Goal: Task Accomplishment & Management: Use online tool/utility

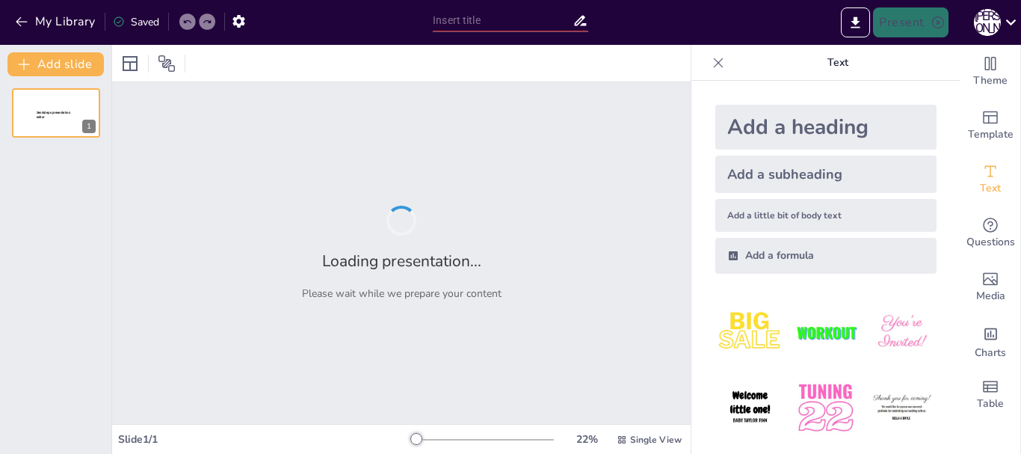
type input "Жануарлардың биологиялық ерекшеліктері: Түрлер арасындағы айырмашылықтар"
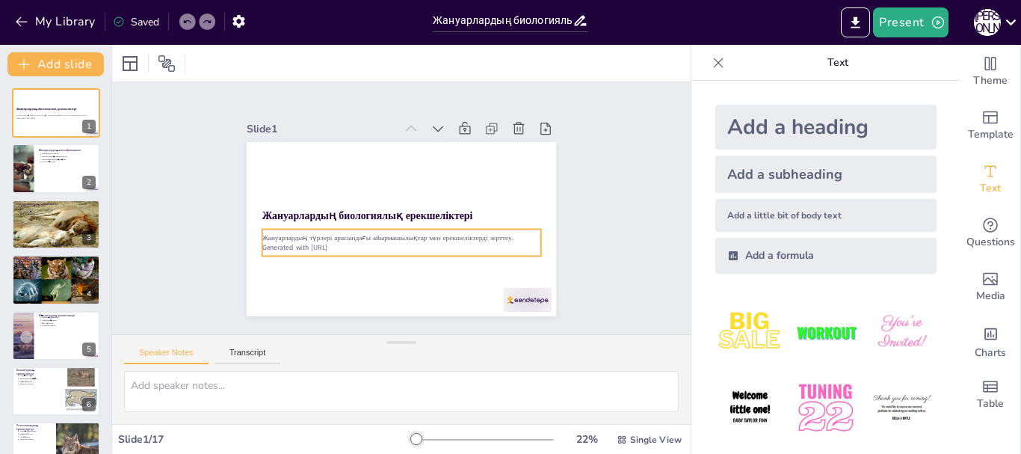
click at [426, 242] on p "Generated with [URL]" at bounding box center [365, 192] width 122 height 259
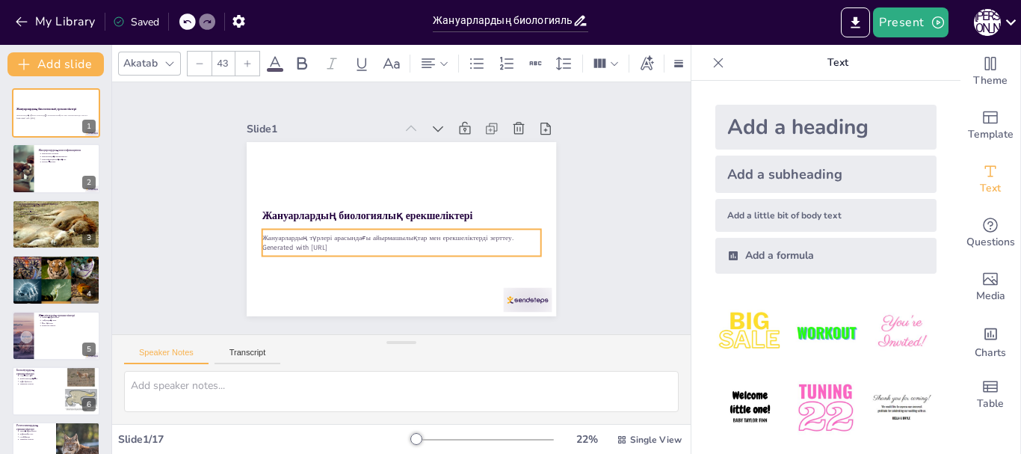
click at [390, 274] on div "Жануарлардың биологиялық ерекшеліктері Жануарлардың түрлері арасындағы айырмашы…" at bounding box center [381, 210] width 206 height 326
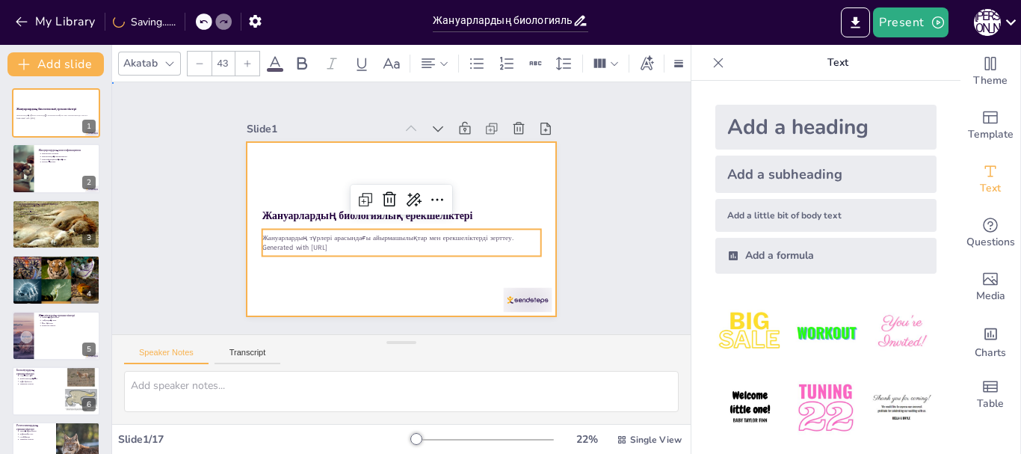
click at [412, 283] on div at bounding box center [402, 229] width 310 height 174
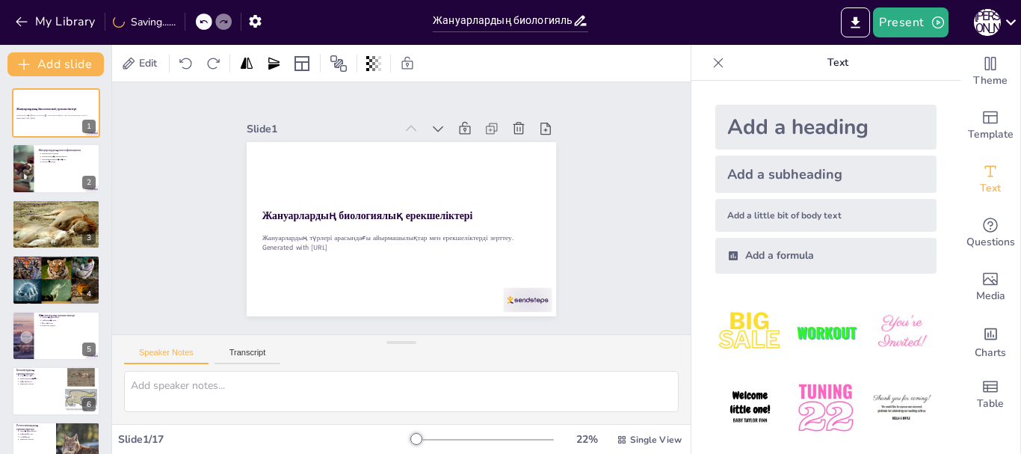
click at [590, 266] on div "Slide 1 Жануарлардың биологиялық ерекшеліктері Жануарлардың түрлері арасындағы …" at bounding box center [401, 208] width 616 height 544
click at [22, 158] on div at bounding box center [22, 169] width 76 height 51
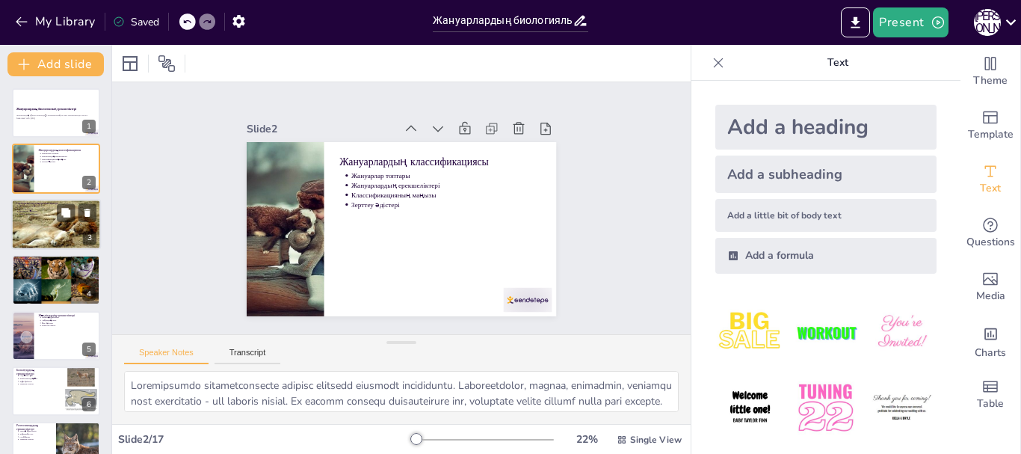
click at [34, 221] on div at bounding box center [56, 224] width 90 height 67
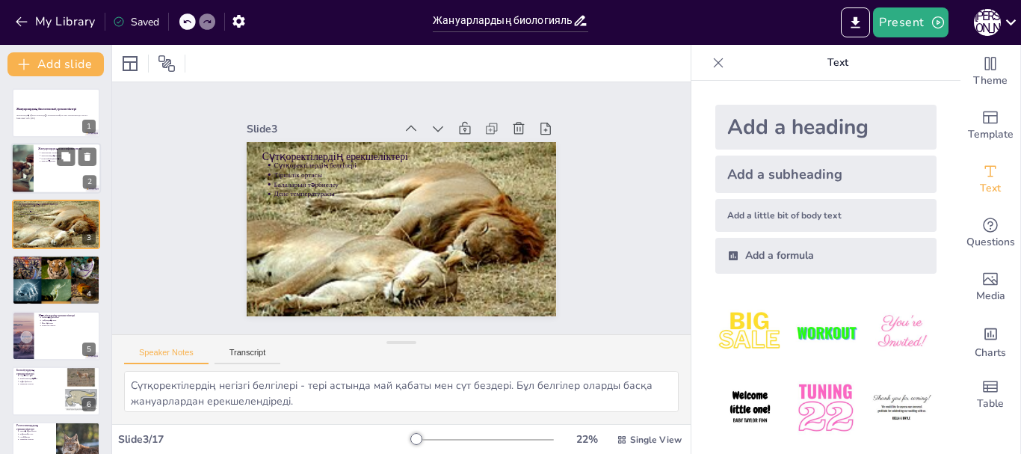
click at [90, 186] on div "2" at bounding box center [89, 182] width 13 height 13
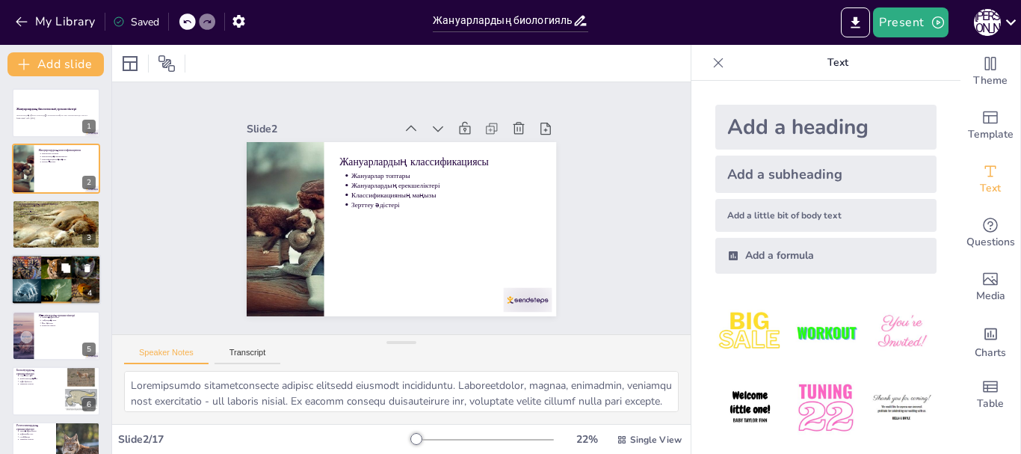
click at [67, 263] on icon at bounding box center [66, 268] width 10 height 10
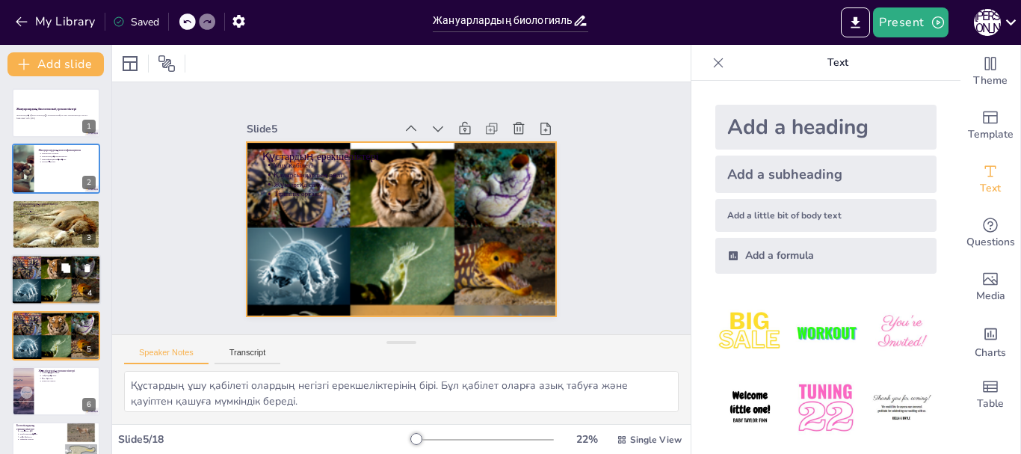
scroll to position [70, 0]
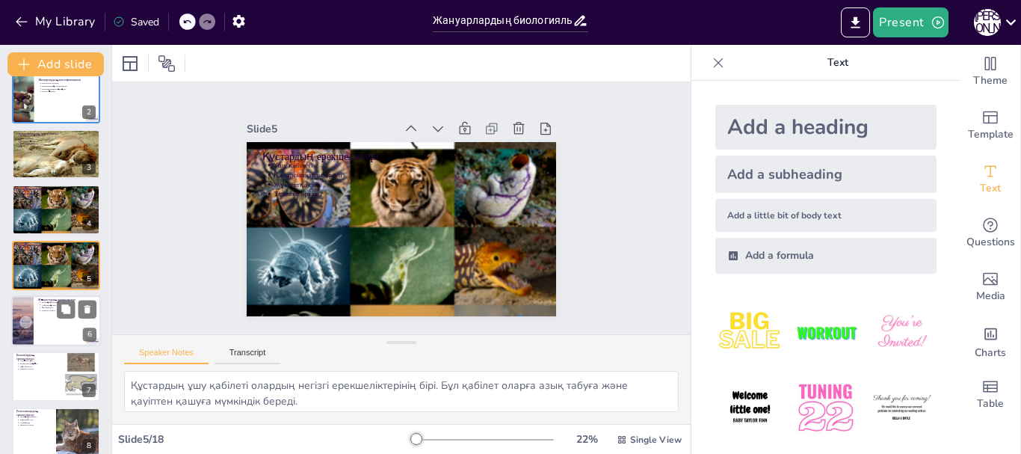
click at [64, 331] on div at bounding box center [56, 320] width 90 height 51
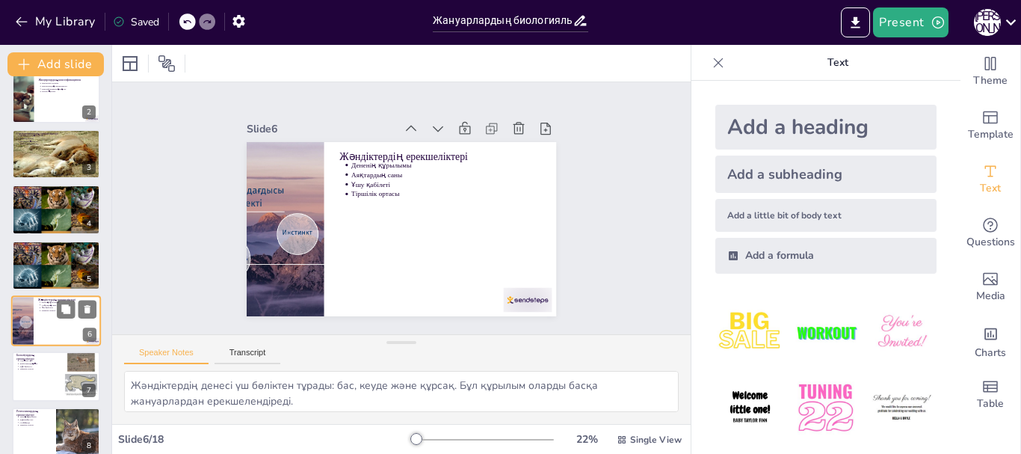
scroll to position [126, 0]
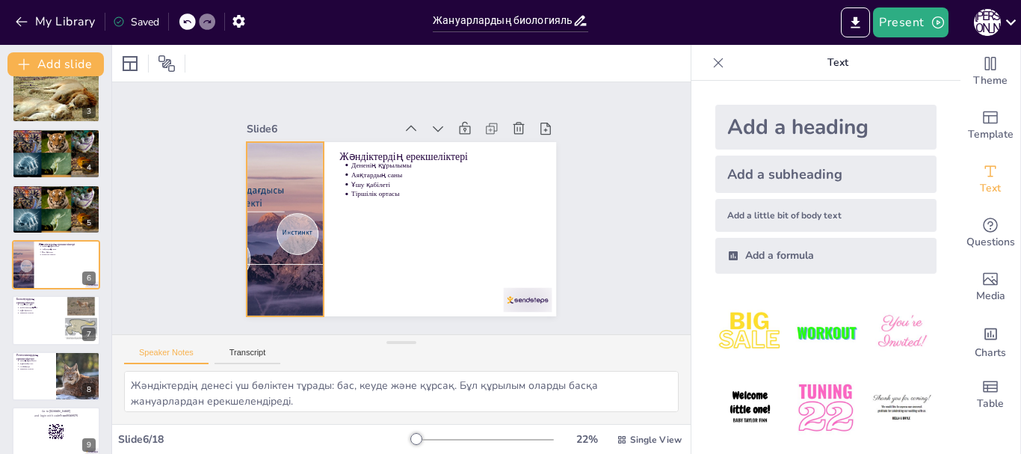
click at [291, 232] on div at bounding box center [296, 157] width 354 height 323
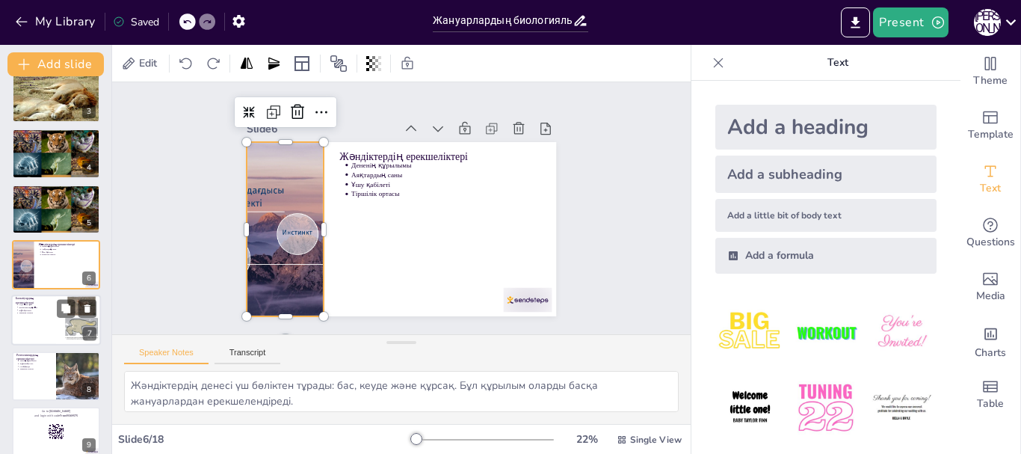
click at [54, 316] on div at bounding box center [56, 320] width 90 height 51
type textarea "Балықтар суда өмір сүреді, бұл олардың тіршілігі үшін маңызды. Суда өмір сүру б…"
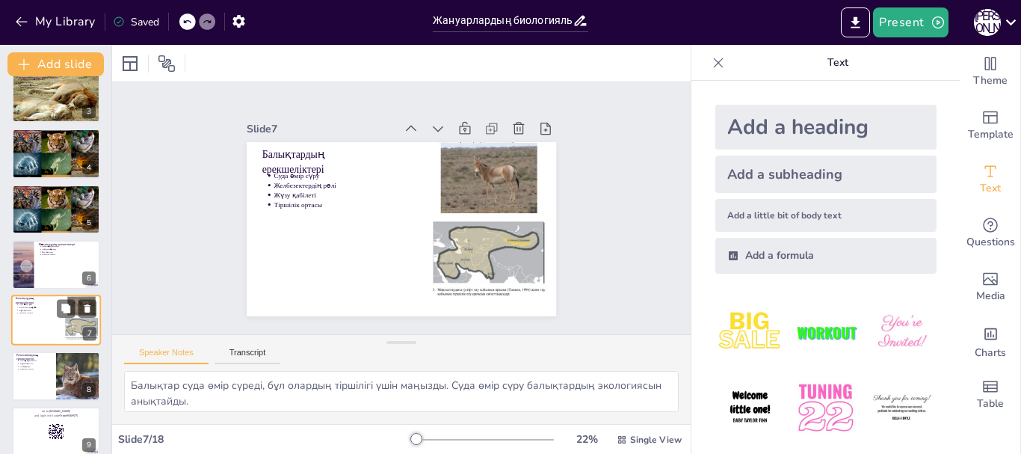
scroll to position [182, 0]
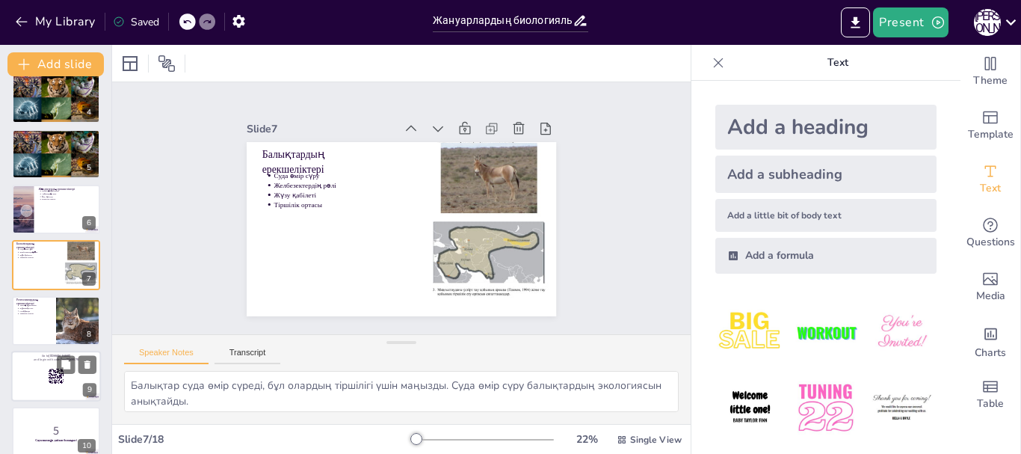
click at [51, 375] on rect at bounding box center [56, 376] width 16 height 16
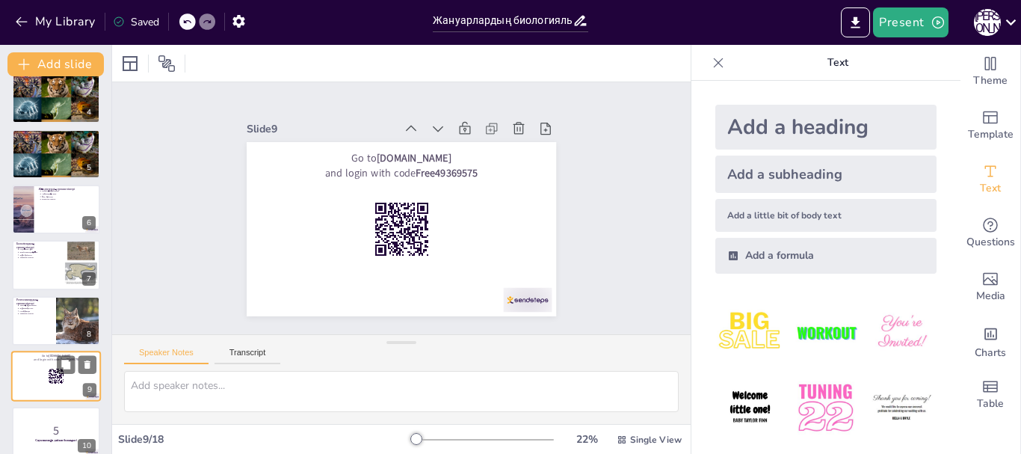
scroll to position [293, 0]
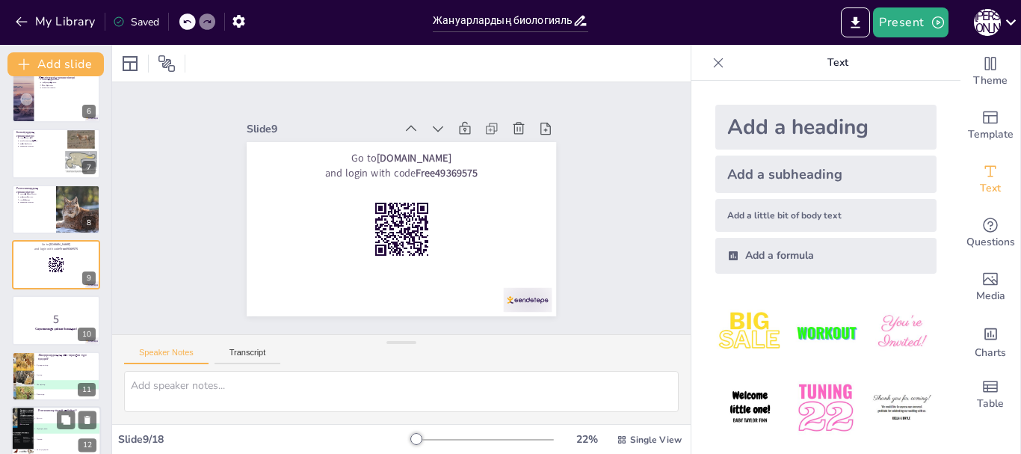
click at [50, 408] on p "Рептилиялар қалай көбейеді?" at bounding box center [67, 410] width 58 height 4
type textarea "Жауап: Жұмыртқамен. Бұл ақпарат "Рептилиялардың ерекшеліктері" слайдында көрсет…"
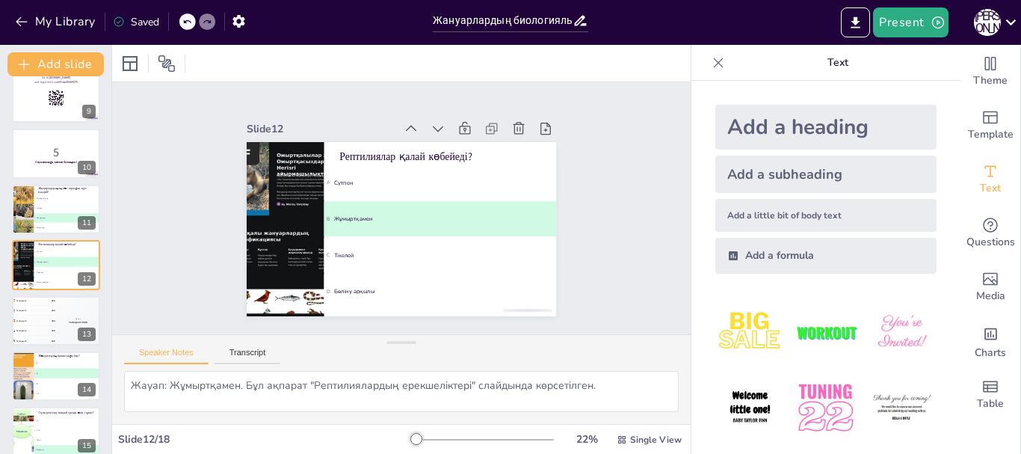
scroll to position [0, 0]
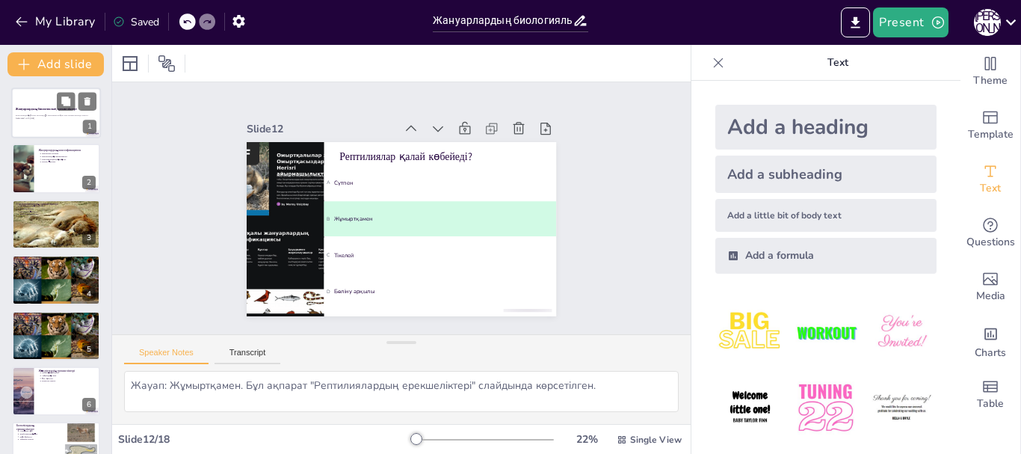
click at [56, 115] on p "Жануарлардың түрлері арасындағы айырмашылықтар мен ерекшеліктерді зерттеу." at bounding box center [56, 115] width 81 height 3
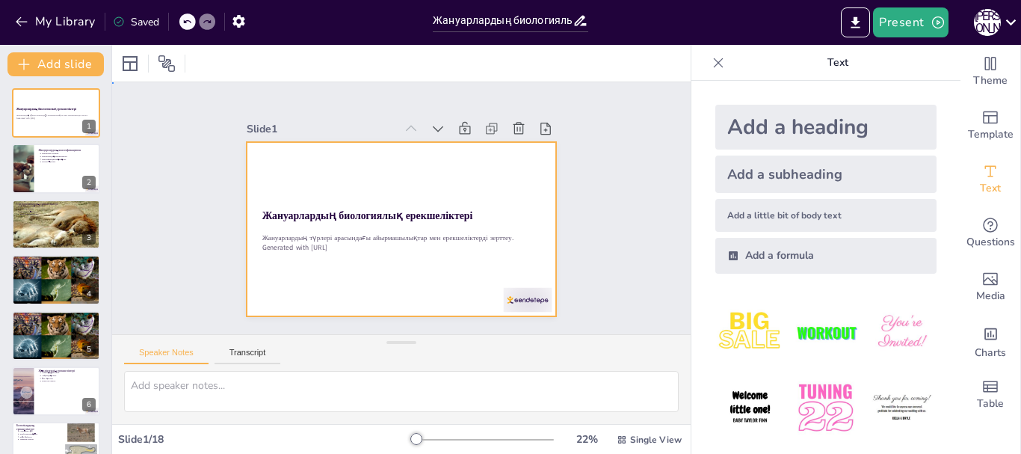
click at [287, 251] on div at bounding box center [382, 214] width 262 height 348
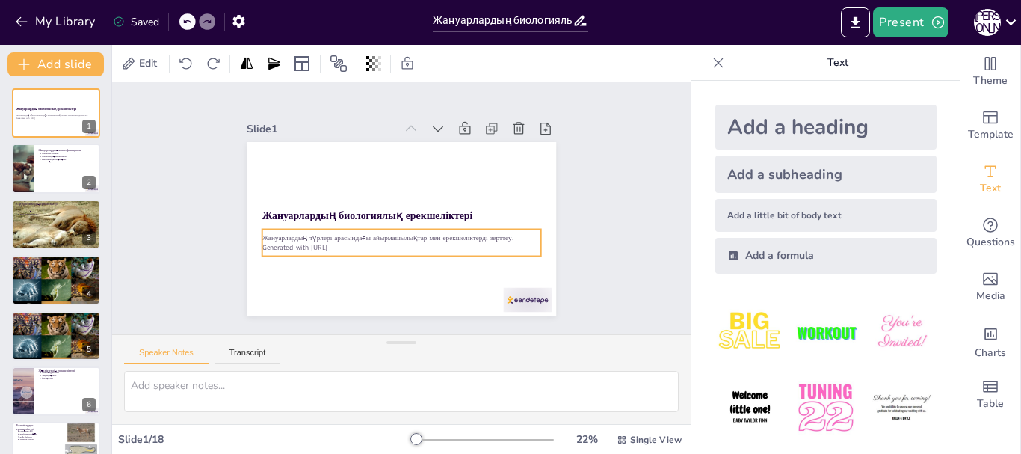
click at [410, 246] on p "Generated with [URL]" at bounding box center [365, 224] width 123 height 259
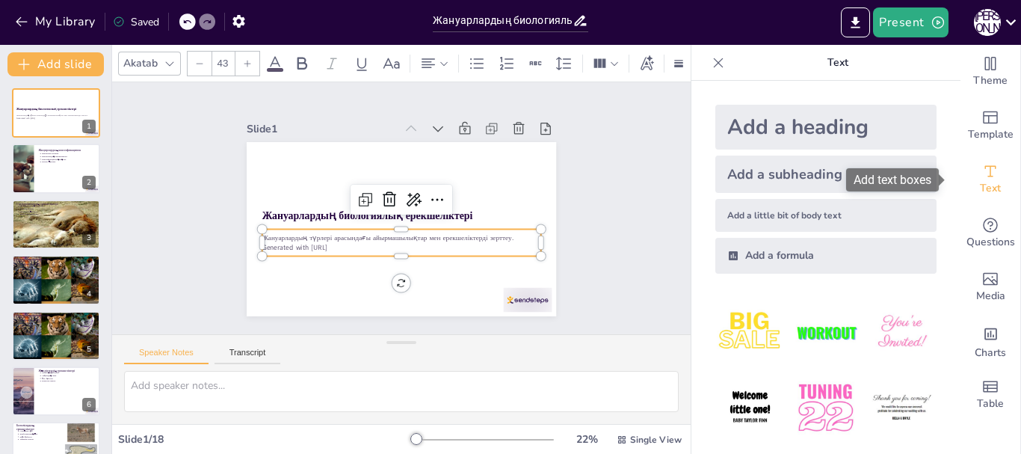
click at [982, 182] on span "Text" at bounding box center [990, 188] width 21 height 16
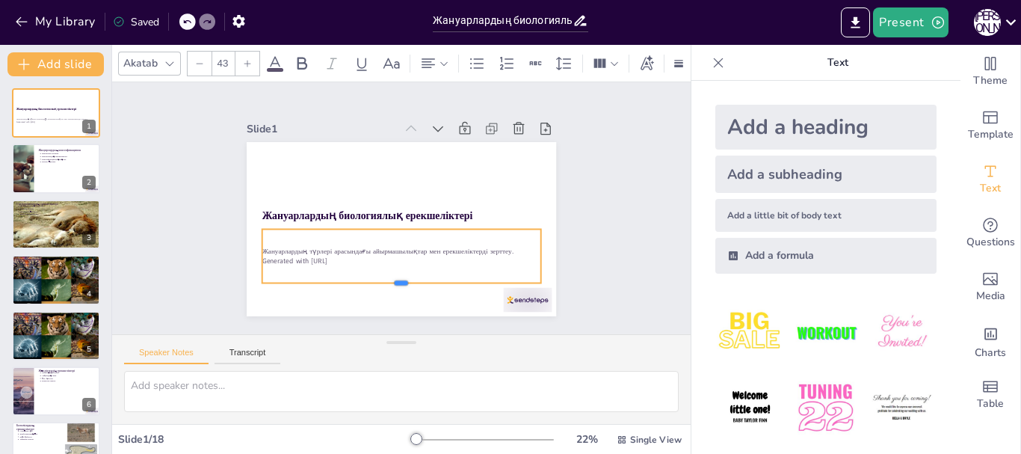
drag, startPoint x: 330, startPoint y: 252, endPoint x: 341, endPoint y: 279, distance: 28.9
click at [341, 279] on div at bounding box center [434, 282] width 259 height 124
click at [323, 236] on div "Жануарлардың түрлері арасындағы айырмашылықтар мен ерекшеліктерді зерттеу. Gene…" at bounding box center [356, 223] width 138 height 282
click at [305, 244] on p "Жануарлардың түрлері арасындағы айырмашылықтар мен ерекшеліктерді зерттеу." at bounding box center [366, 182] width 172 height 231
click at [337, 258] on p "Generated with [URL]" at bounding box center [356, 181] width 148 height 246
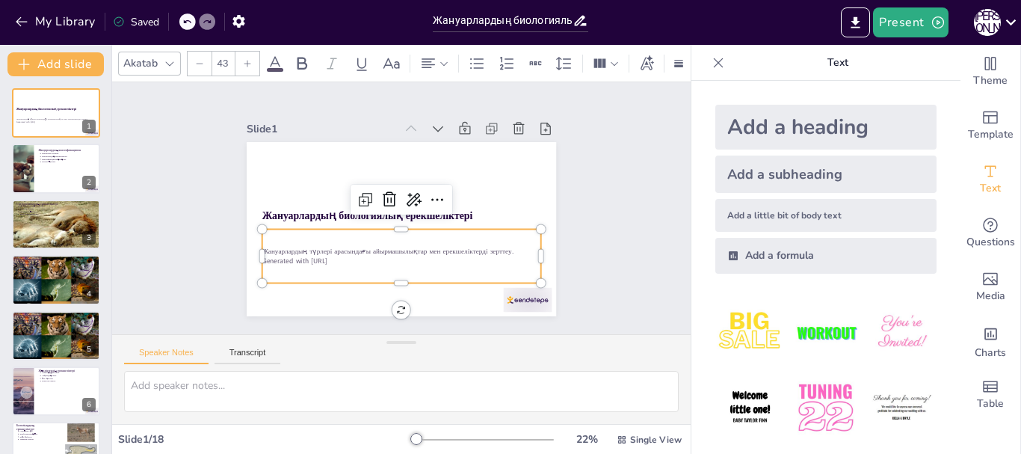
click at [353, 246] on p "Жануарлардың түрлері арасындағы айырмашылықтар мен ерекшеліктерді зерттеу." at bounding box center [358, 199] width 67 height 274
click at [353, 246] on p "Жануарлардың түрлері арасындағы айырмашылықтар мен ерекшеліктерді зерттеу." at bounding box center [366, 233] width 172 height 231
click at [380, 212] on strong "Жануарлардың биологиялық ерекшеліктері" at bounding box center [384, 239] width 151 height 166
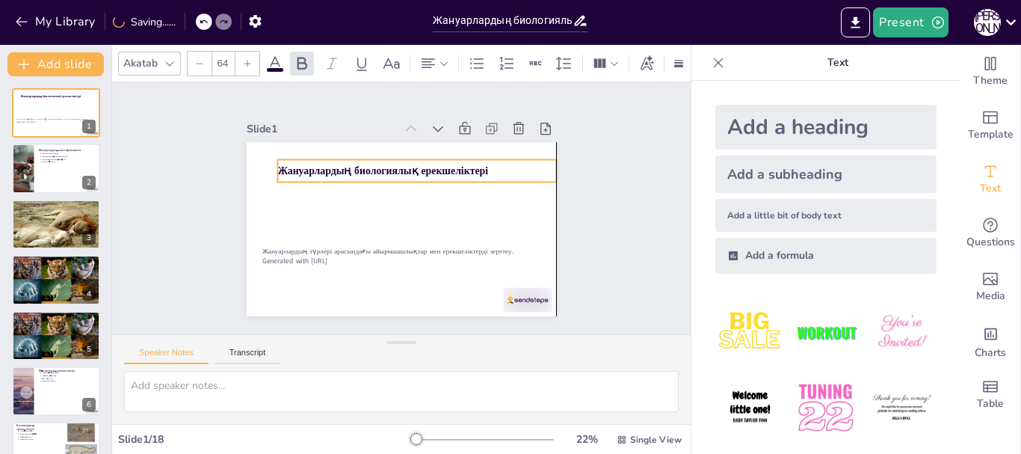
drag, startPoint x: 337, startPoint y: 201, endPoint x: 356, endPoint y: 156, distance: 48.6
click at [363, 156] on div "Жануарлардың биологиялық ерекшеліктері" at bounding box center [442, 203] width 159 height 253
click at [381, 174] on div "Жануарлардың биологиялық ерекшеліктері" at bounding box center [400, 168] width 264 height 134
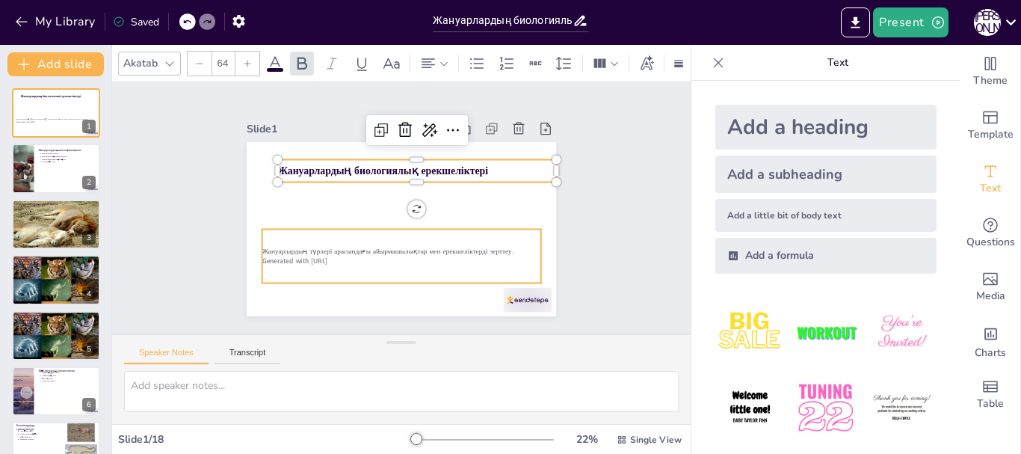
click at [370, 244] on p "Жануарлардың түрлері арасындағы айырмашылықтар мен ерекшеліктерді зерттеу." at bounding box center [423, 171] width 246 height 148
type input "43"
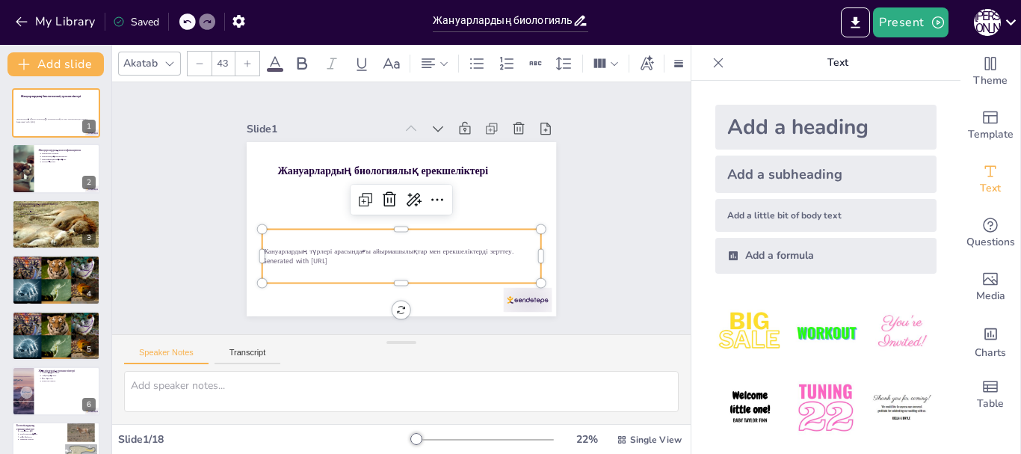
click at [352, 253] on p "Generated with [URL]" at bounding box center [370, 251] width 231 height 172
click at [347, 239] on div "Жануарлардың түрлері арасындағы айырмашылықтар мен ерекшеліктерді зерттеу. Gene…" at bounding box center [372, 248] width 257 height 208
click at [425, 188] on icon at bounding box center [418, 175] width 25 height 25
click at [339, 230] on div "Жануарлардың түрлері арасындағы айырмашылықтар мен ерекшеліктерді зерттеу. Gene…" at bounding box center [429, 248] width 257 height 208
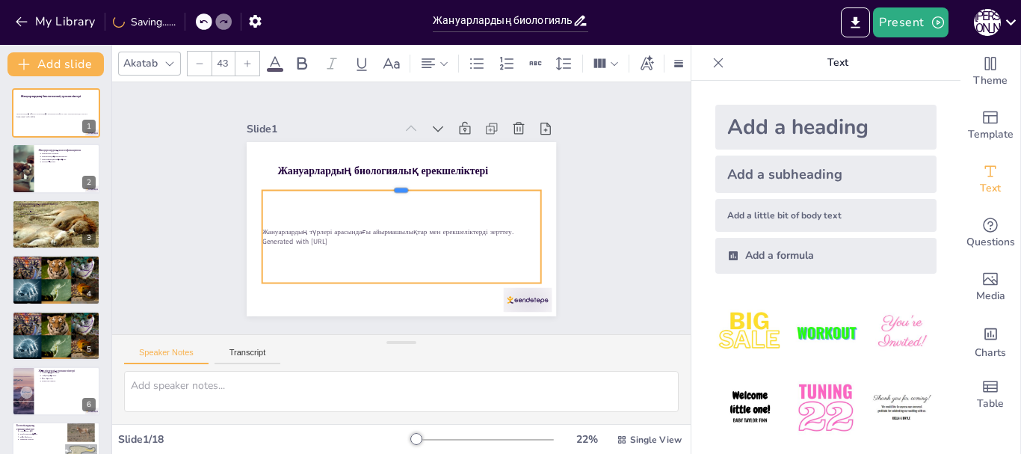
drag, startPoint x: 339, startPoint y: 223, endPoint x: 339, endPoint y: 184, distance: 38.9
click at [357, 184] on div at bounding box center [377, 206] width 41 height 278
click at [493, 230] on p "Жануарлардың түрлері арасындағы айырмашылықтар мен ерекшеліктерді зерттеу." at bounding box center [386, 190] width 214 height 194
click at [493, 227] on p "Жануарлардың түрлері арасындағы айырмашылықтар мен ерекшеліктерді зерттеу." at bounding box center [422, 196] width 148 height 246
click at [493, 227] on p "Жануарлардың түрлері арасындағы айырмашылықтар мен ерекшеліктерді зерттеу." at bounding box center [419, 192] width 194 height 214
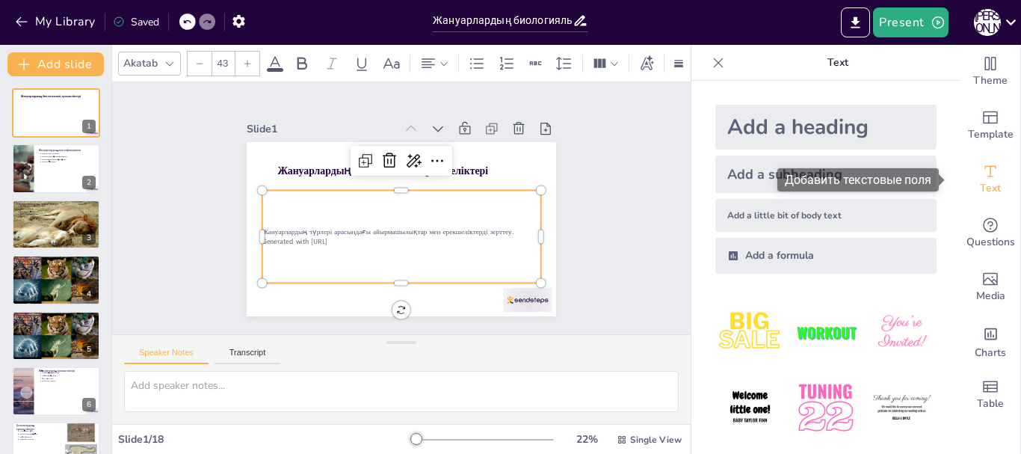
click at [980, 184] on span "Text" at bounding box center [990, 188] width 21 height 16
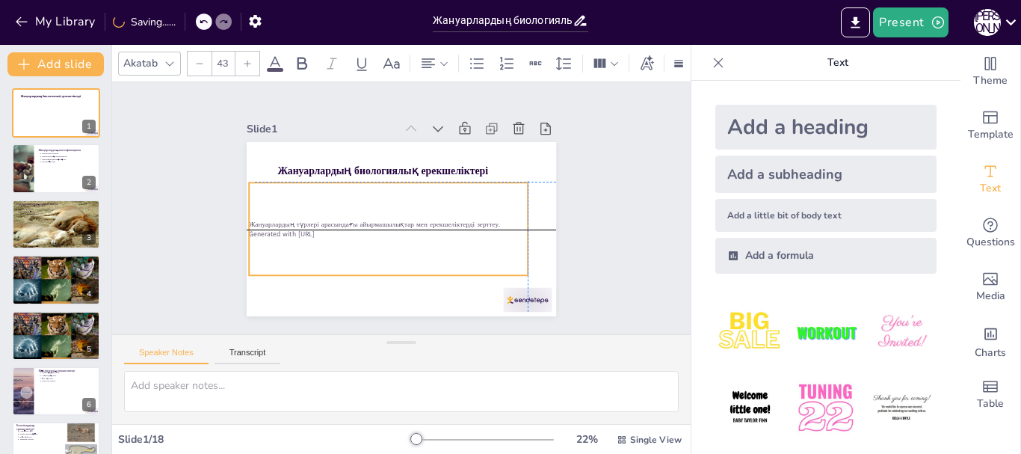
drag, startPoint x: 428, startPoint y: 244, endPoint x: 420, endPoint y: 235, distance: 12.3
click at [420, 235] on div "Жануарлардың түрлері арасындағы айырмашылықтар мен ерекшеліктерді зерттеу. Gene…" at bounding box center [424, 216] width 149 height 292
click at [420, 235] on div "Жануарлардың түрлері арасындағы айырмашылықтар мен ерекшеліктерді зерттеу. Gene…" at bounding box center [426, 209] width 220 height 288
click at [431, 221] on p "Жануарлардың түрлері арасындағы айырмашылықтар мен ерекшеліктерді зерттеу." at bounding box center [390, 225] width 278 height 39
click at [485, 218] on p "Жануарлардың түрлері арасындағы айырмашылықтар мен ерекшеліктерді зерттеу." at bounding box center [382, 215] width 246 height 148
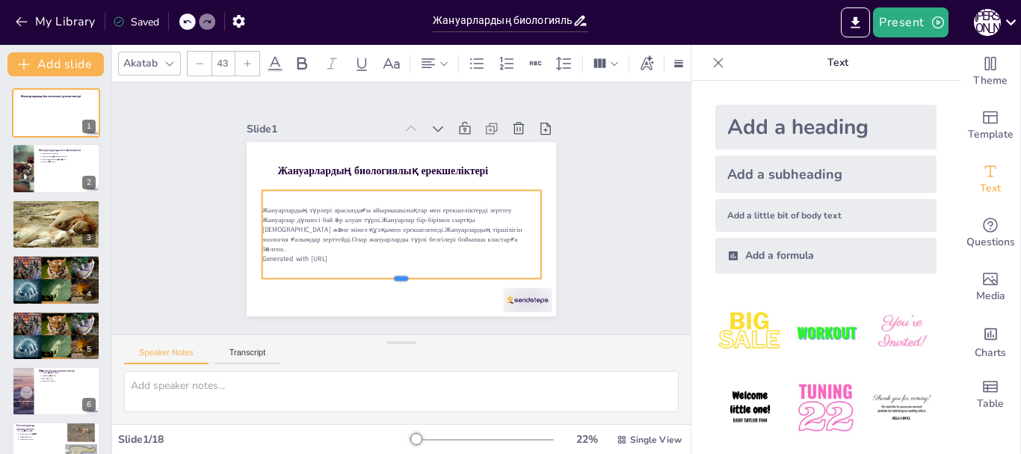
drag, startPoint x: 389, startPoint y: 233, endPoint x: 396, endPoint y: 273, distance: 40.2
click at [362, 273] on div at bounding box center [327, 192] width 70 height 275
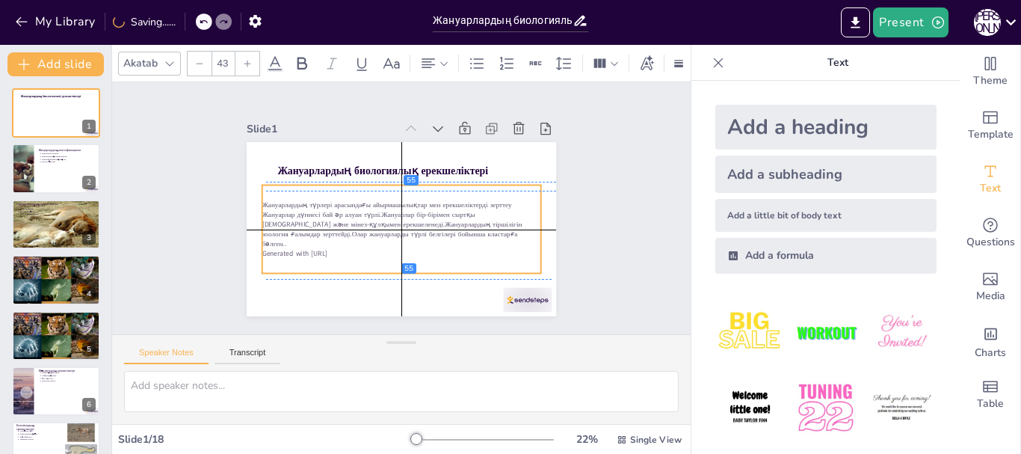
click at [297, 205] on p "Жануарлардың түрлері арасындағы айырмашылықтар мен ерекшеліктерді зерттеу" at bounding box center [404, 206] width 214 height 194
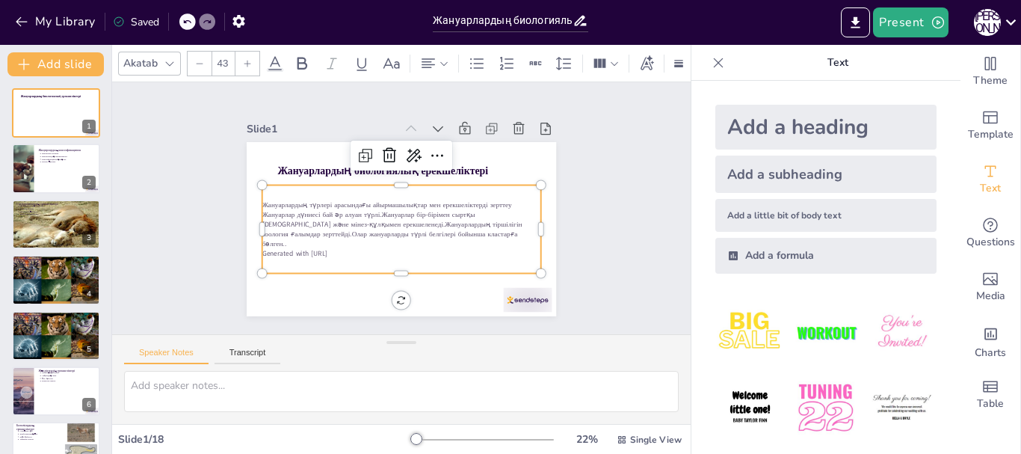
click at [340, 244] on p "Generated with [URL]" at bounding box center [387, 250] width 268 height 95
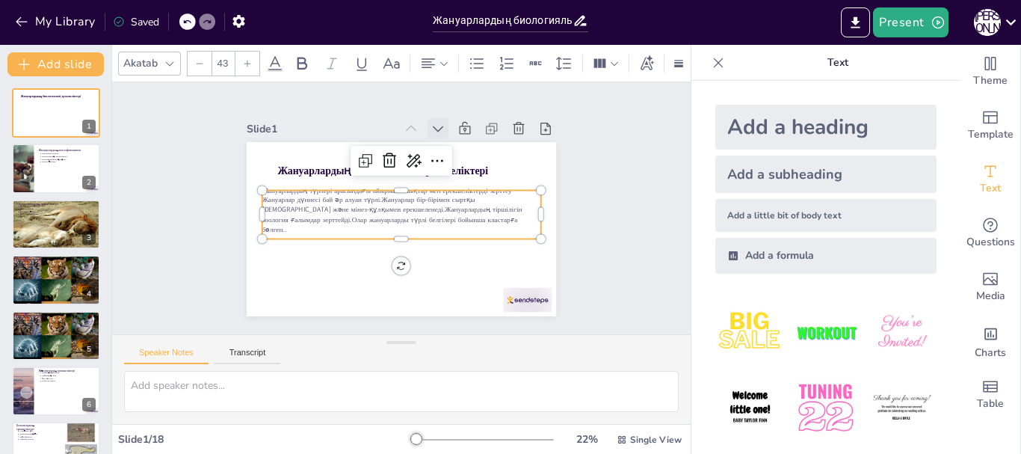
click at [478, 240] on icon at bounding box center [481, 245] width 6 height 10
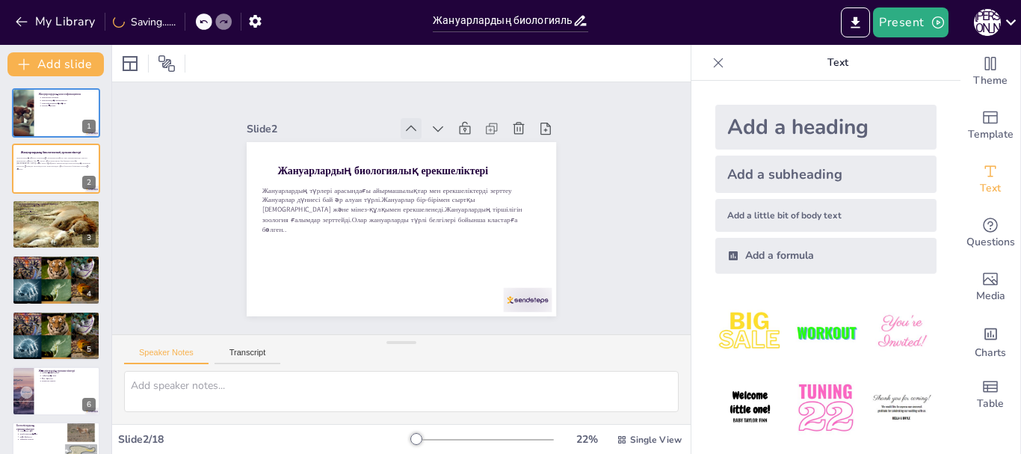
click at [457, 152] on icon at bounding box center [467, 162] width 21 height 21
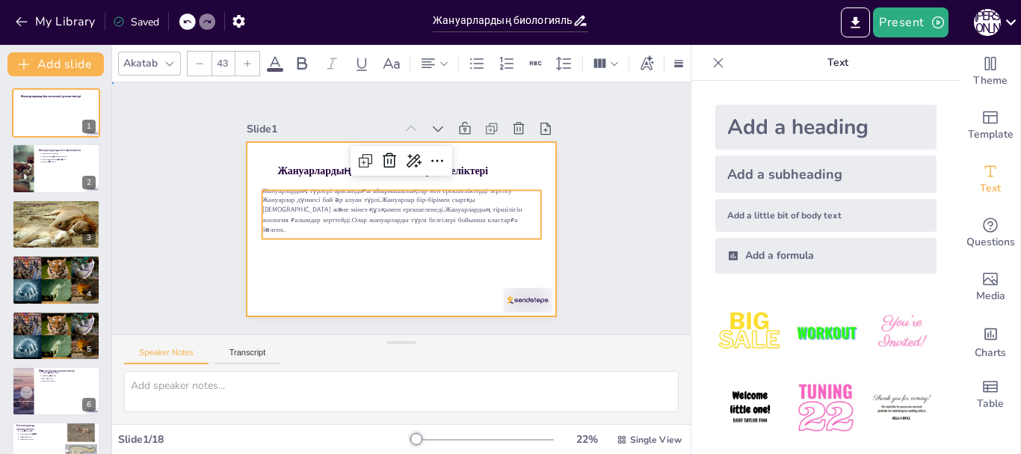
click at [432, 274] on div at bounding box center [418, 195] width 323 height 353
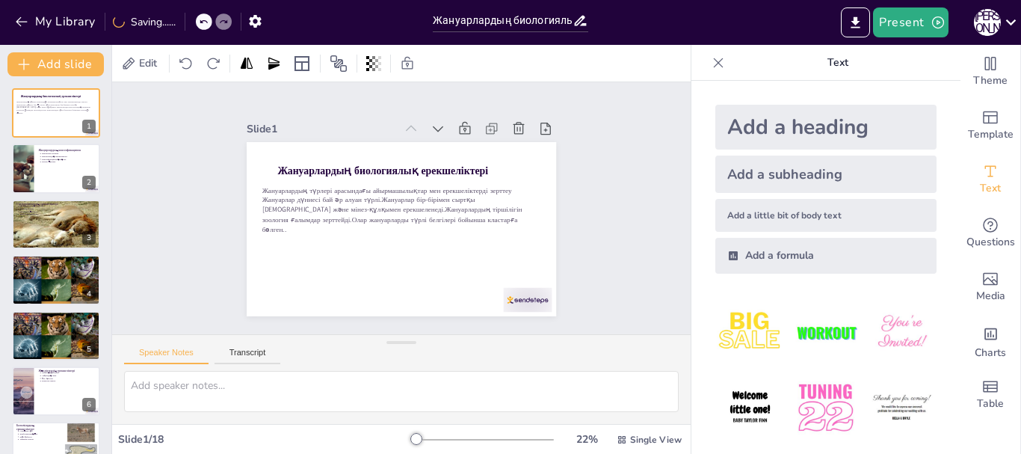
click at [585, 235] on div "Slide 1 Жануарлардың биологиялық ерекшеліктері Жануарлардың түрлері арасындағы …" at bounding box center [401, 208] width 367 height 618
click at [743, 131] on div "Add a heading" at bounding box center [826, 127] width 221 height 45
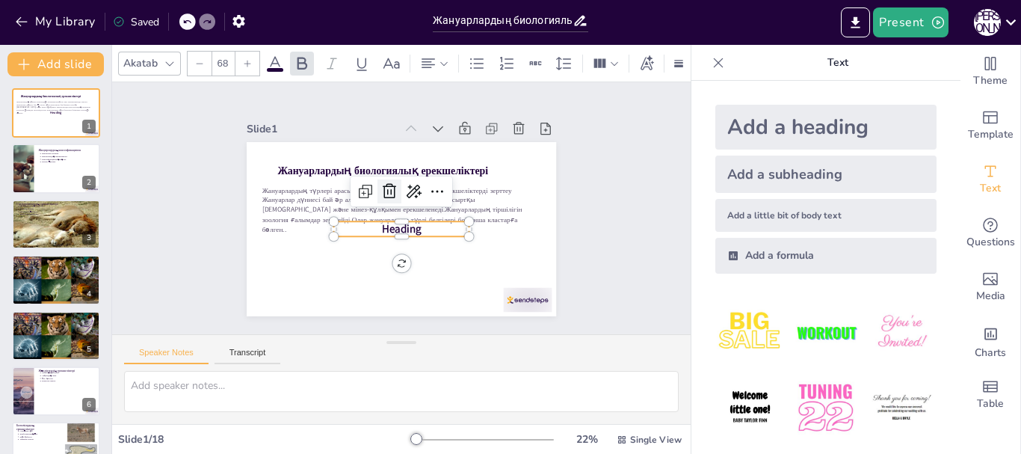
click at [410, 192] on icon at bounding box center [422, 204] width 24 height 24
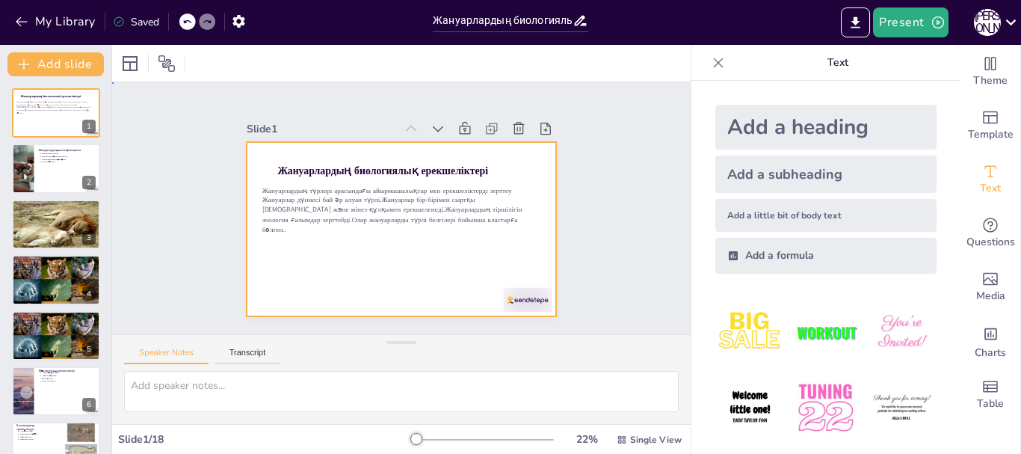
click at [425, 265] on div at bounding box center [418, 195] width 323 height 353
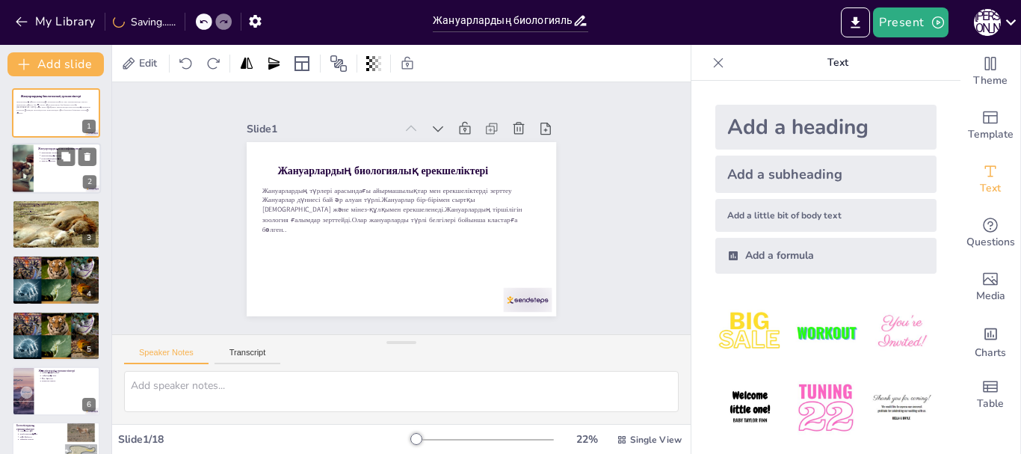
click at [52, 172] on div at bounding box center [56, 169] width 90 height 51
type textarea "Жануарлардың классификациясы олардың түрлерін түсінуге көмектеседі. Сүтқоректіл…"
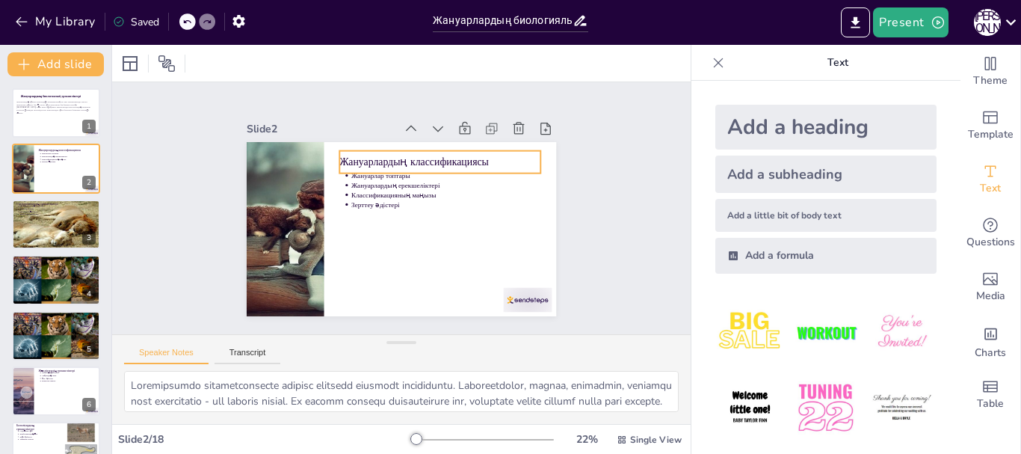
click at [376, 160] on p "Жануарлардың классификациясы" at bounding box center [348, 180] width 56 height 200
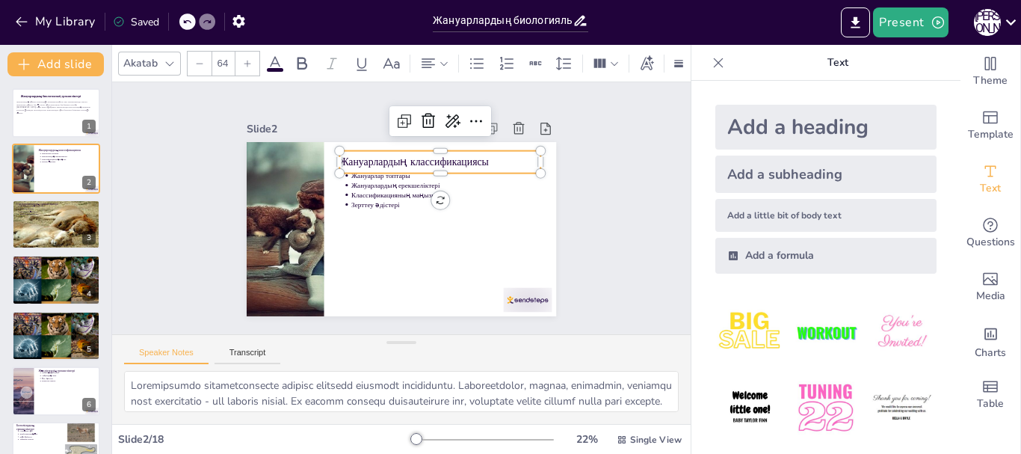
click at [469, 156] on p "Жануарлардың классификациясы" at bounding box center [451, 242] width 35 height 202
click at [467, 156] on p "Жануарлардың классификациясы" at bounding box center [439, 256] width 56 height 200
click at [479, 211] on p "Жануарлардың классификациясы" at bounding box center [392, 267] width 182 height 113
click at [467, 156] on p "Жануарлардың классификациясы" at bounding box center [439, 256] width 56 height 200
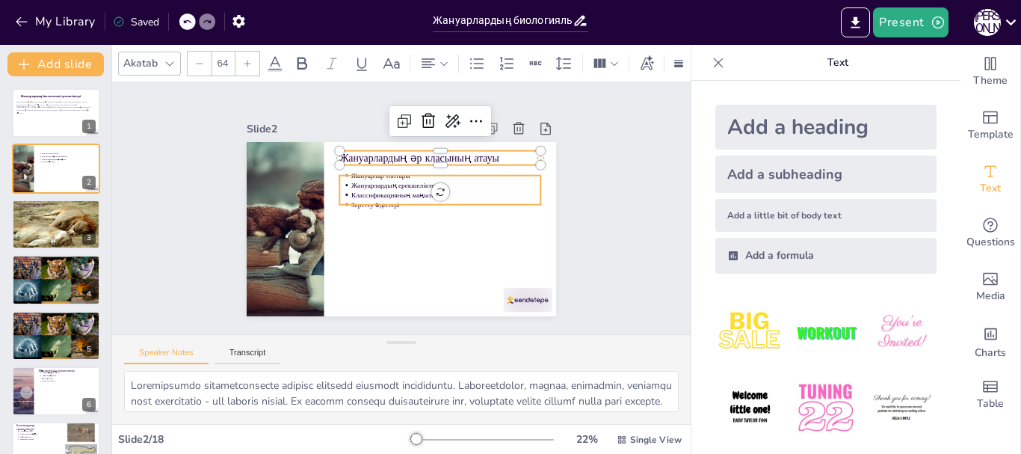
click at [400, 168] on div "Жануарлар топтары Жануарлардың ерекшеліктері Классификацияның маңызы Зерттеу әд…" at bounding box center [386, 222] width 336 height 347
type input "43"
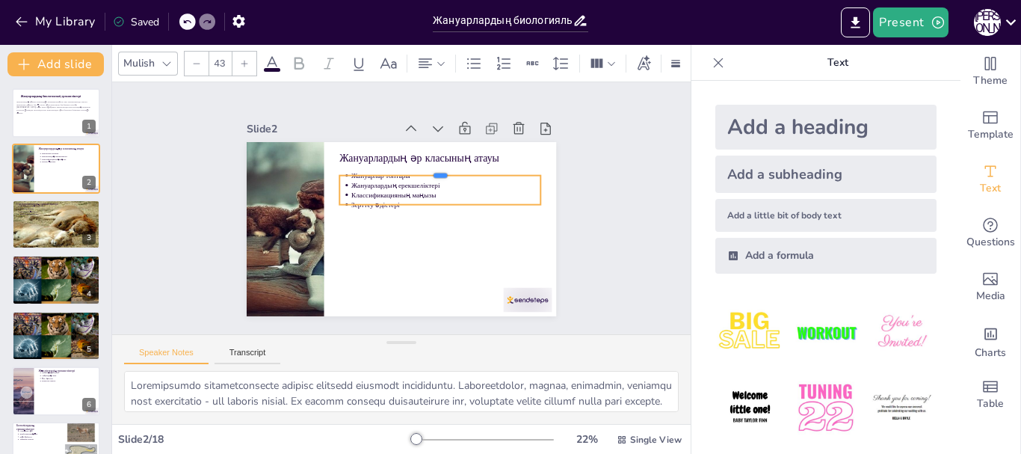
click at [434, 170] on div at bounding box center [440, 247] width 12 height 201
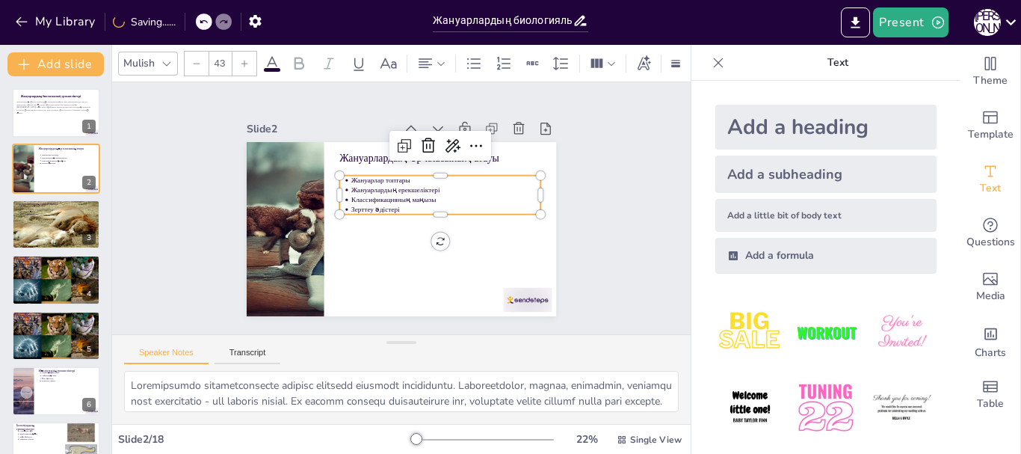
click at [407, 186] on p "Жануарлардың ерекшеліктері" at bounding box center [414, 254] width 29 height 189
click at [407, 186] on p "Жануарлардың ерекшеліктері" at bounding box center [445, 190] width 189 height 10
click at [413, 176] on p "Жануарлар топтары" at bounding box center [437, 247] width 49 height 188
click at [428, 185] on p "Жануарлардың ерекшеліктері" at bounding box center [405, 255] width 68 height 183
click at [424, 192] on p "Классификацияның маңызы" at bounding box center [427, 245] width 86 height 177
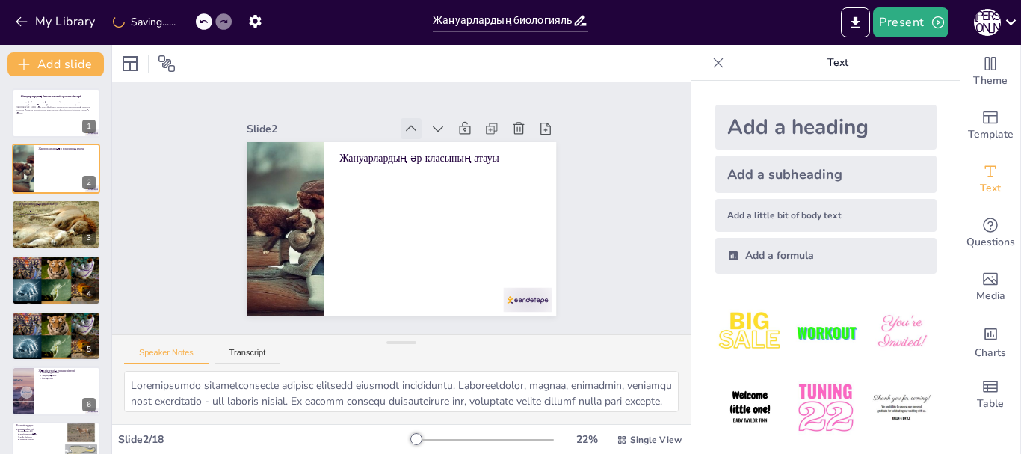
click at [452, 145] on icon at bounding box center [462, 155] width 21 height 21
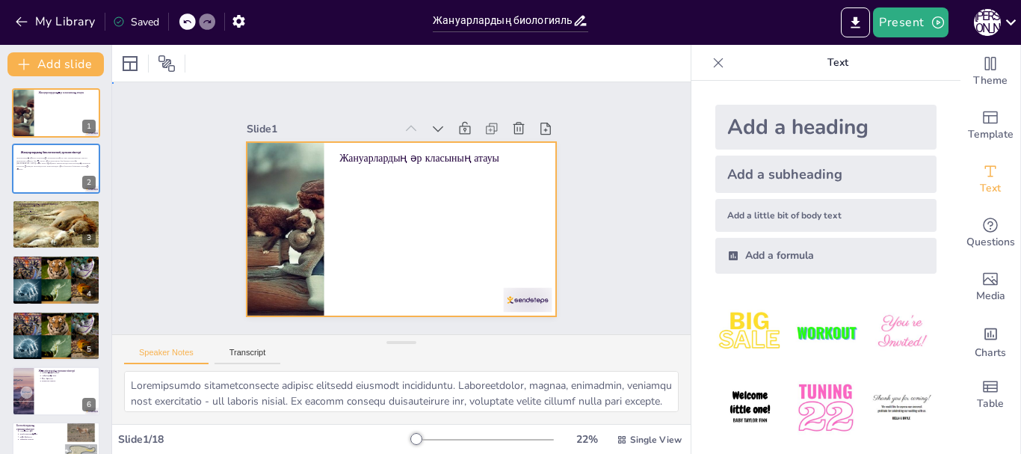
click at [381, 244] on div at bounding box center [390, 226] width 355 height 306
click at [466, 162] on div at bounding box center [384, 220] width 323 height 353
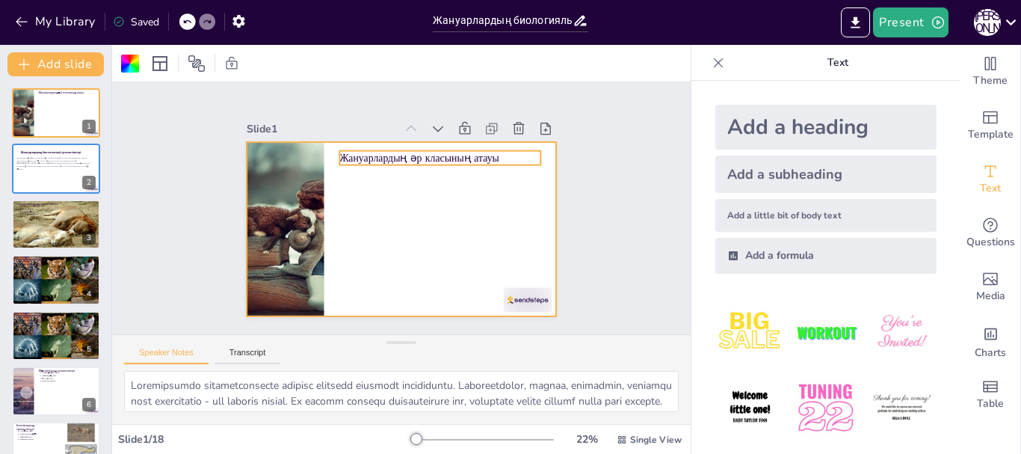
click at [482, 154] on p "Жануарлардың әр класының атауы" at bounding box center [460, 184] width 182 height 113
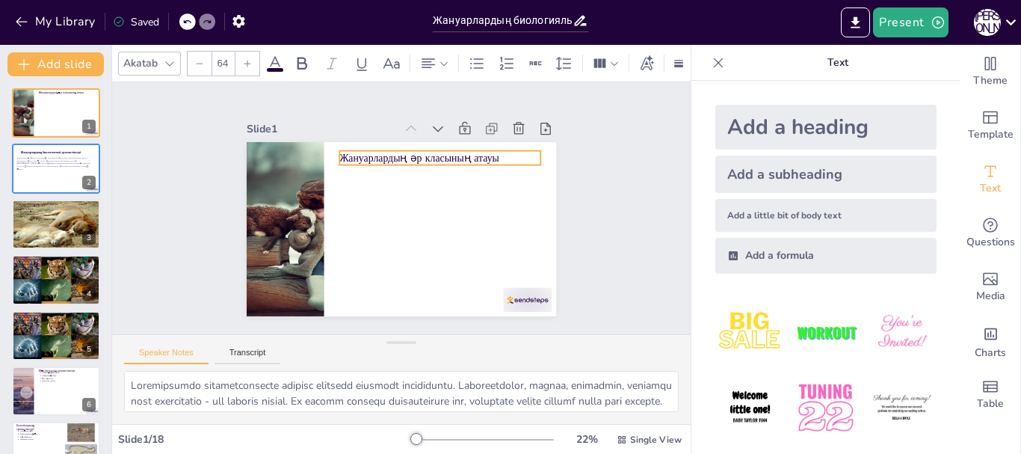
click at [430, 184] on div "Жануарлардың әр класының атауы 0 °" at bounding box center [389, 225] width 353 height 323
click at [481, 155] on p "Жануарлардың әр класының атауы" at bounding box center [454, 173] width 196 height 76
click at [484, 153] on p "Жануарлардың әр класының атауы" at bounding box center [458, 178] width 190 height 95
click at [484, 153] on p "Жануарлардың әр класының атауы" at bounding box center [463, 197] width 159 height 146
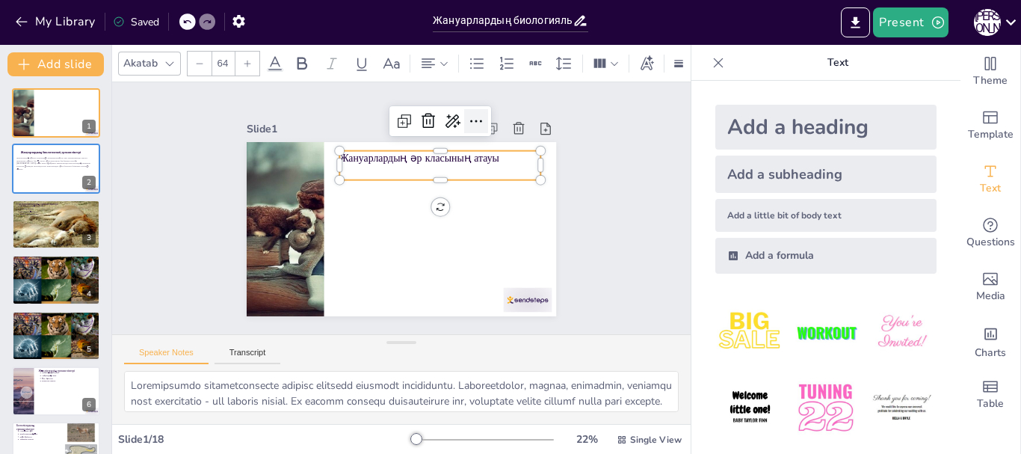
click at [488, 137] on icon at bounding box center [499, 148] width 22 height 22
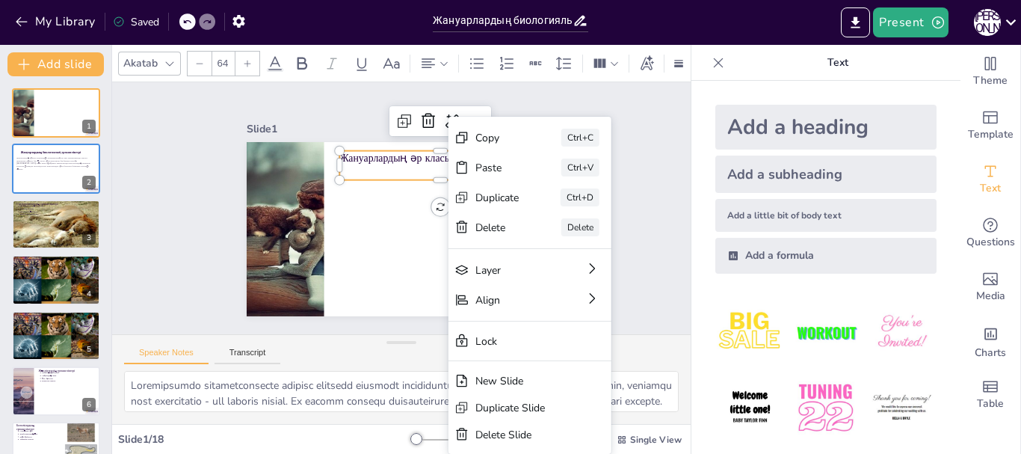
click at [388, 163] on p at bounding box center [453, 218] width 130 height 171
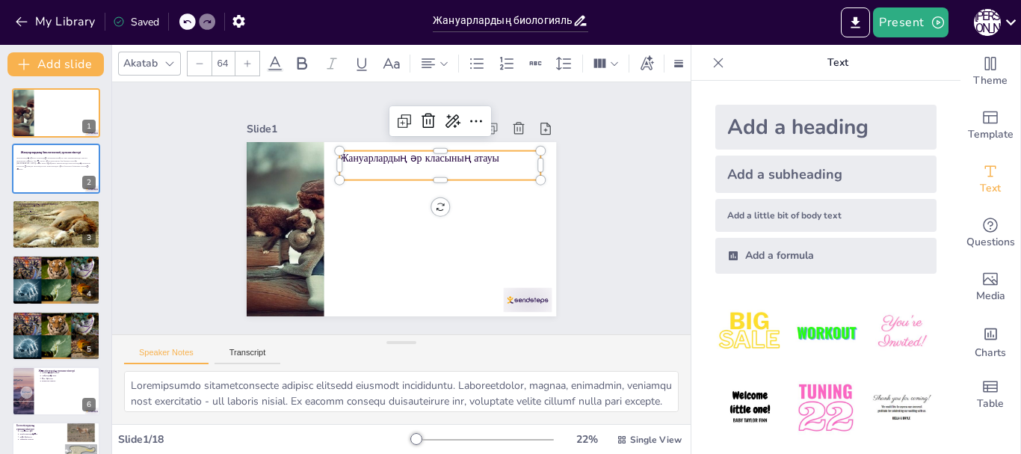
click at [345, 230] on p at bounding box center [367, 247] width 202 height 35
click at [388, 165] on p at bounding box center [453, 218] width 130 height 171
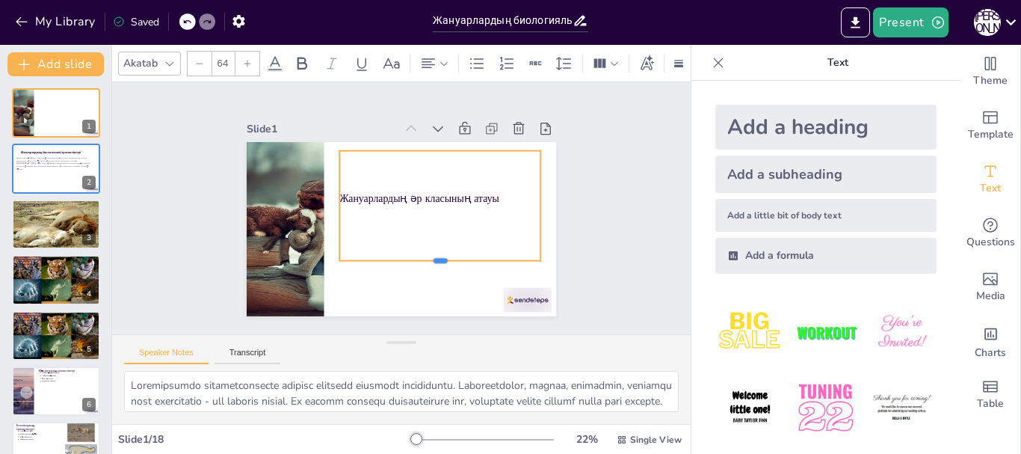
drag, startPoint x: 428, startPoint y: 176, endPoint x: 423, endPoint y: 257, distance: 80.9
click at [423, 257] on div at bounding box center [420, 275] width 195 height 73
click at [348, 218] on div "Жануарлардың әр класының атауы" at bounding box center [392, 245] width 167 height 225
click at [357, 188] on p "Жануарлардың әр класының атауы" at bounding box center [436, 227] width 159 height 146
click at [349, 188] on p "Жануарлардың әр класының атауы" at bounding box center [440, 218] width 182 height 113
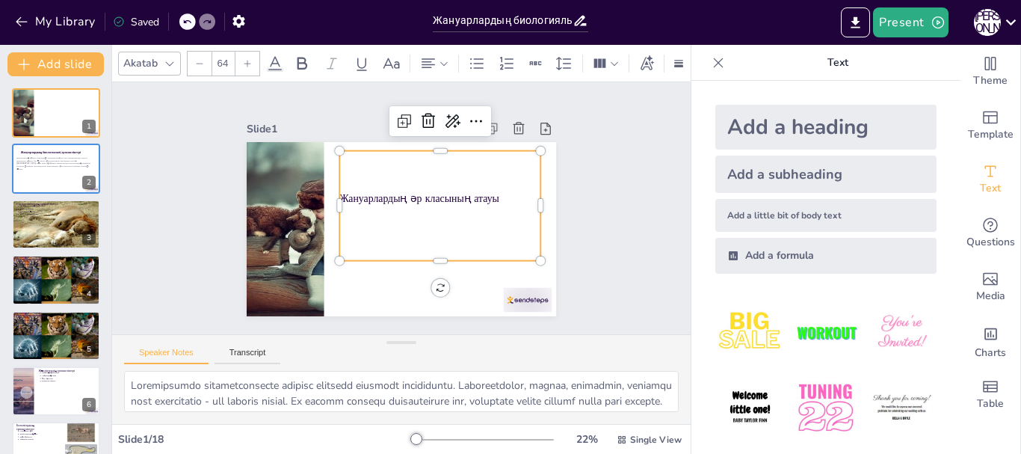
click at [379, 188] on p "Жануарлардың әр класының атауы" at bounding box center [426, 240] width 95 height 190
click at [398, 188] on p "Жануарлардың әр класының атауы" at bounding box center [415, 246] width 35 height 202
click at [353, 188] on p "Жануарлардың әр класының атауы" at bounding box center [438, 223] width 171 height 130
click at [487, 193] on p "Жануарлардың әр класының атауы" at bounding box center [440, 218] width 182 height 113
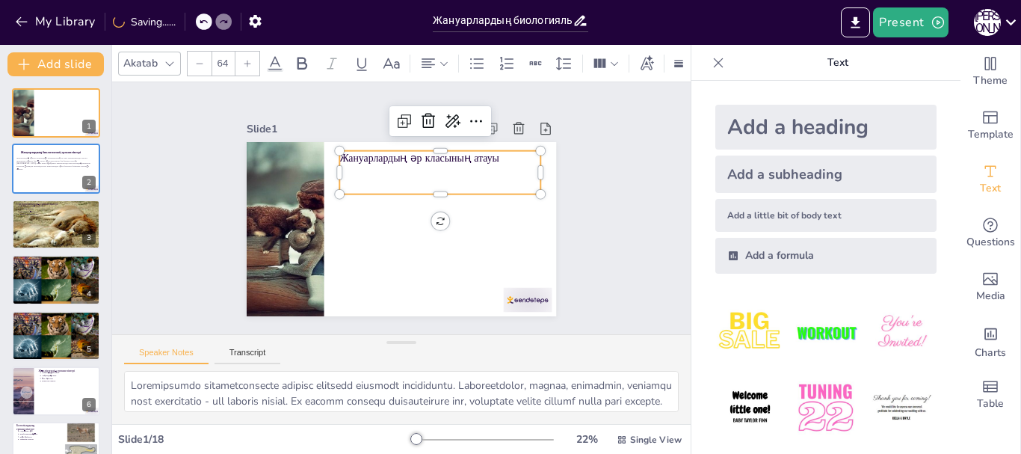
click at [425, 173] on p at bounding box center [432, 251] width 35 height 202
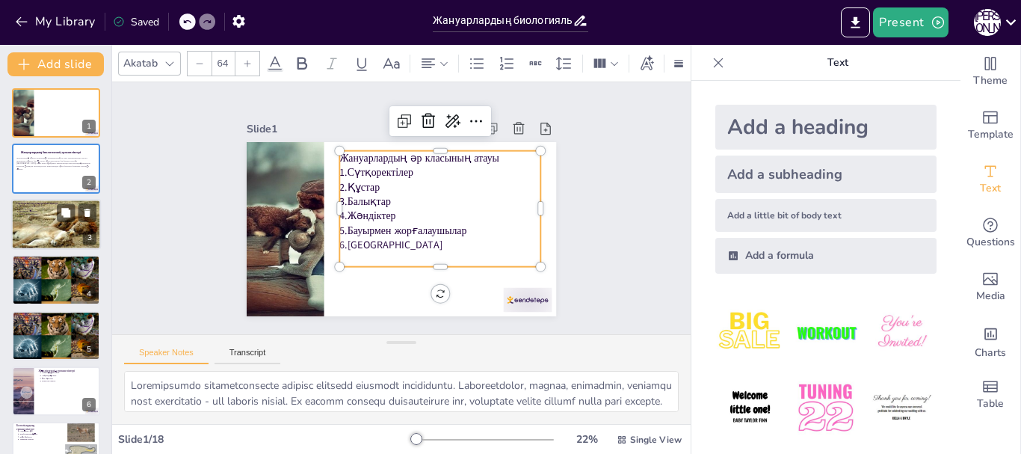
click at [56, 227] on div at bounding box center [56, 224] width 90 height 67
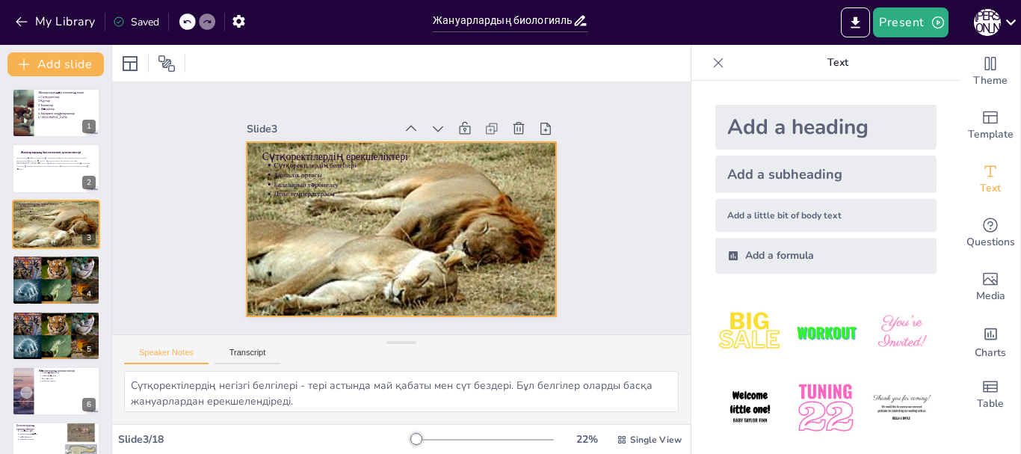
click at [345, 230] on div at bounding box center [399, 187] width 333 height 263
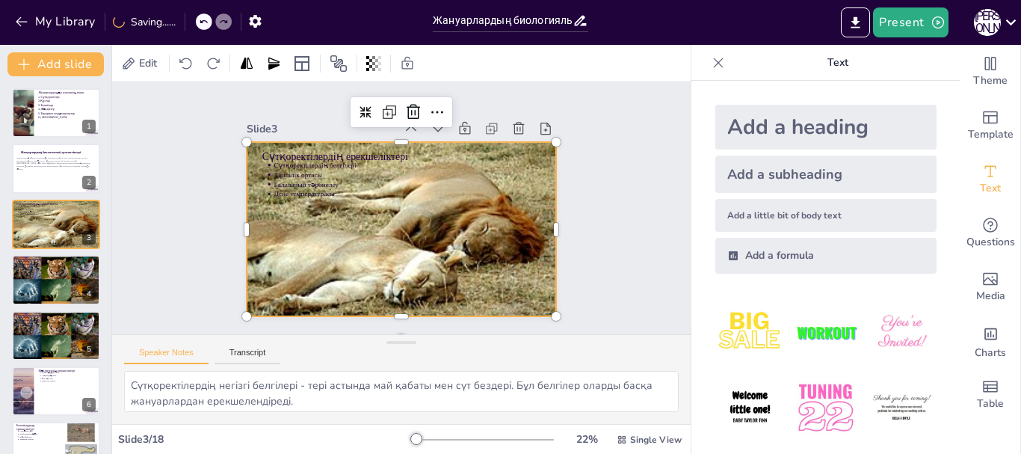
click at [342, 214] on div at bounding box center [380, 206] width 262 height 332
click at [344, 235] on div at bounding box center [395, 228] width 366 height 316
click at [58, 272] on button at bounding box center [66, 268] width 18 height 18
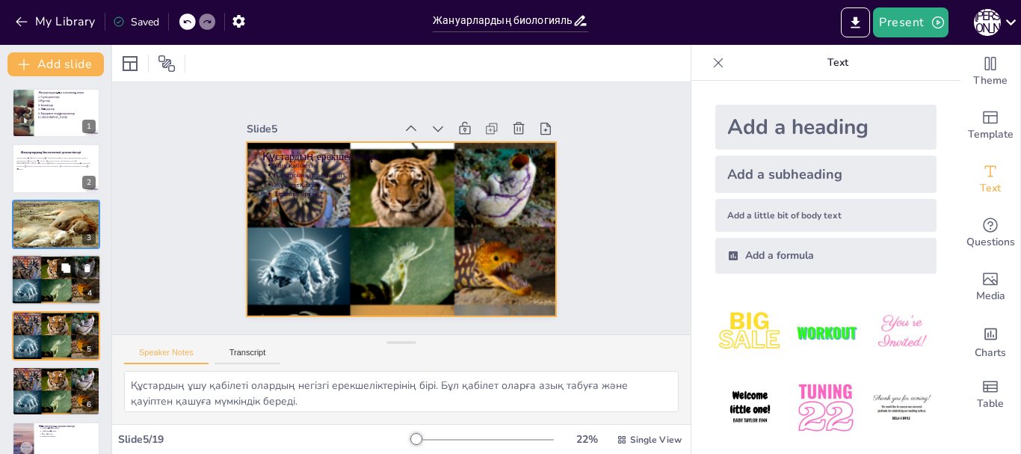
scroll to position [70, 0]
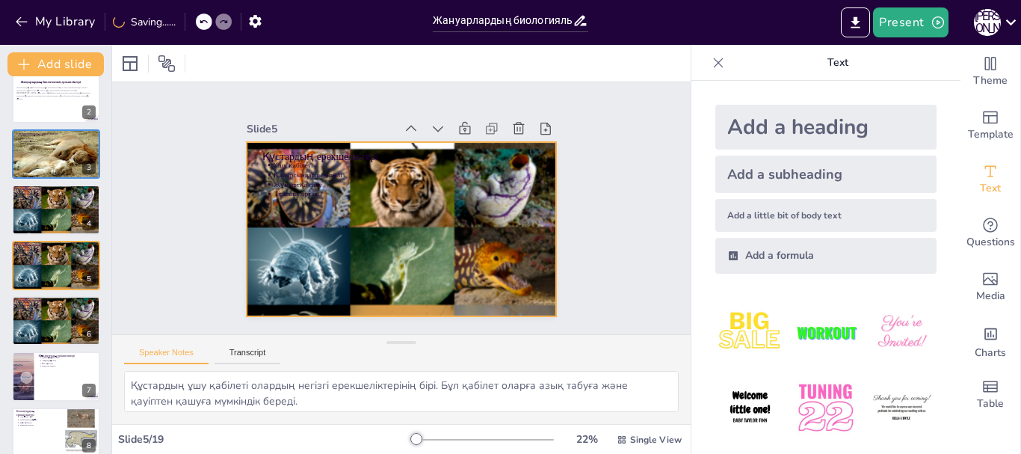
click at [351, 213] on div at bounding box center [399, 228] width 355 height 483
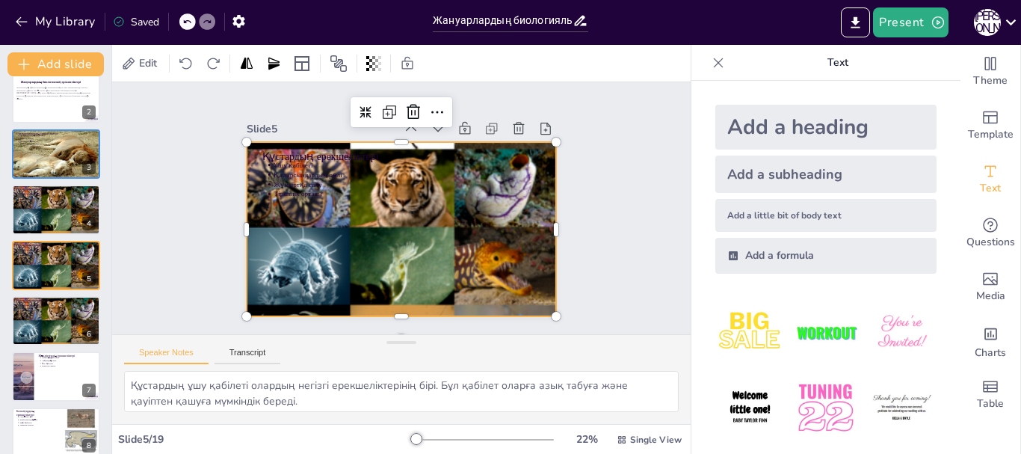
click at [350, 209] on div at bounding box center [389, 225] width 517 height 549
click at [369, 195] on div at bounding box center [396, 229] width 397 height 508
click at [369, 195] on div at bounding box center [381, 201] width 527 height 434
click at [369, 195] on div at bounding box center [391, 226] width 495 height 547
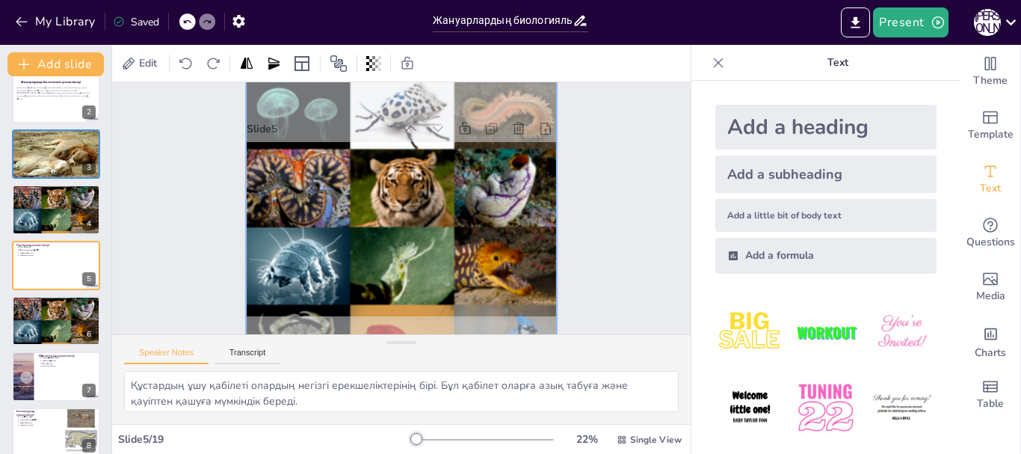
click at [369, 195] on div at bounding box center [392, 227] width 491 height 564
click at [594, 223] on div "Slide 1 Жануарлардың әр класының атауы 1.Сүтқоректілер 2.Құстар 3.Балықтар 4.Жә…" at bounding box center [401, 208] width 628 height 418
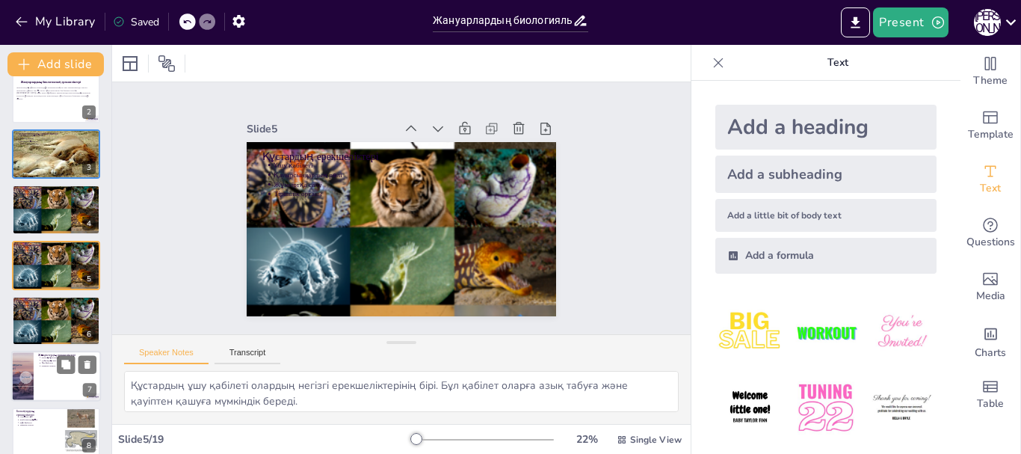
click at [31, 371] on div at bounding box center [23, 376] width 90 height 51
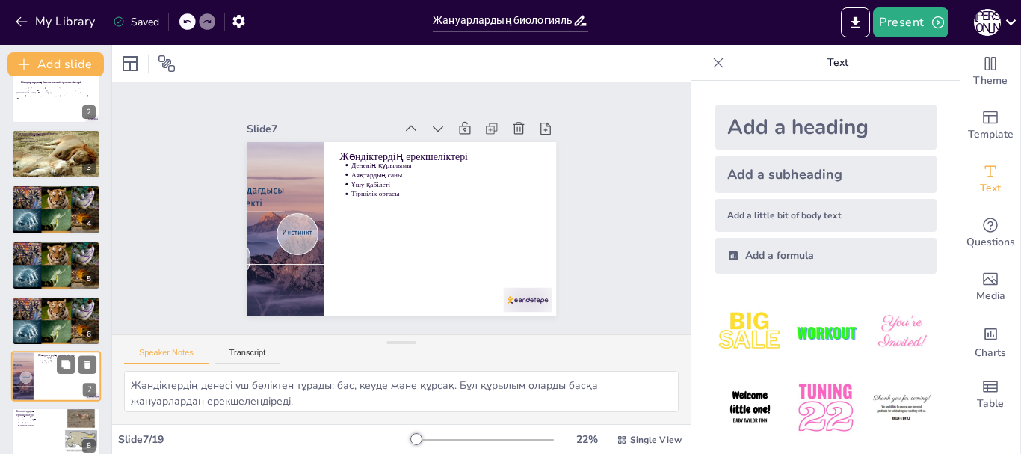
scroll to position [182, 0]
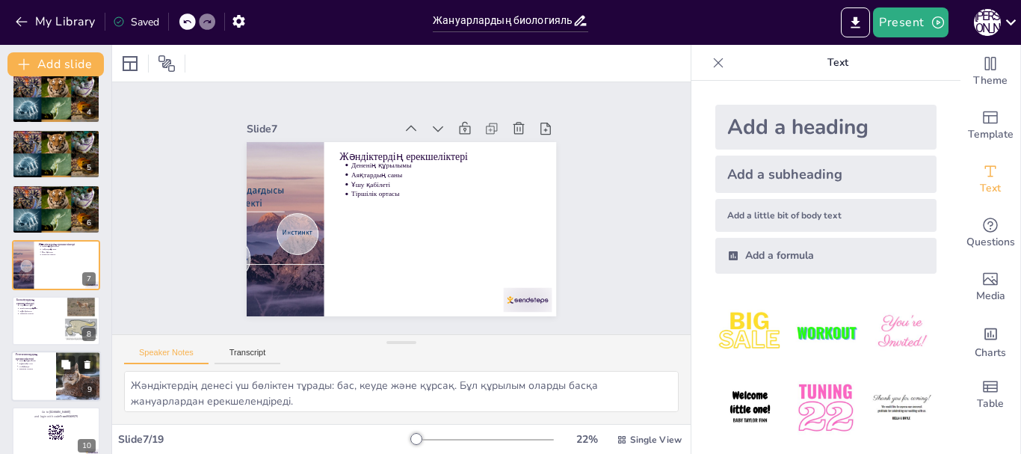
click at [46, 385] on div at bounding box center [56, 376] width 90 height 51
type textarea "Рептилиялардың терісі қабыршақпен жабылған, бұл оларды қорғауға көмектеседі. Те…"
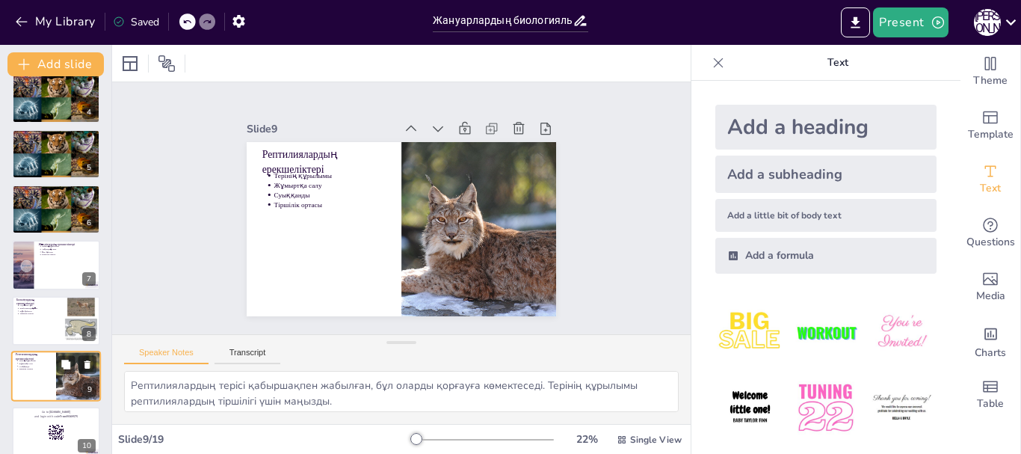
scroll to position [293, 0]
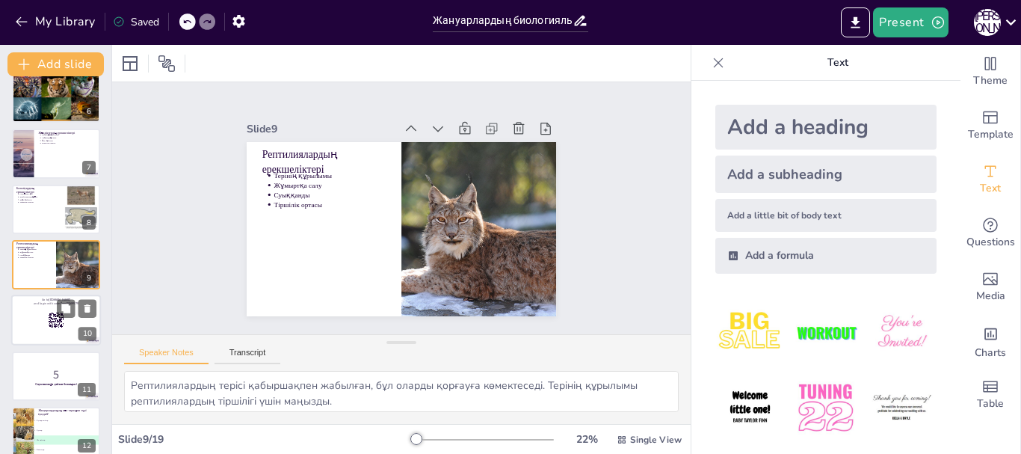
click at [53, 323] on rect at bounding box center [56, 321] width 16 height 16
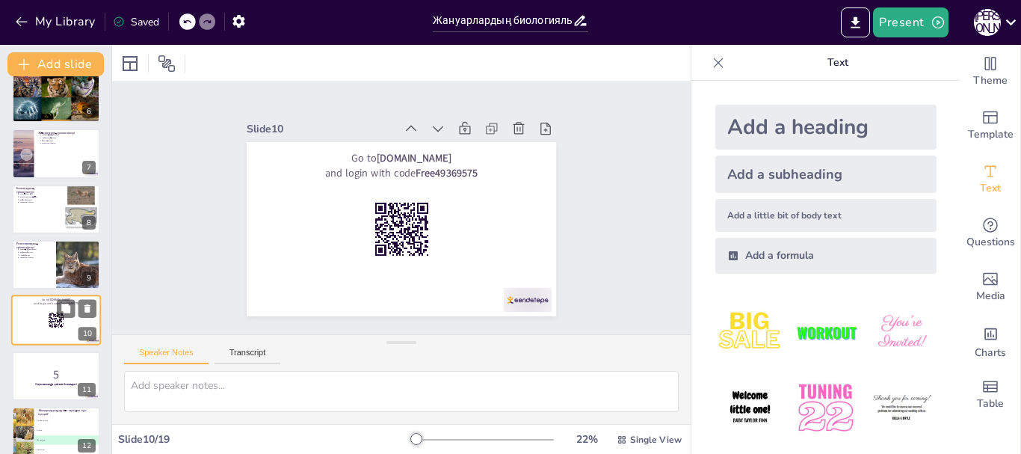
scroll to position [348, 0]
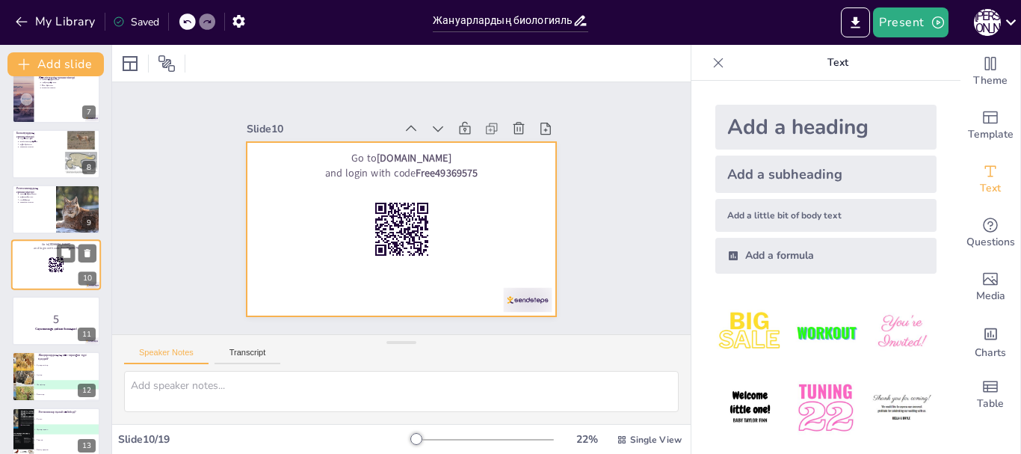
click at [61, 280] on div at bounding box center [56, 265] width 90 height 51
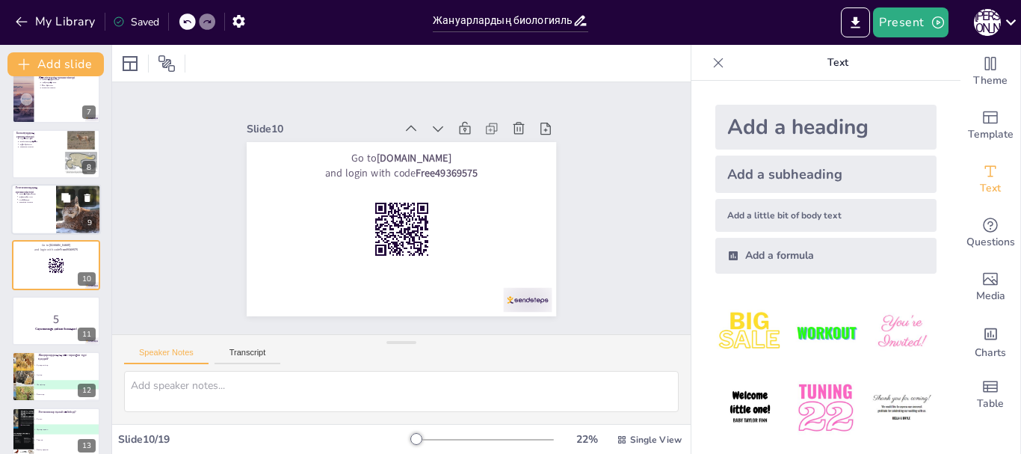
click at [54, 215] on div at bounding box center [56, 209] width 90 height 51
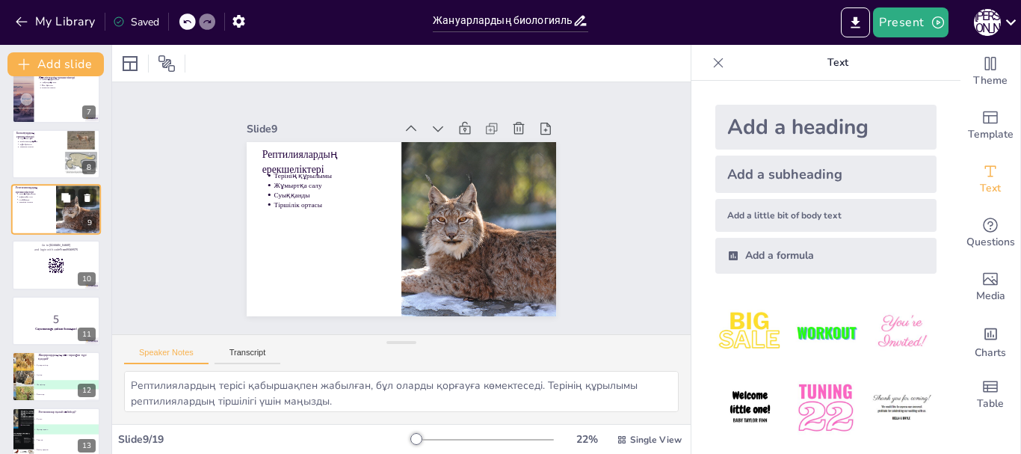
scroll to position [293, 0]
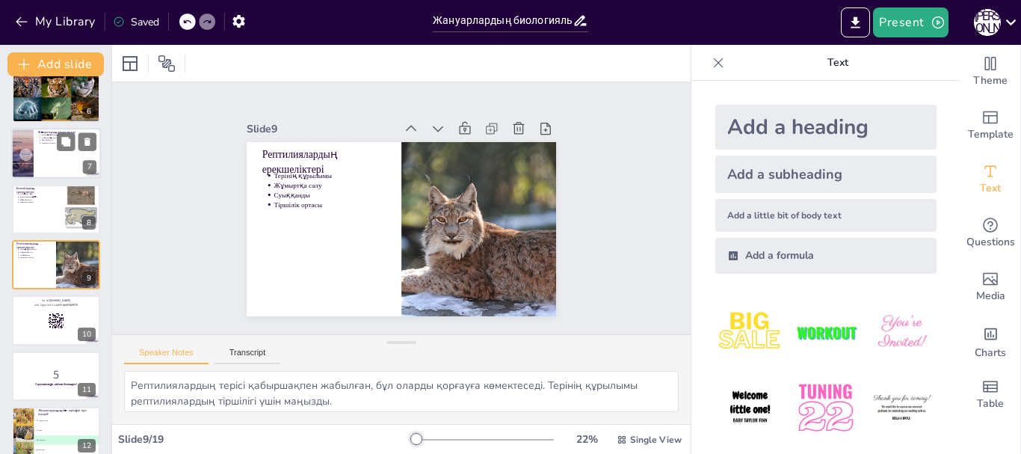
click at [46, 167] on div at bounding box center [56, 154] width 90 height 51
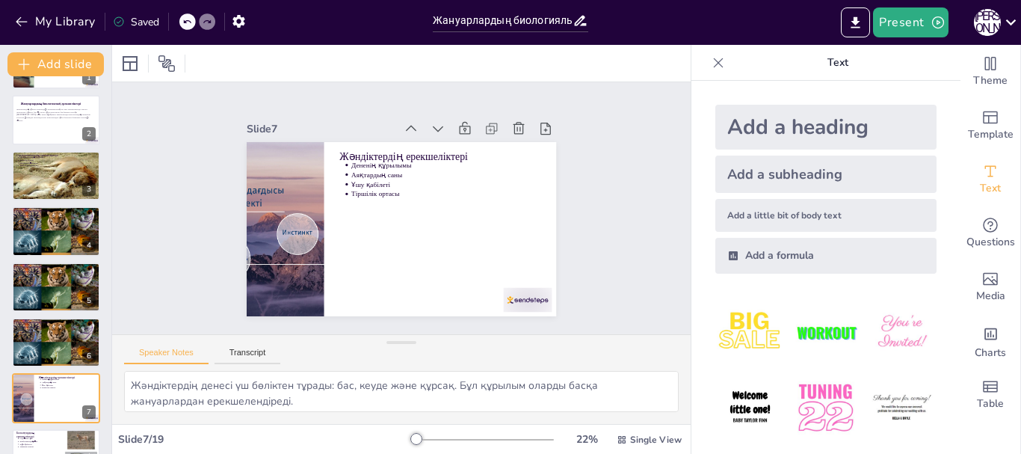
scroll to position [42, 0]
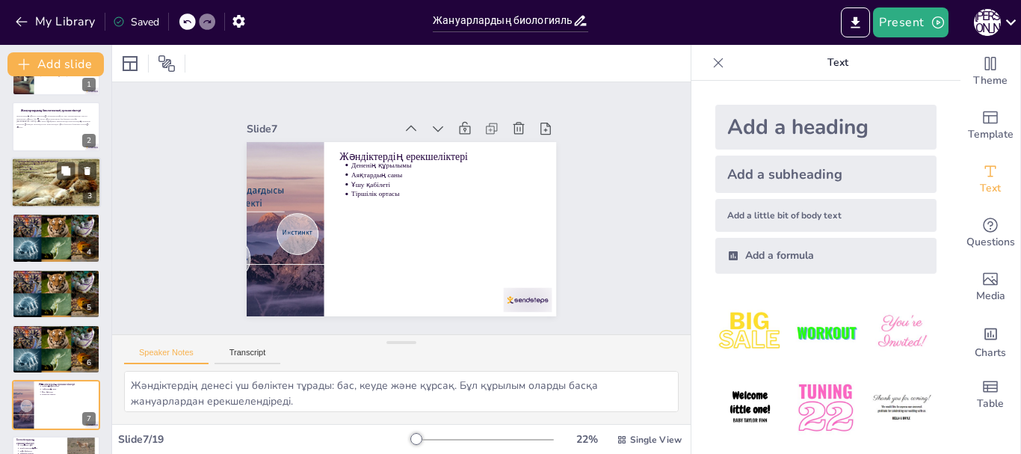
click at [71, 182] on div at bounding box center [56, 182] width 90 height 67
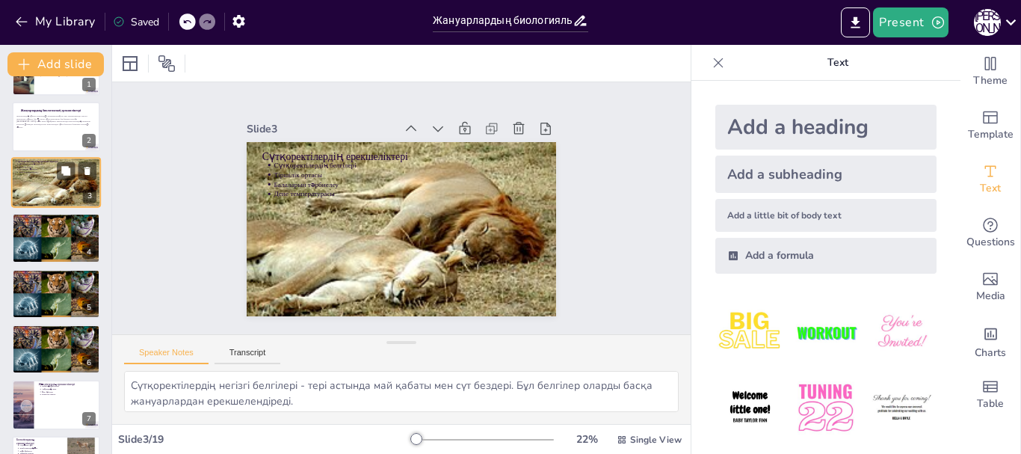
scroll to position [0, 0]
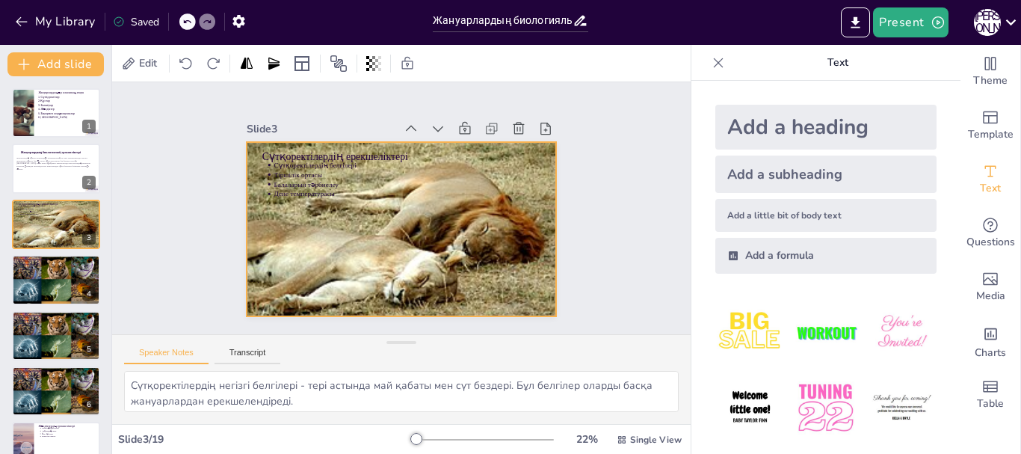
click at [333, 214] on div at bounding box center [396, 228] width 351 height 291
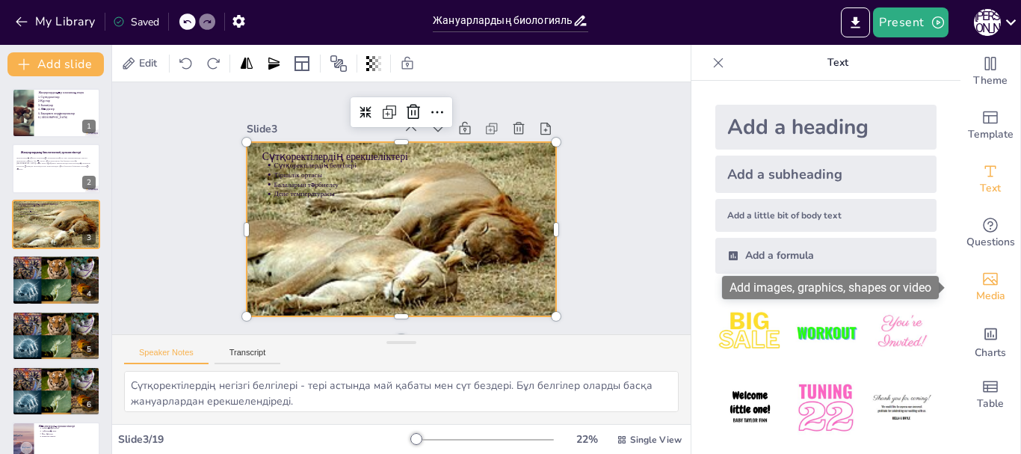
click at [982, 286] on icon "Add images, graphics, shapes or video" at bounding box center [991, 279] width 18 height 18
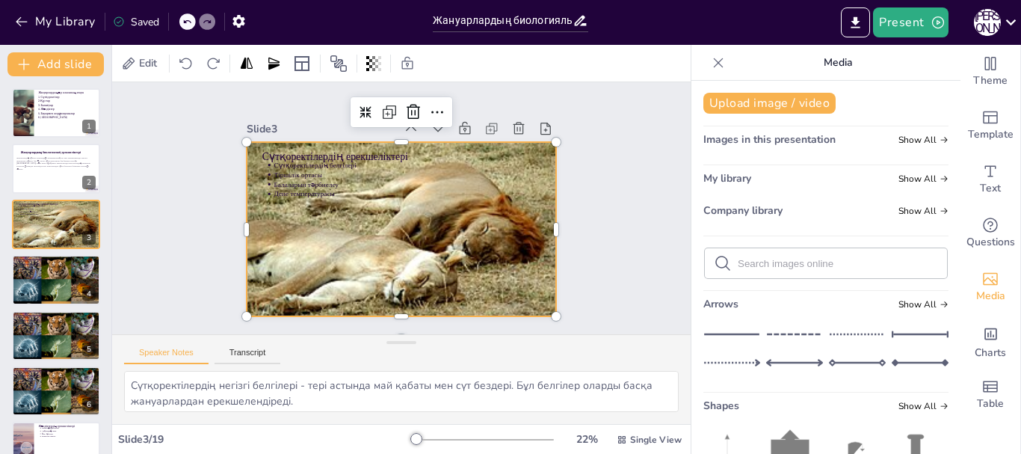
click at [816, 261] on input "text" at bounding box center [838, 263] width 200 height 11
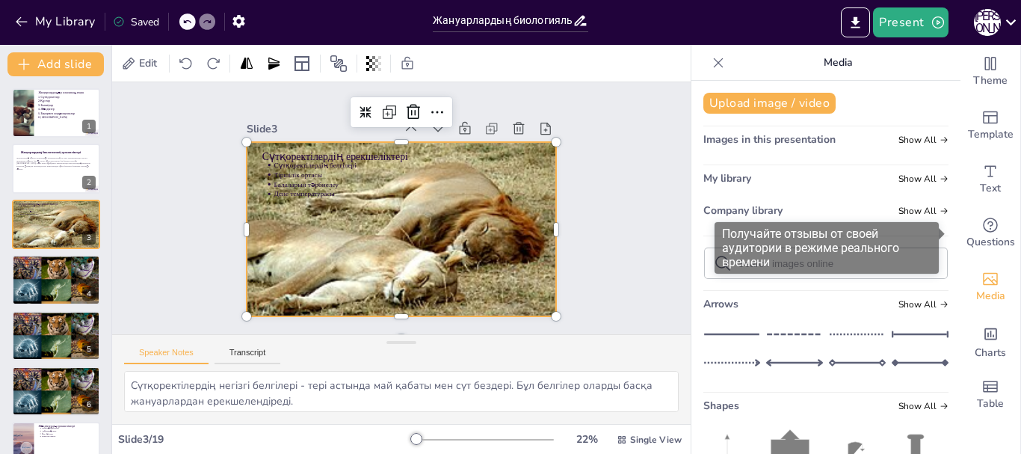
drag, startPoint x: 945, startPoint y: 247, endPoint x: 948, endPoint y: 267, distance: 19.7
click at [948, 267] on div "Получайте отзывы от своей аудитории в режиме реального времени" at bounding box center [832, 248] width 235 height 52
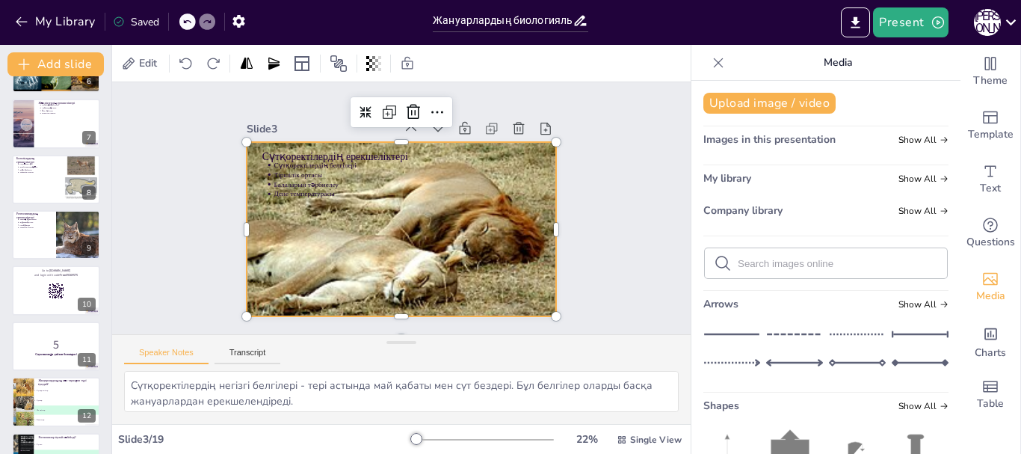
scroll to position [337, 0]
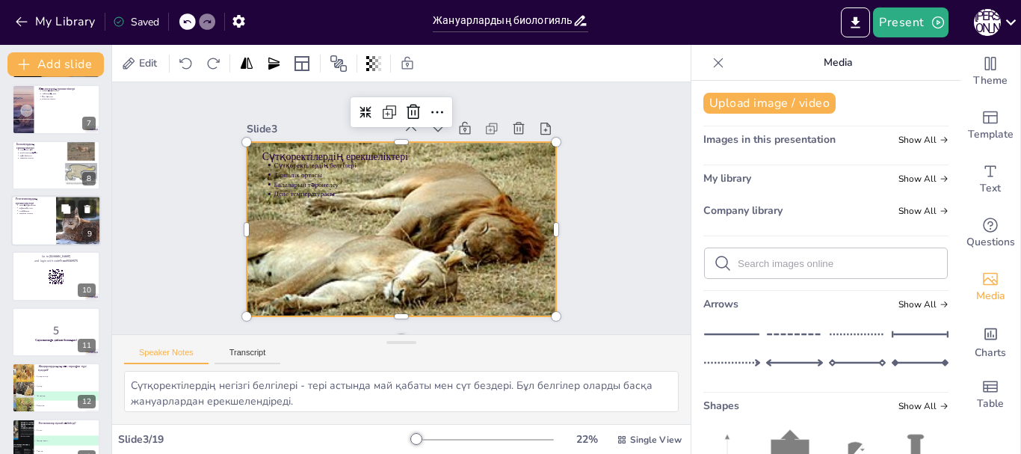
click at [76, 204] on div at bounding box center [77, 209] width 40 height 18
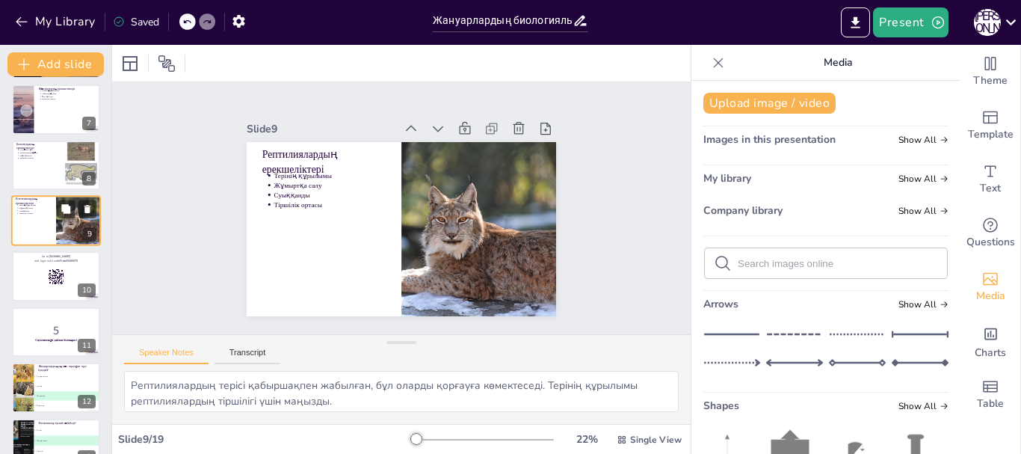
scroll to position [293, 0]
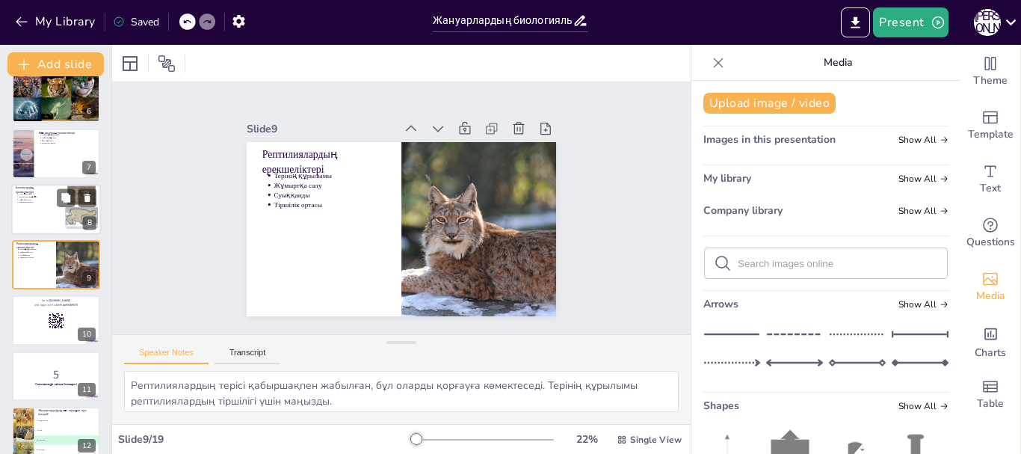
click at [54, 212] on div at bounding box center [56, 209] width 90 height 51
type textarea "Балықтар суда өмір сүреді, бұл олардың тіршілігі үшін маңызды. Суда өмір сүру б…"
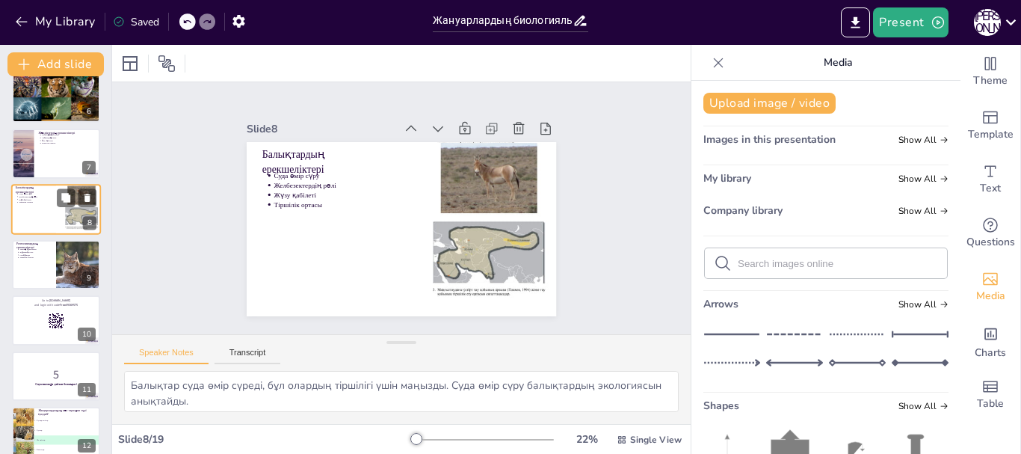
scroll to position [237, 0]
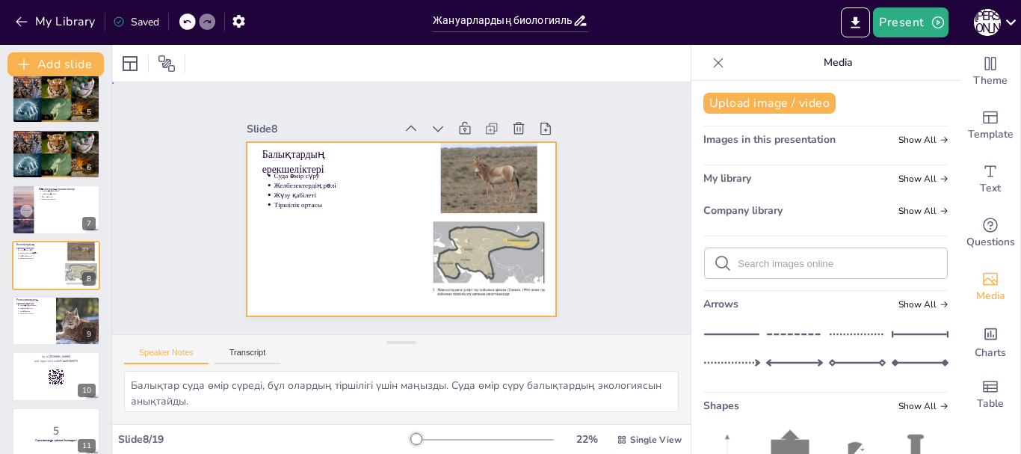
click at [330, 256] on div at bounding box center [396, 228] width 339 height 235
click at [393, 258] on div at bounding box center [468, 252] width 215 height 256
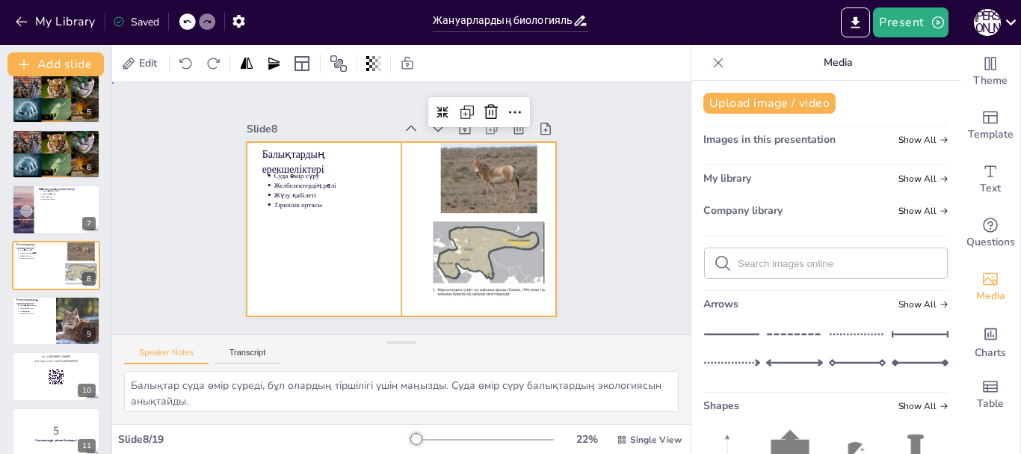
click at [351, 218] on div at bounding box center [399, 229] width 326 height 206
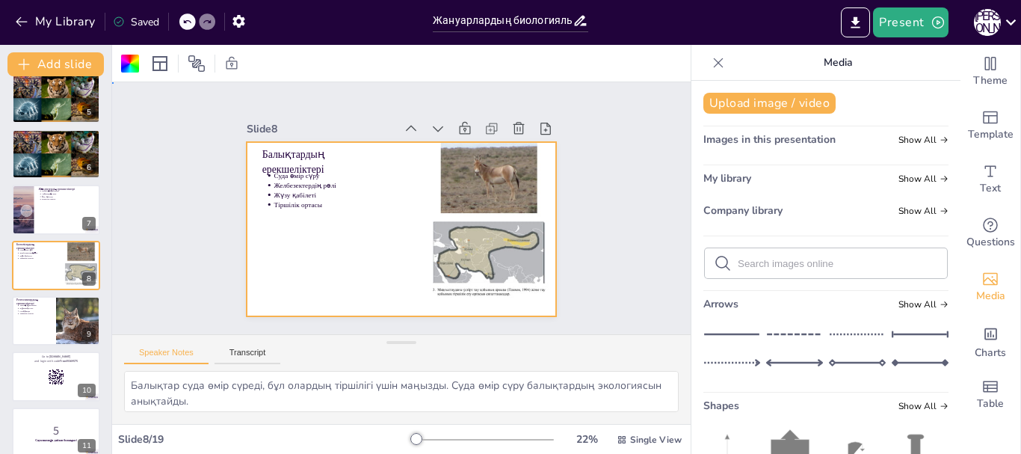
click at [348, 214] on div at bounding box center [396, 228] width 339 height 235
click at [455, 194] on div at bounding box center [476, 237] width 177 height 234
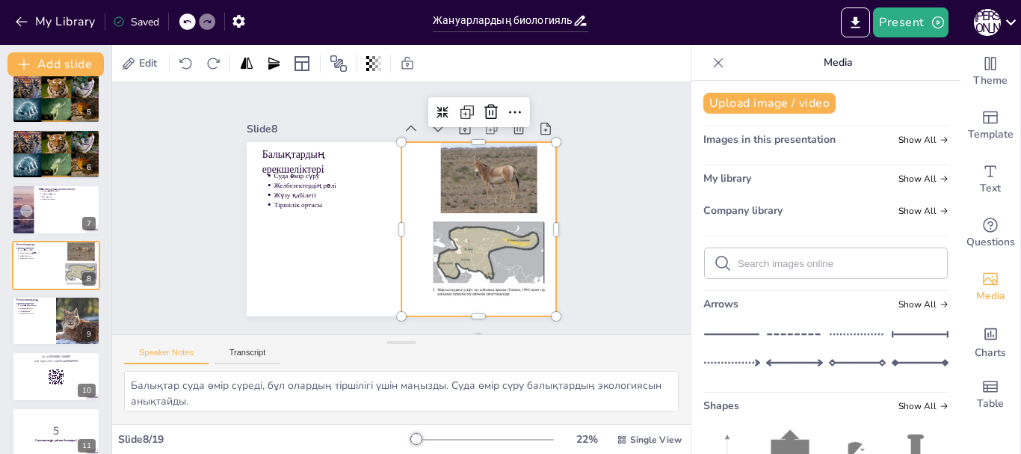
click at [479, 194] on div at bounding box center [473, 244] width 197 height 247
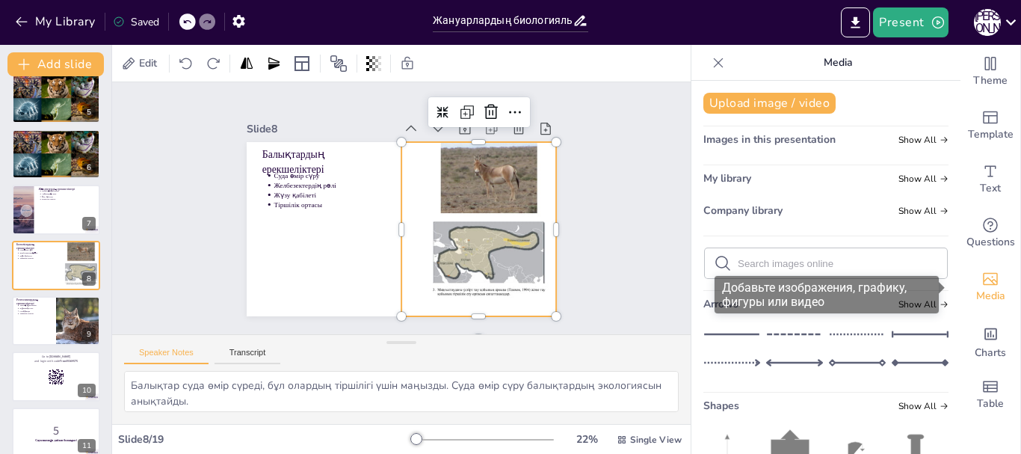
click at [982, 286] on icon "Add images, graphics, shapes or video" at bounding box center [991, 279] width 18 height 18
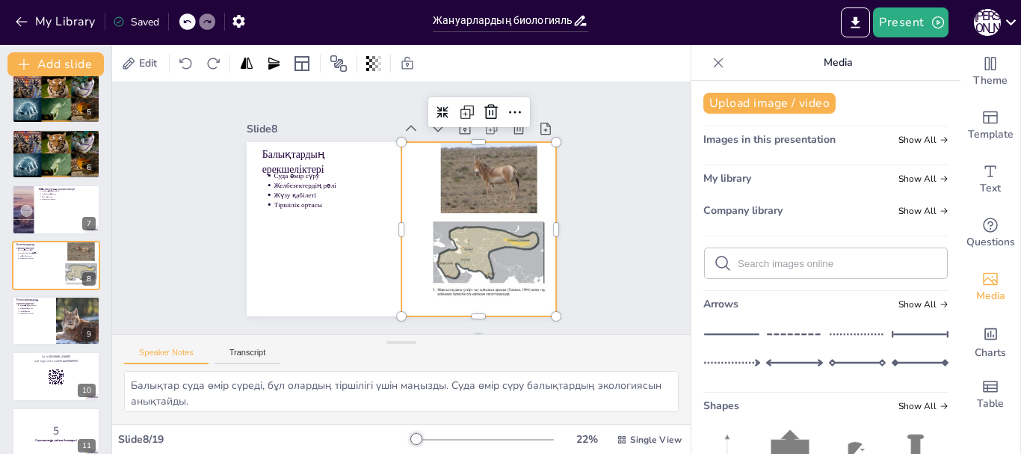
click at [769, 262] on input "text" at bounding box center [838, 263] width 200 height 11
click at [741, 177] on span "My library" at bounding box center [728, 178] width 48 height 14
click at [738, 144] on span "Images in this presentation" at bounding box center [770, 139] width 132 height 14
click at [940, 138] on icon at bounding box center [944, 139] width 9 height 9
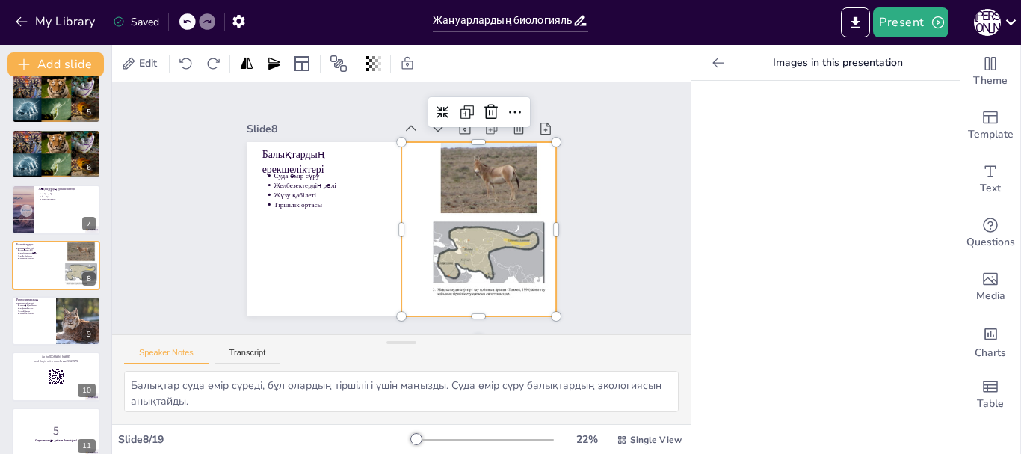
click at [881, 147] on div at bounding box center [826, 267] width 269 height 373
click at [713, 62] on icon at bounding box center [718, 63] width 11 height 10
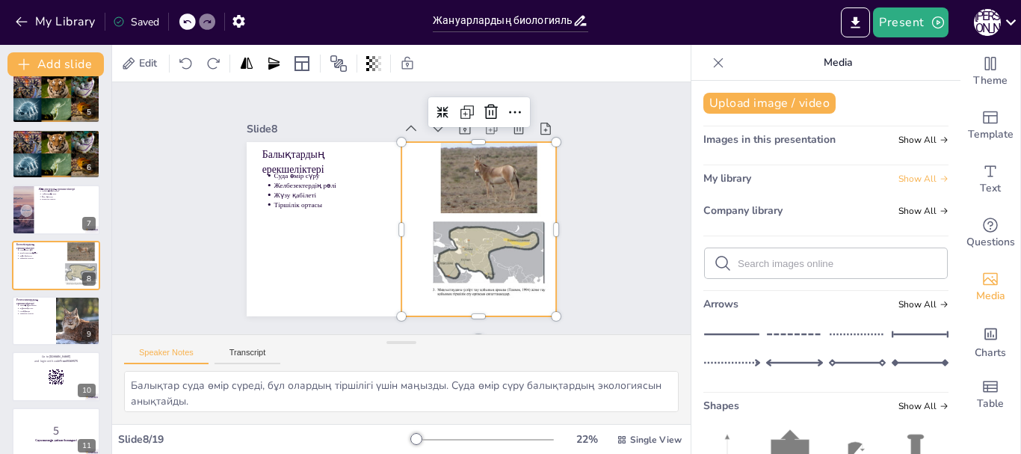
click at [940, 177] on icon at bounding box center [944, 178] width 9 height 9
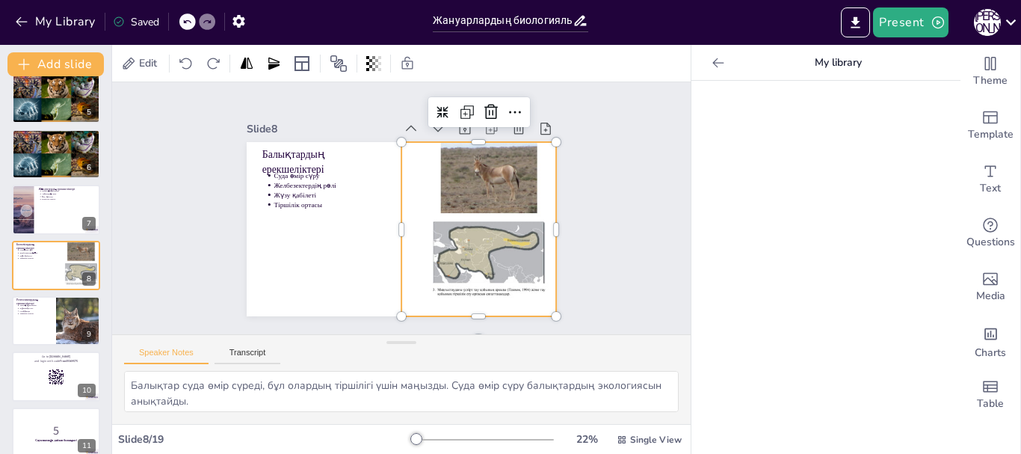
click at [711, 61] on icon at bounding box center [718, 62] width 15 height 15
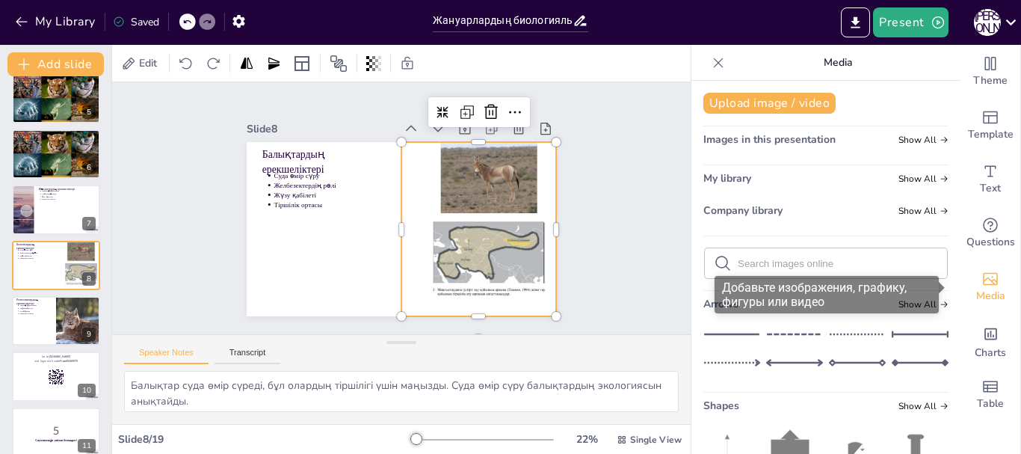
click at [982, 281] on icon "Add images, graphics, shapes or video" at bounding box center [991, 279] width 18 height 18
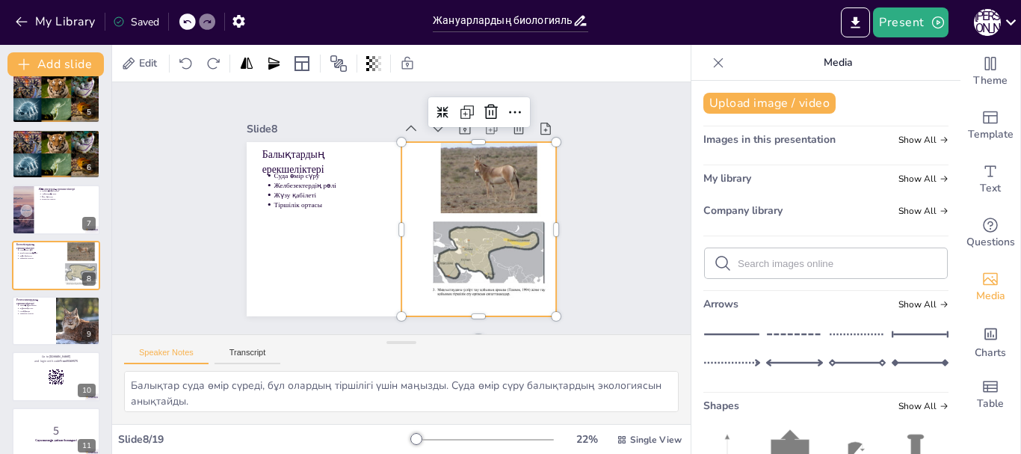
click at [739, 261] on input "text" at bounding box center [838, 263] width 200 height 11
type input "балықтар"
click at [829, 301] on div "Arrows Show All" at bounding box center [826, 307] width 245 height 20
click at [885, 286] on div "Upload image / video Images in this presentation Show All My library Show All C…" at bounding box center [826, 267] width 269 height 373
click at [885, 265] on input "балықтар" at bounding box center [838, 263] width 200 height 11
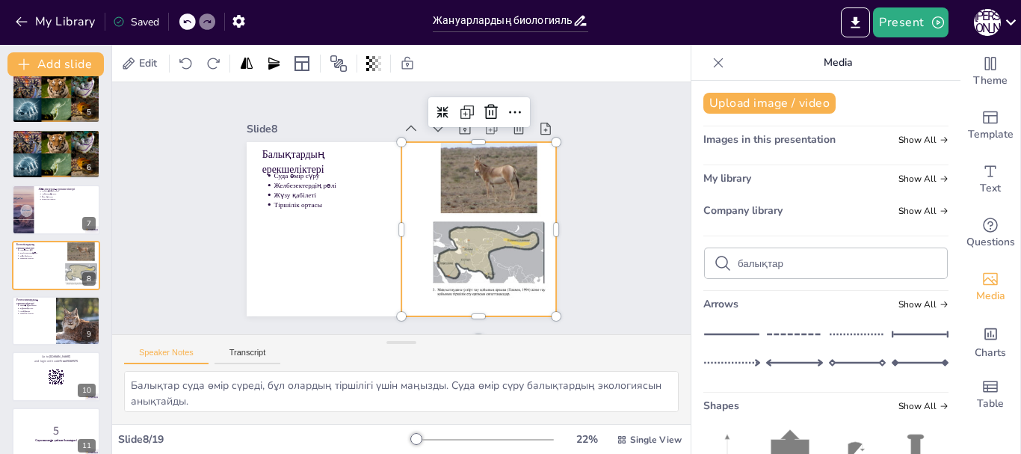
click at [714, 265] on icon at bounding box center [723, 263] width 18 height 18
click at [865, 246] on div "Upload image / video Images in this presentation Show All My library Show All C…" at bounding box center [826, 267] width 269 height 373
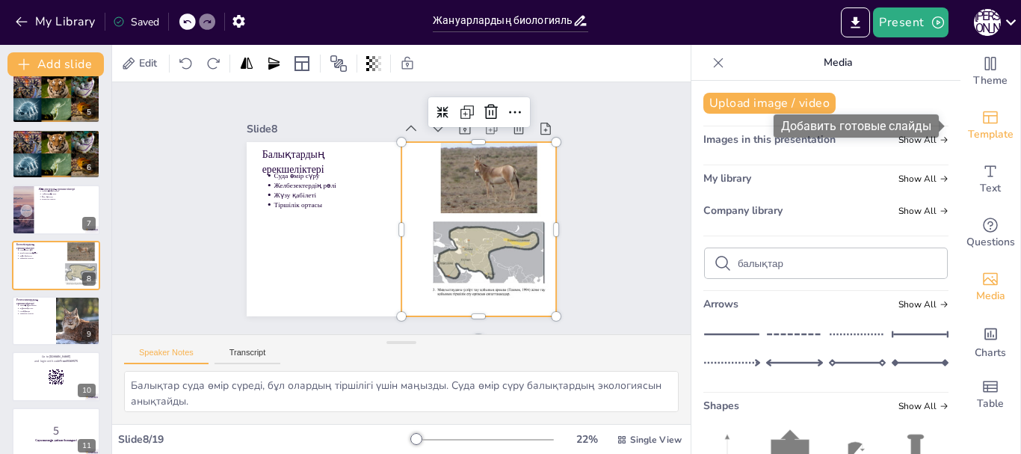
click at [983, 120] on icon "Add ready made slides" at bounding box center [990, 117] width 15 height 13
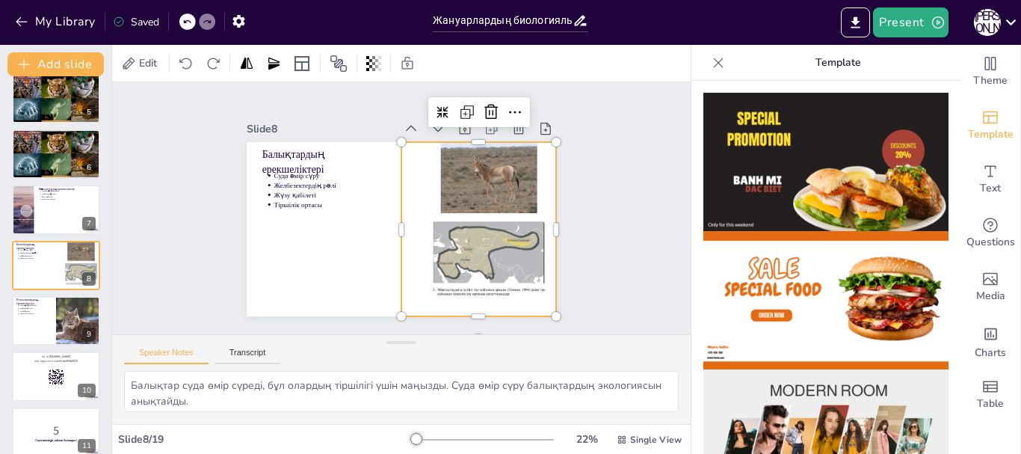
click at [711, 64] on icon at bounding box center [718, 62] width 15 height 15
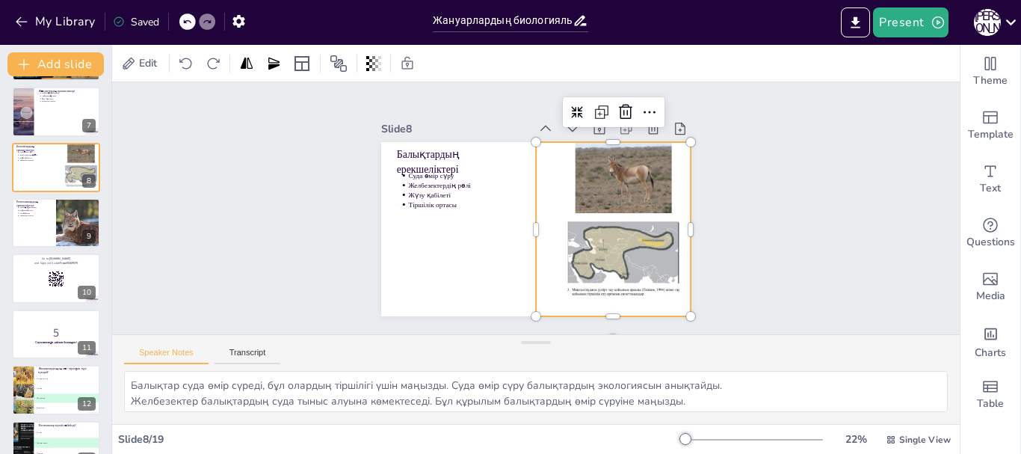
scroll to position [466, 0]
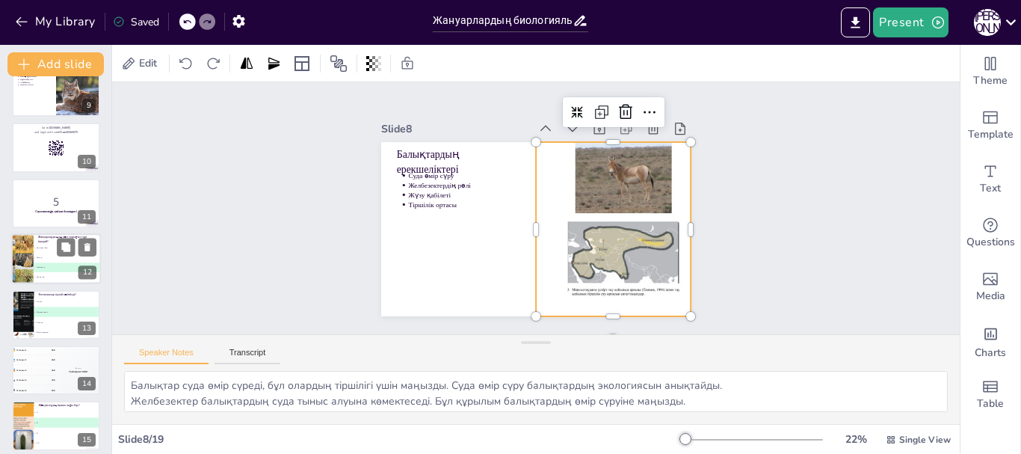
click at [64, 265] on li "C Жәндіктер" at bounding box center [67, 268] width 67 height 10
type textarea "Жауап: Жәндіктер. Бұл сұраққа жауап беру үшін "Жануарлардың классификациясы" сл…"
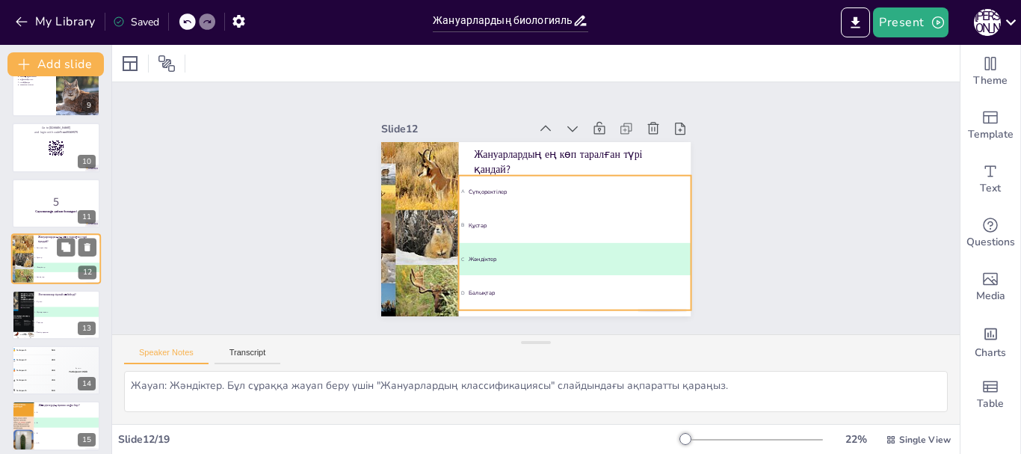
scroll to position [460, 0]
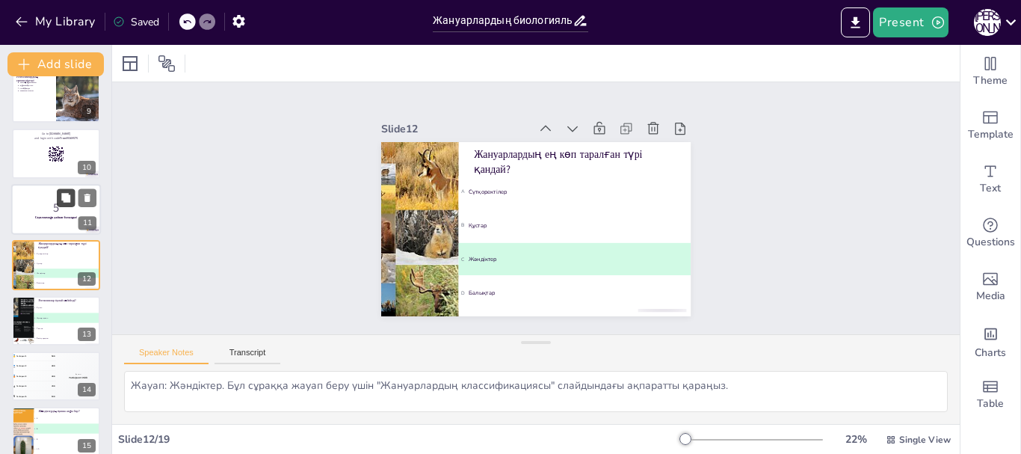
click at [58, 206] on button at bounding box center [66, 197] width 18 height 18
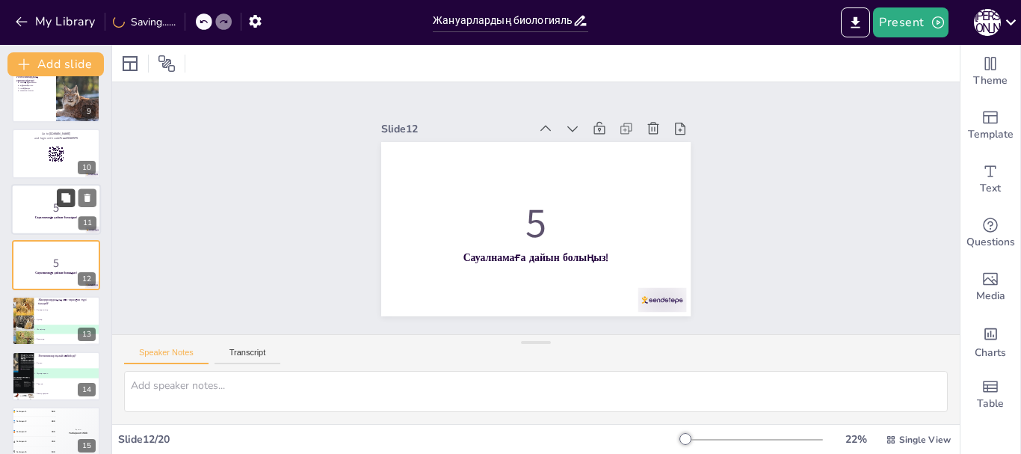
click at [72, 202] on button at bounding box center [66, 197] width 18 height 18
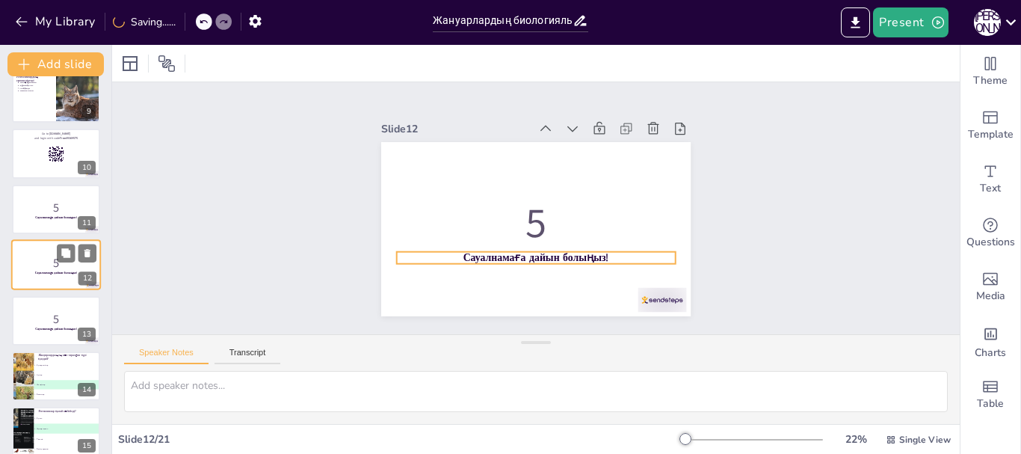
click at [62, 274] on strong "Сауалнамаға дайын болыңыз!" at bounding box center [56, 273] width 43 height 4
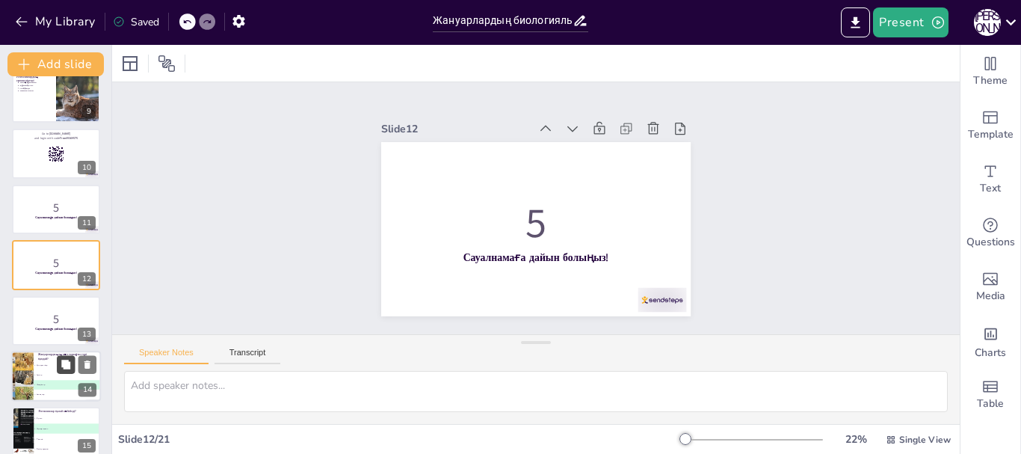
click at [67, 369] on icon at bounding box center [65, 364] width 9 height 9
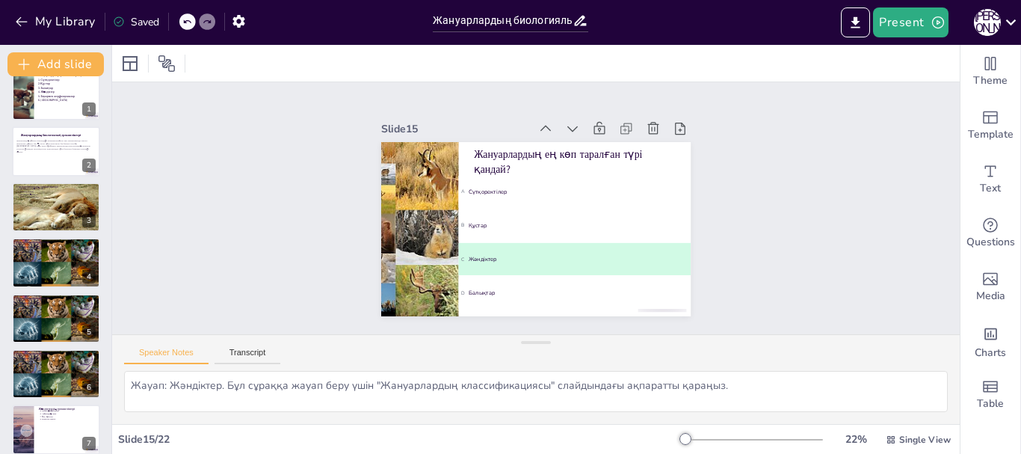
scroll to position [0, 0]
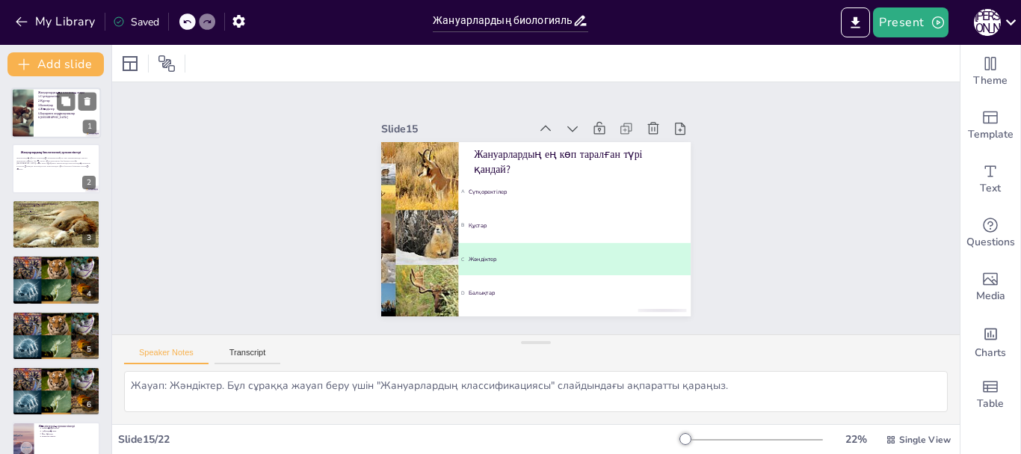
click at [69, 111] on p "5.Бауырмен жорғалаушылар" at bounding box center [67, 113] width 58 height 4
type textarea "Жануарлардың классификациясы олардың түрлерін түсінуге көмектеседі. Сүтқоректіл…"
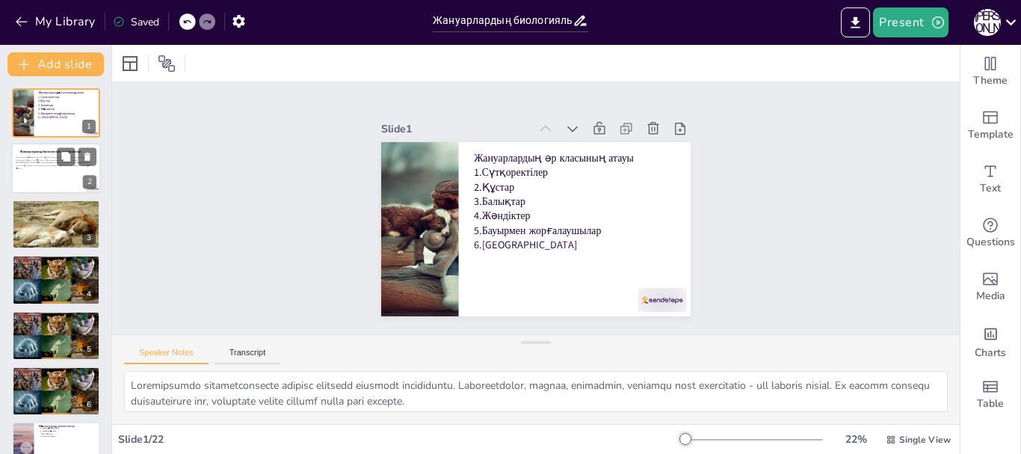
click at [69, 178] on div at bounding box center [56, 169] width 90 height 51
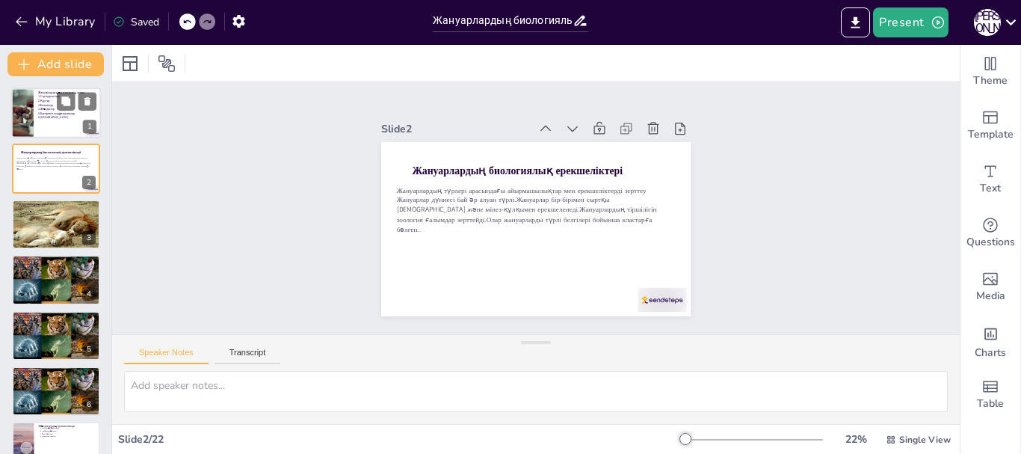
click at [61, 118] on p "6.Қосмекенділер" at bounding box center [67, 117] width 58 height 4
type textarea "Жануарлардың классификациясы олардың түрлерін түсінуге көмектеседі. Сүтқоректіл…"
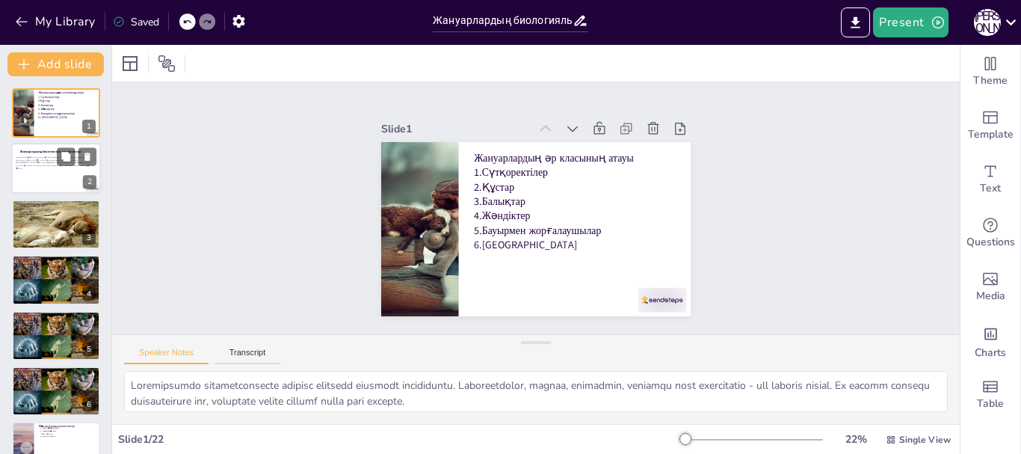
click at [54, 179] on div at bounding box center [56, 169] width 90 height 51
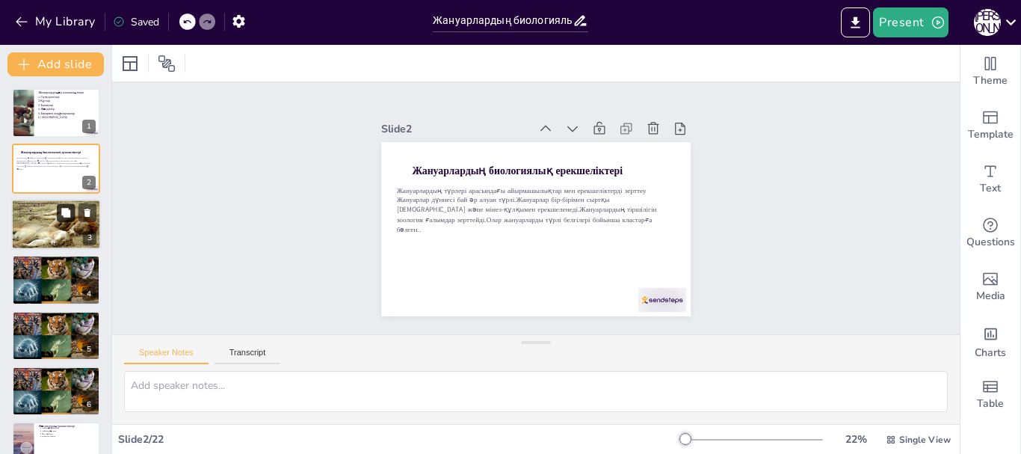
click at [57, 215] on button at bounding box center [66, 212] width 18 height 18
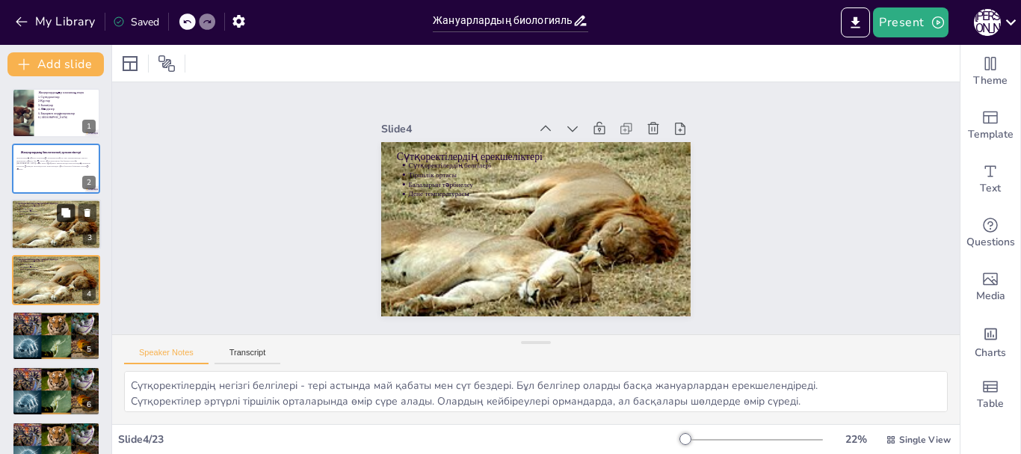
scroll to position [15, 0]
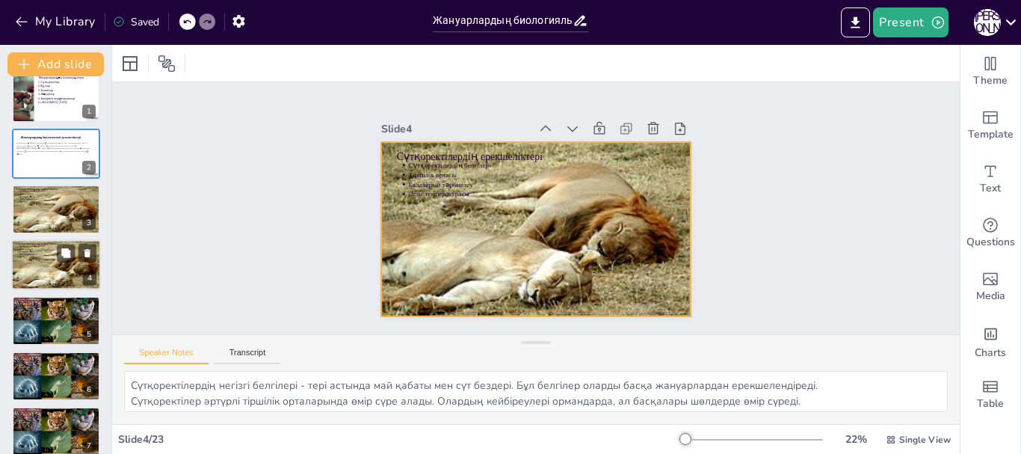
click at [58, 274] on div at bounding box center [56, 264] width 90 height 67
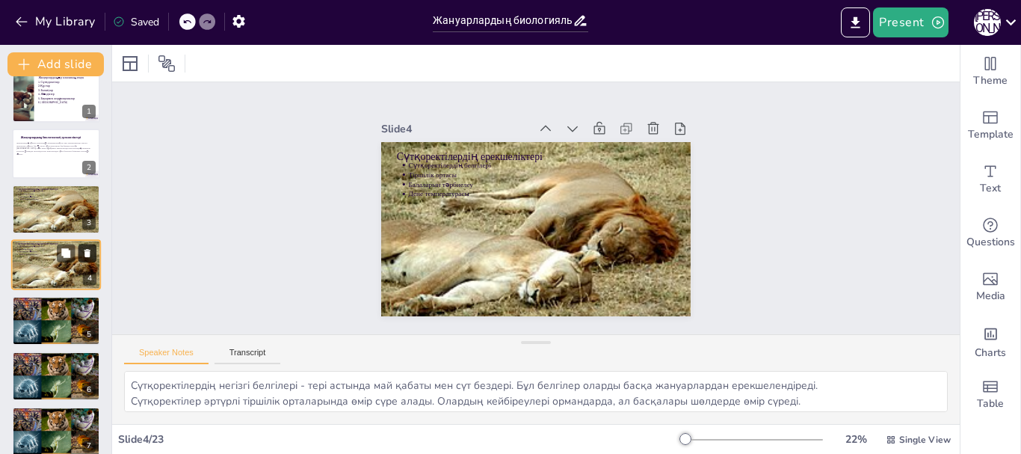
click at [84, 253] on icon at bounding box center [87, 253] width 10 height 10
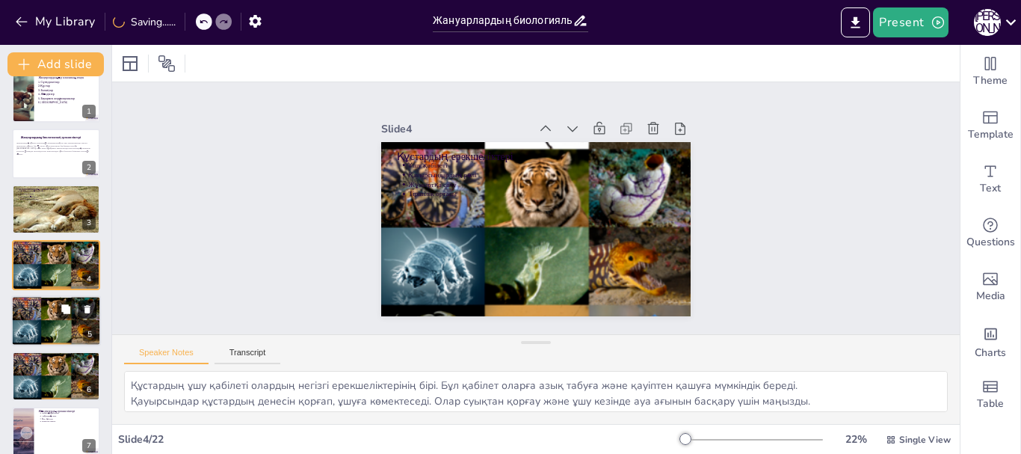
click at [87, 310] on icon at bounding box center [87, 309] width 6 height 8
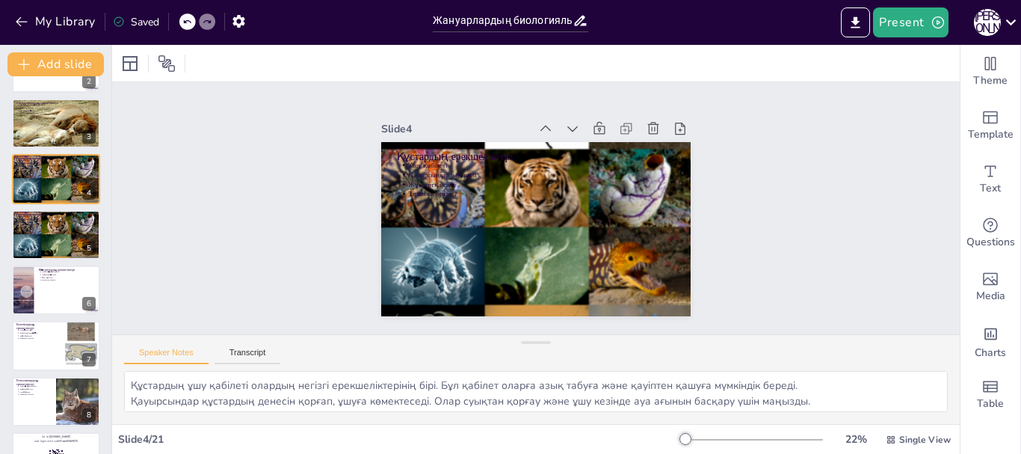
scroll to position [108, 0]
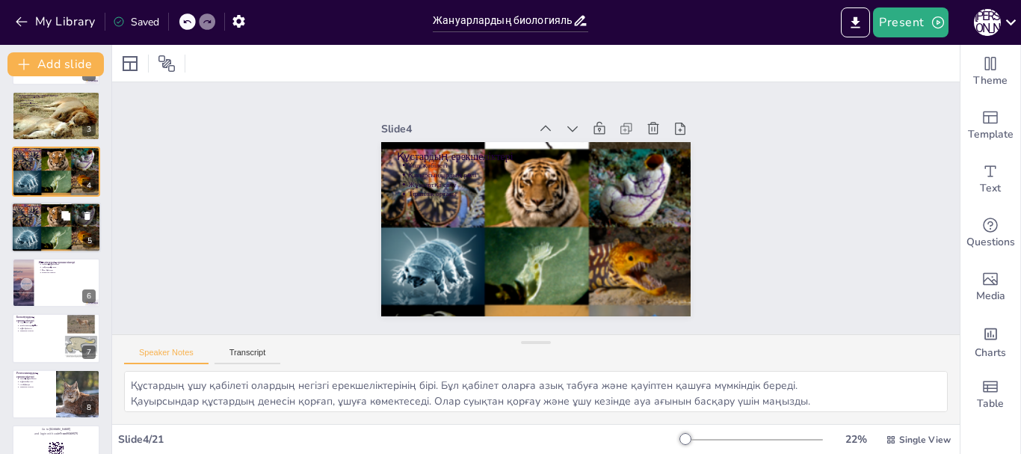
click at [77, 212] on div at bounding box center [77, 215] width 40 height 18
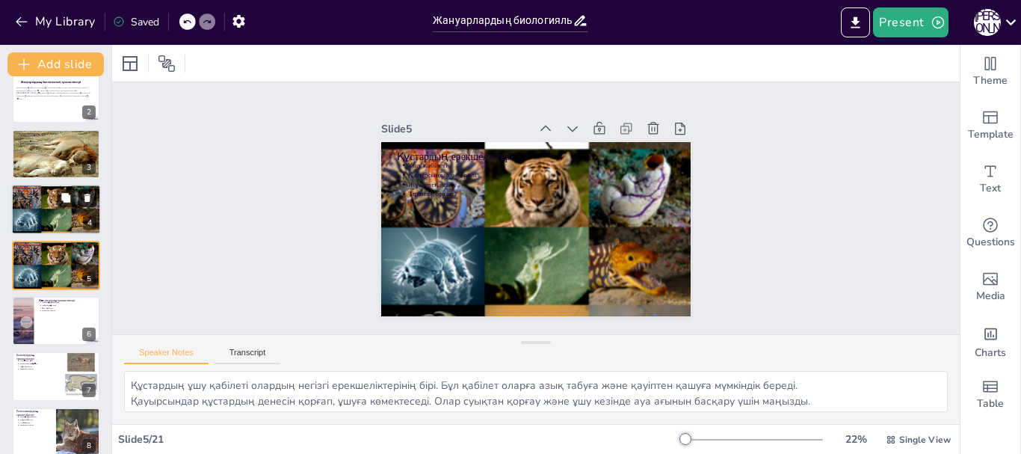
click at [84, 200] on icon at bounding box center [87, 198] width 10 height 10
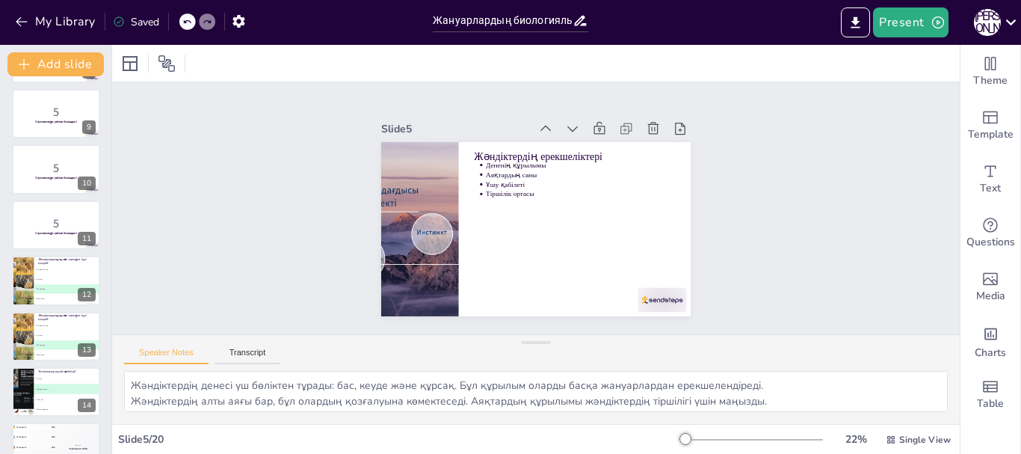
scroll to position [446, 0]
click at [85, 157] on icon at bounding box center [87, 156] width 6 height 8
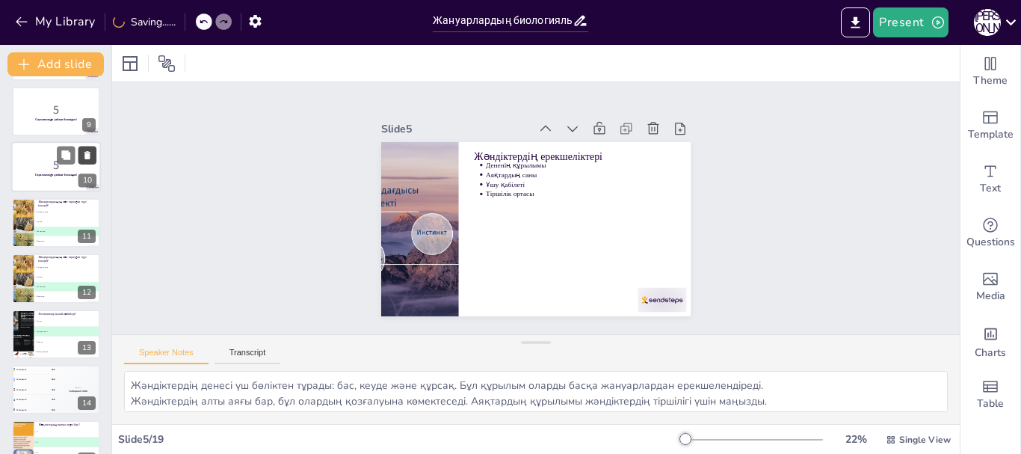
click at [88, 156] on icon at bounding box center [87, 156] width 6 height 8
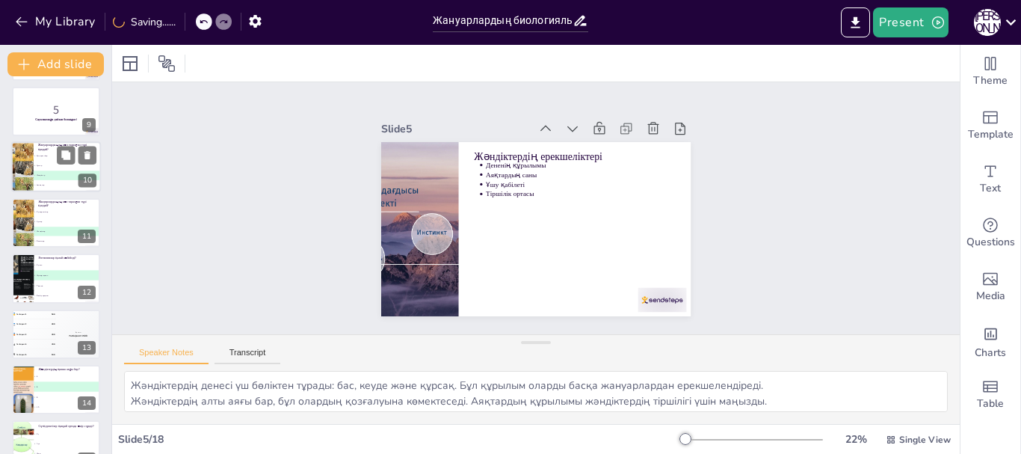
click at [66, 179] on li "C Жәндіктер" at bounding box center [67, 176] width 67 height 10
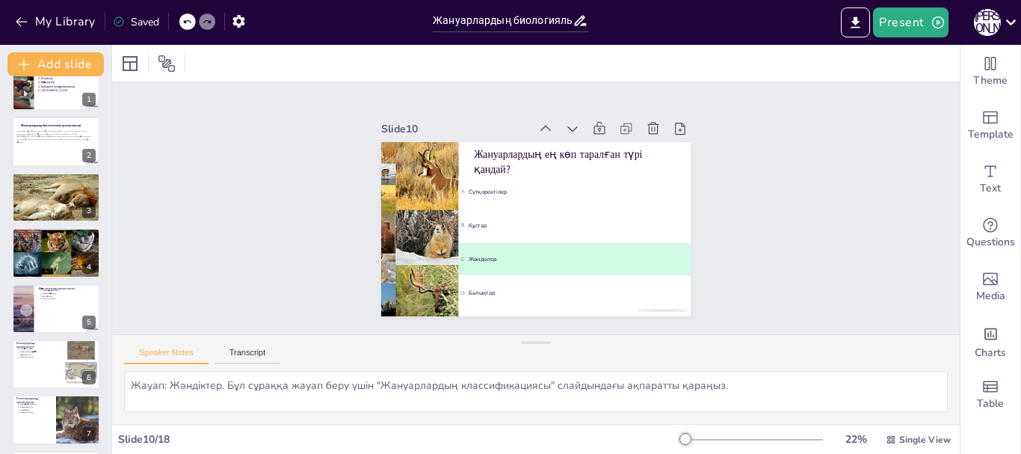
scroll to position [0, 0]
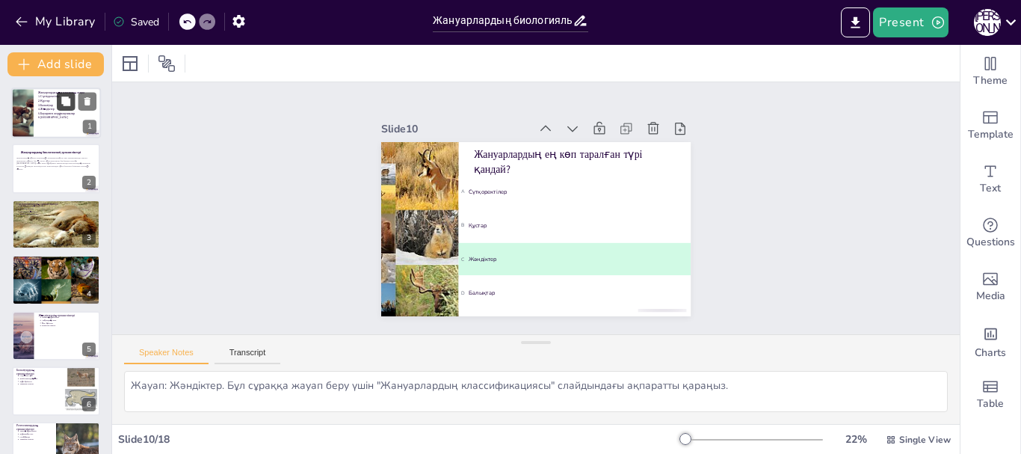
click at [58, 104] on button at bounding box center [66, 101] width 18 height 18
type textarea "Жануарлардың классификациясы олардың түрлерін түсінуге көмектеседі. Сүтқоректіл…"
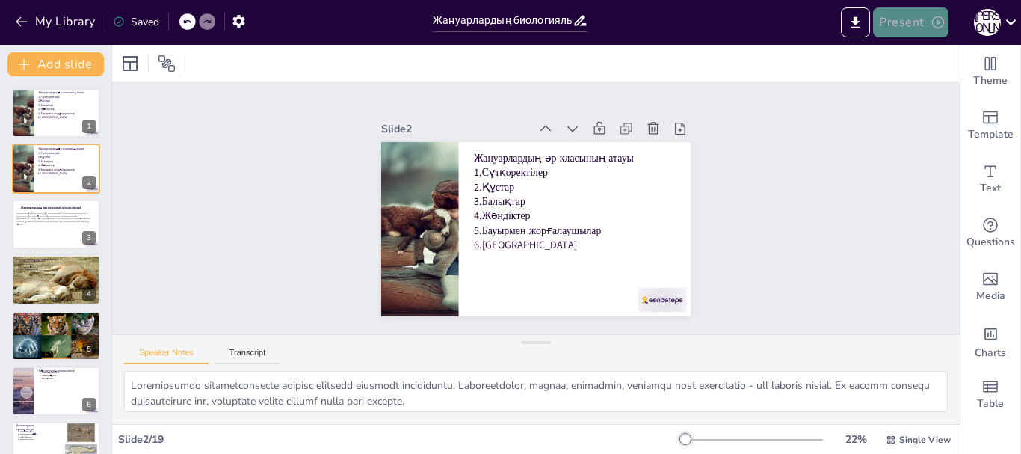
click at [894, 26] on button "Present" at bounding box center [910, 22] width 75 height 30
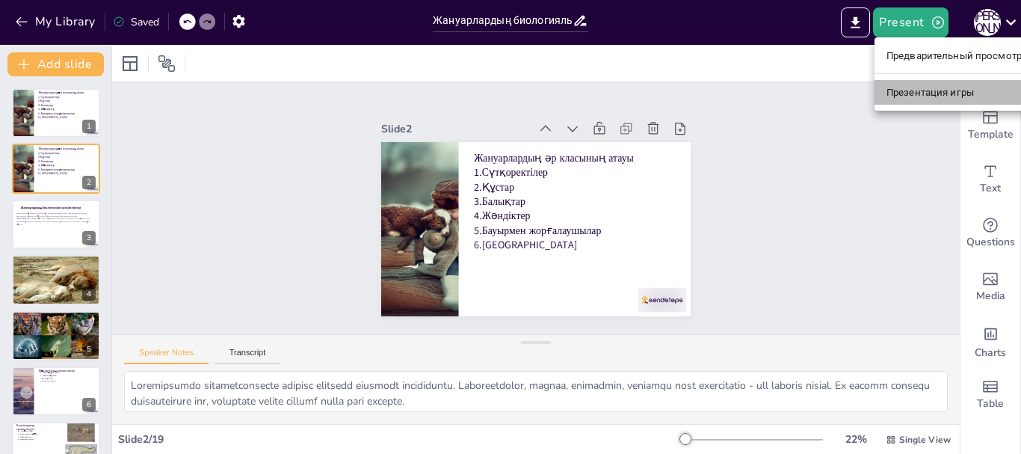
click at [888, 98] on font "Презентация игры" at bounding box center [930, 91] width 87 height 15
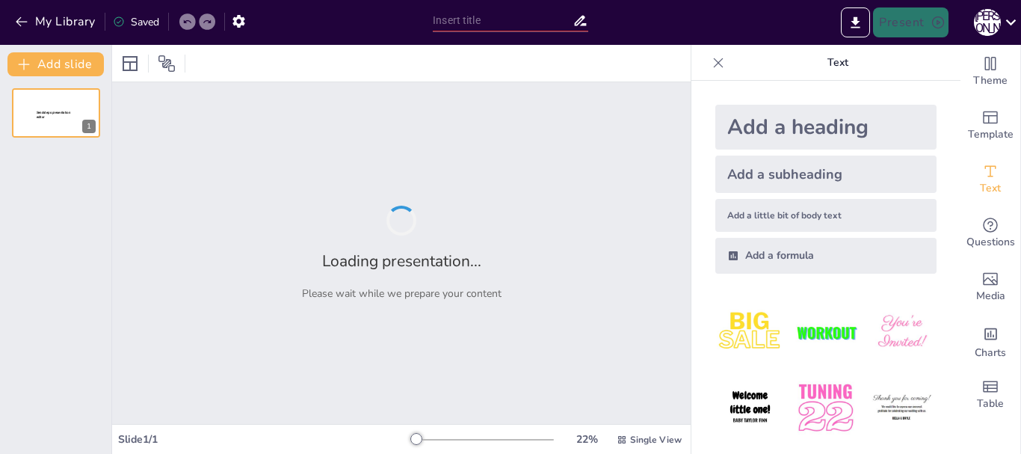
type input "Жануарлардың биологиялық ерекшеліктері: Түрлер арасындағы айырмашылықтар"
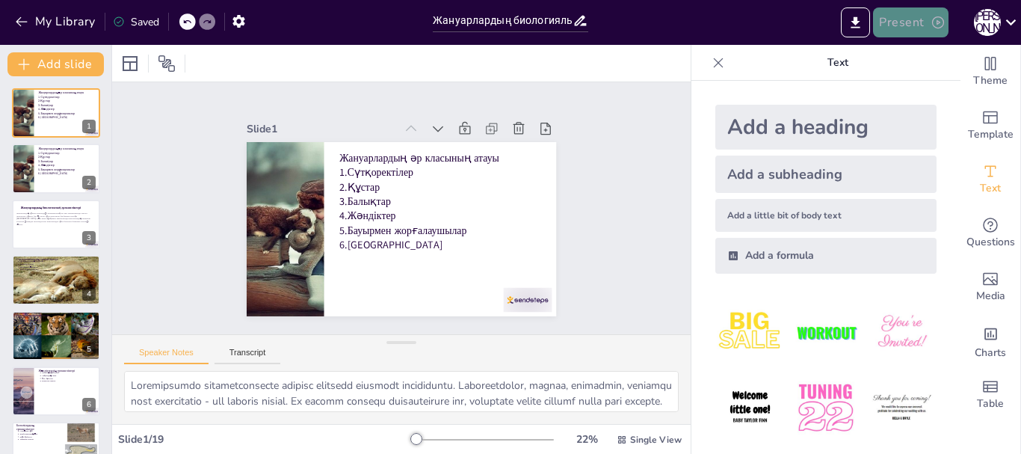
click at [905, 25] on button "Present" at bounding box center [910, 22] width 75 height 30
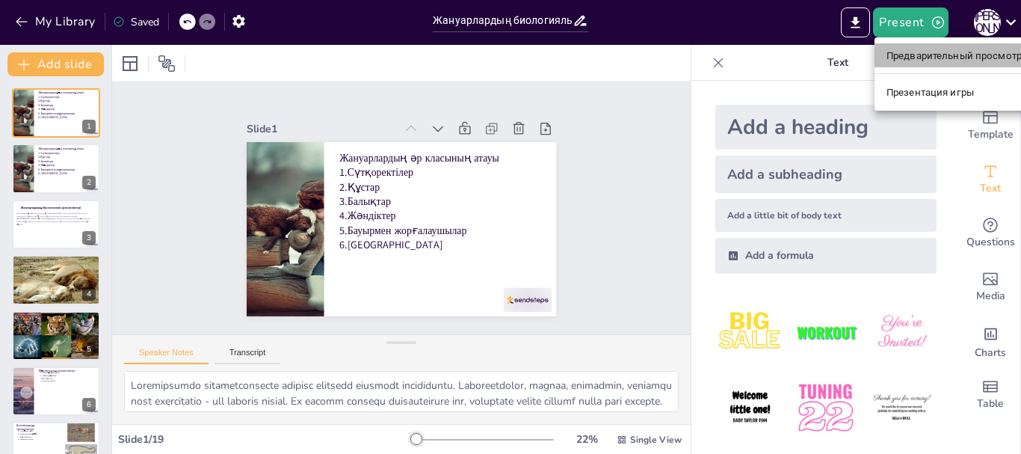
click at [911, 58] on font "Предварительный просмотр презентации" at bounding box center [987, 55] width 200 height 11
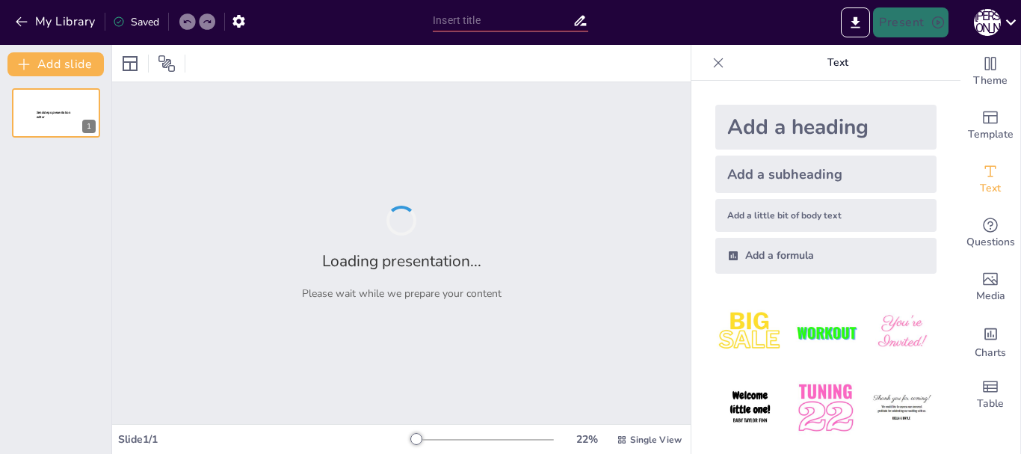
type input "Жануарлардың биологиялық ерекшеліктері: Түрлер арасындағы айырмашылықтар"
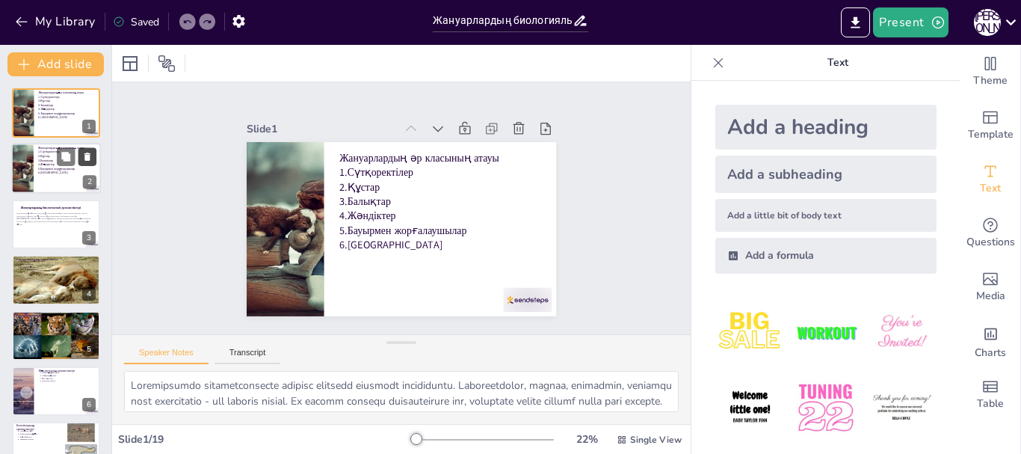
click at [88, 157] on icon at bounding box center [87, 157] width 6 height 8
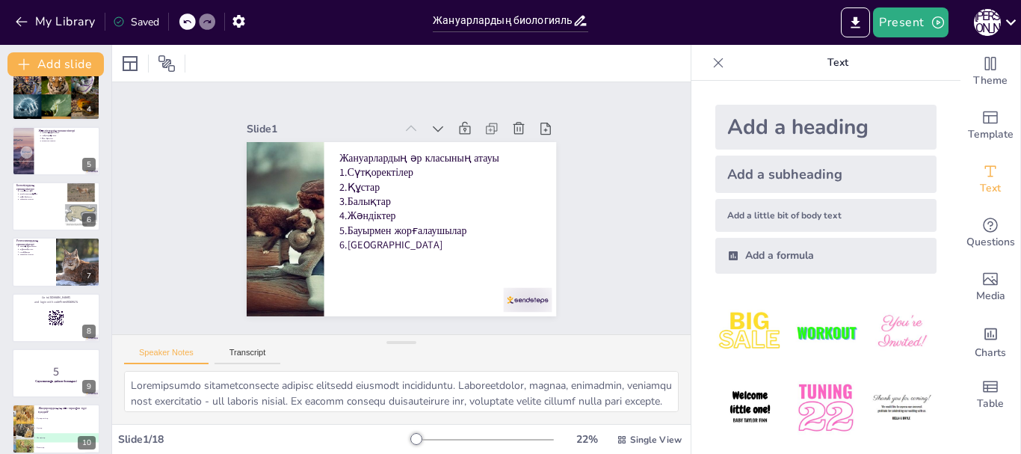
scroll to position [174, 0]
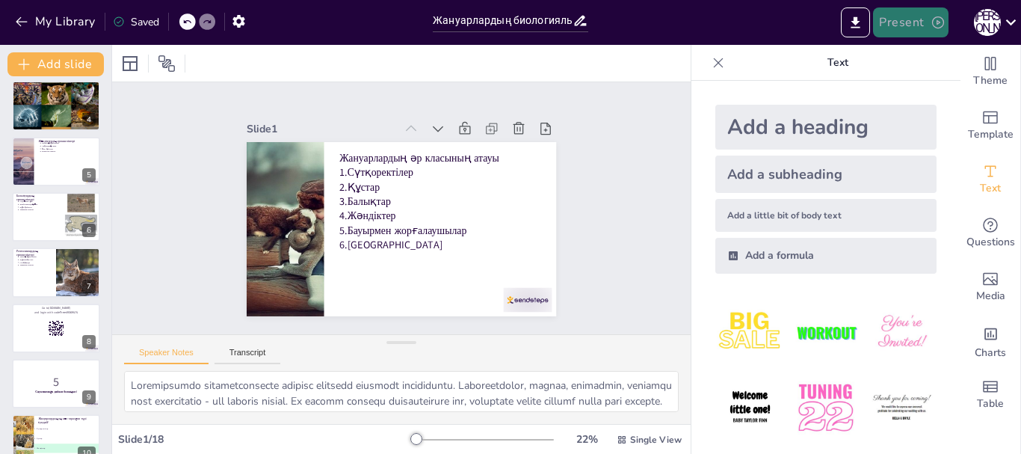
click at [908, 25] on button "Present" at bounding box center [910, 22] width 75 height 30
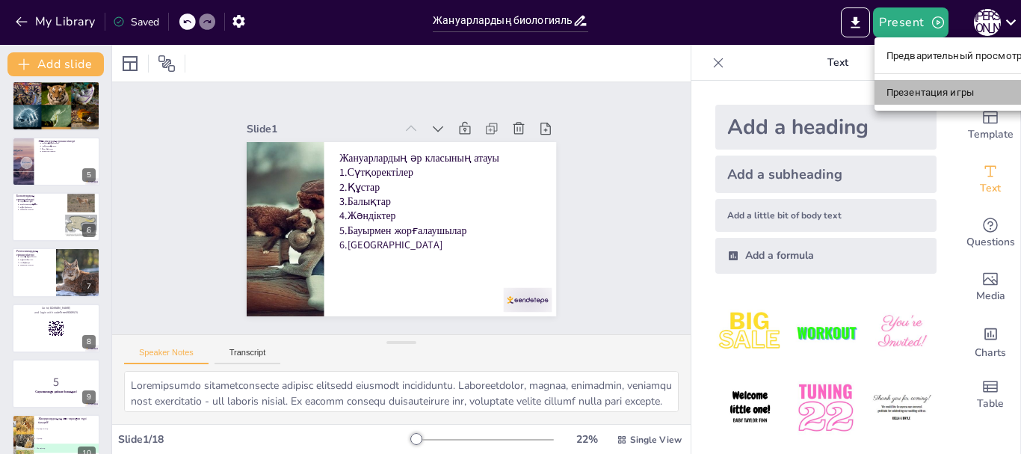
click at [924, 95] on font "Презентация игры" at bounding box center [930, 92] width 87 height 11
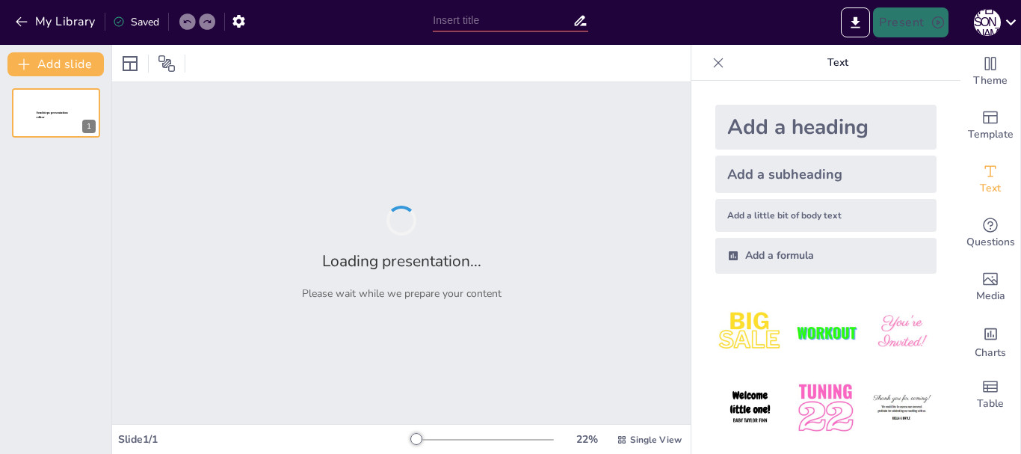
type input "Жануарлардың биологиялық ерекшеліктері: Түрлер арасындағы айырмашылықтар"
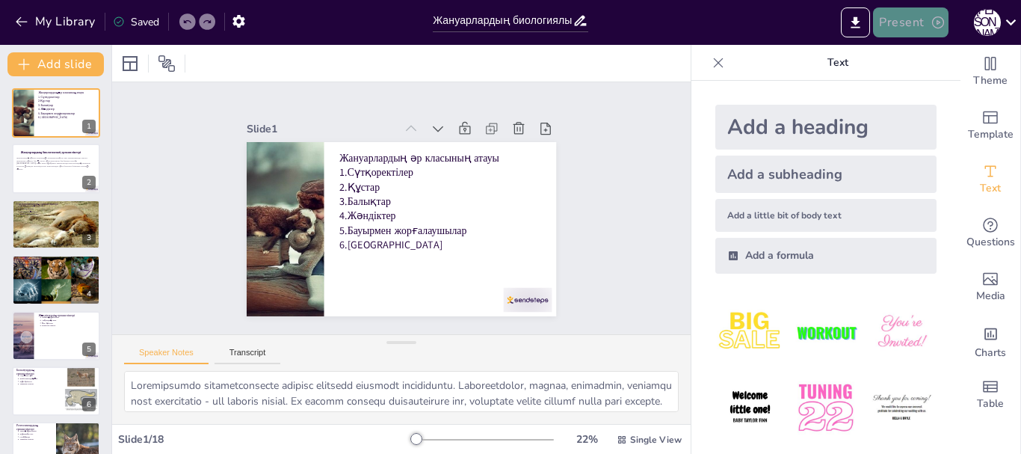
click at [937, 25] on icon "button" at bounding box center [938, 22] width 15 height 15
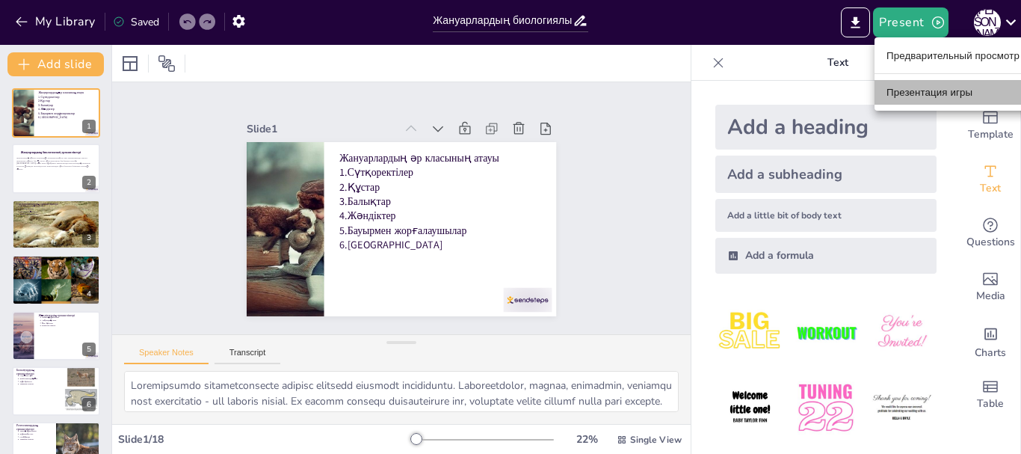
click at [939, 96] on font "Презентация игры" at bounding box center [930, 92] width 86 height 11
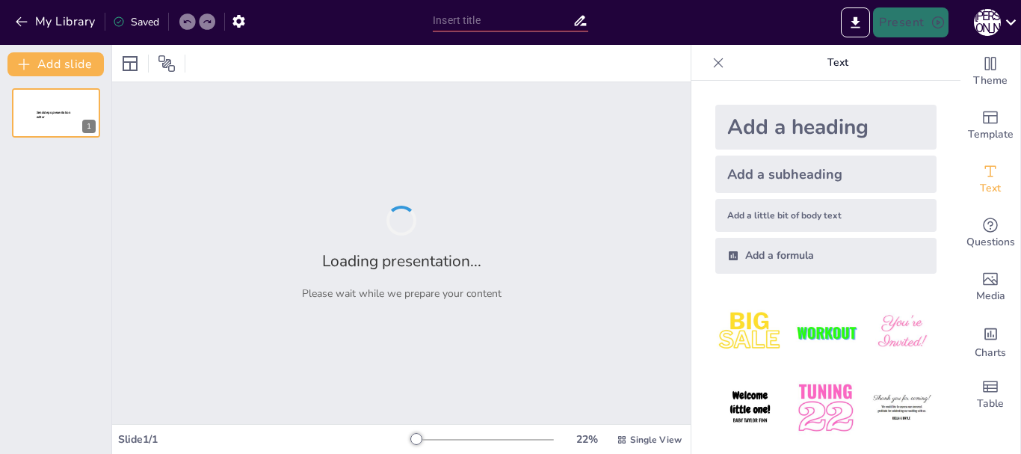
type input "Жануарлардың биологиялық ерекшеліктері: Түрлер арасындағы айырмашылықтар"
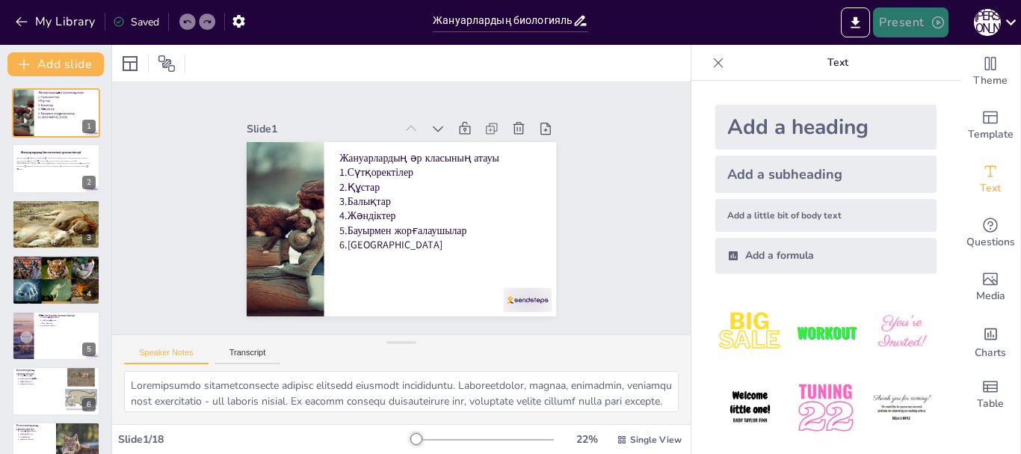
click at [914, 26] on button "Present" at bounding box center [910, 22] width 75 height 30
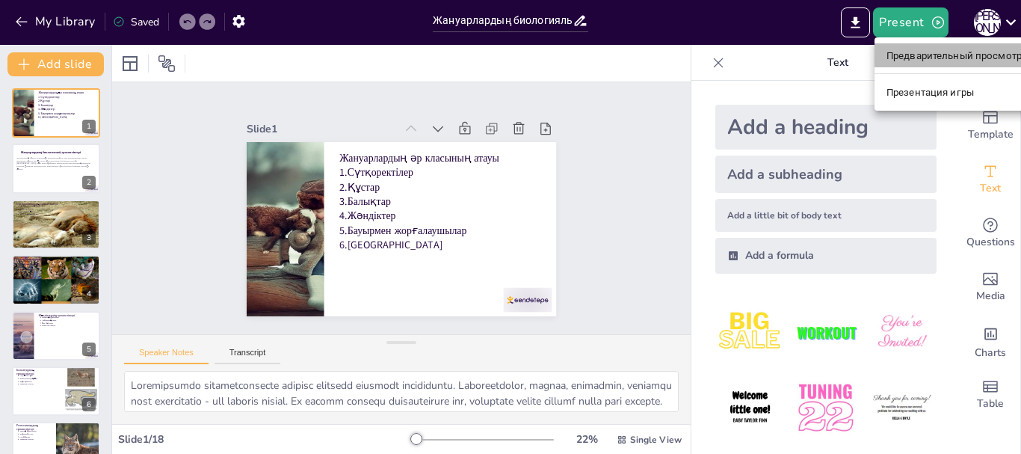
click at [923, 58] on font "Предварительный просмотр презентации" at bounding box center [987, 55] width 200 height 11
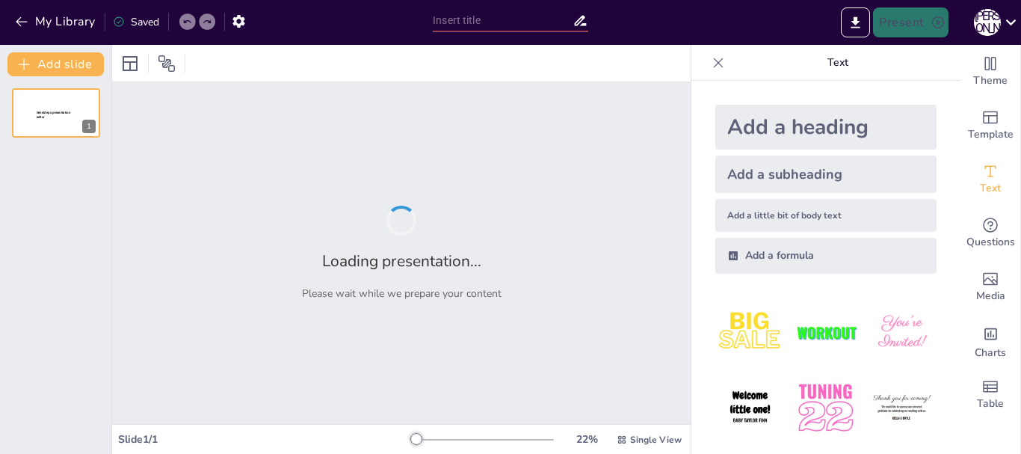
type input "Жануарлардың биологиялық ерекшеліктері: Түрлер арасындағы айырмашылықтар"
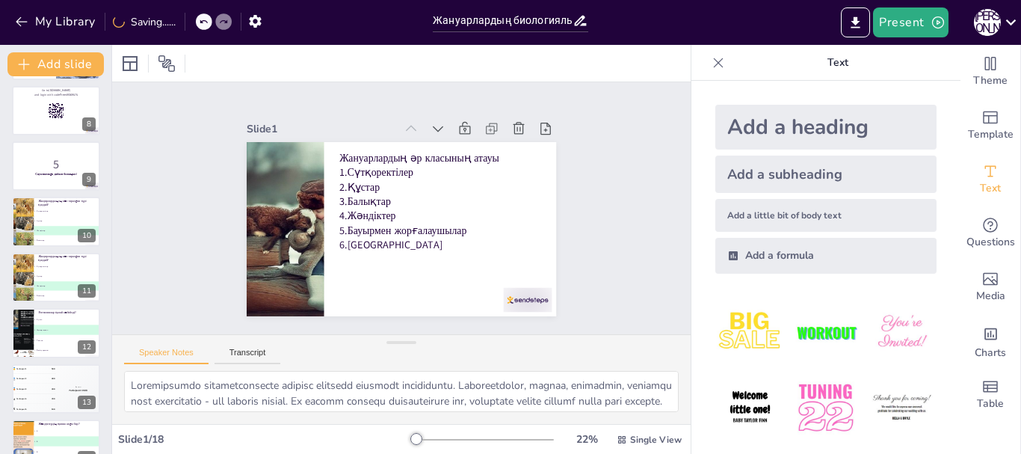
scroll to position [398, 0]
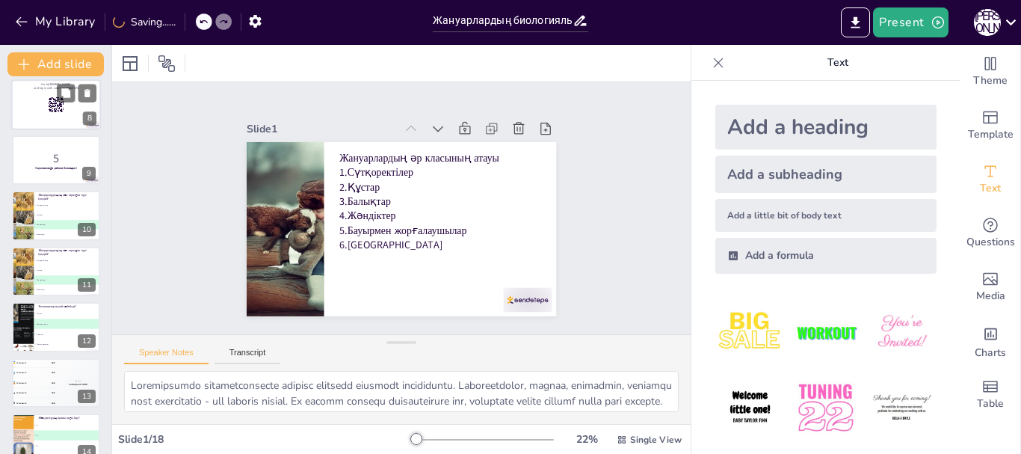
click at [63, 113] on div at bounding box center [56, 104] width 90 height 51
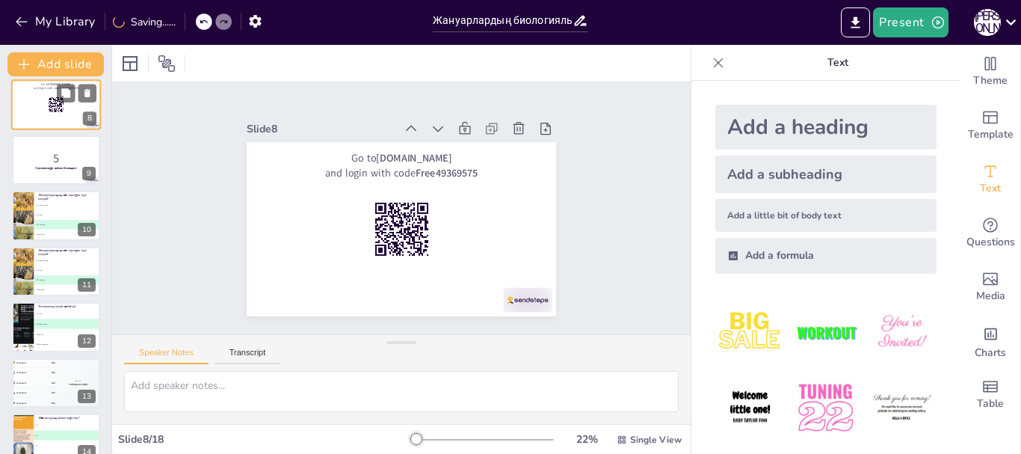
scroll to position [237, 0]
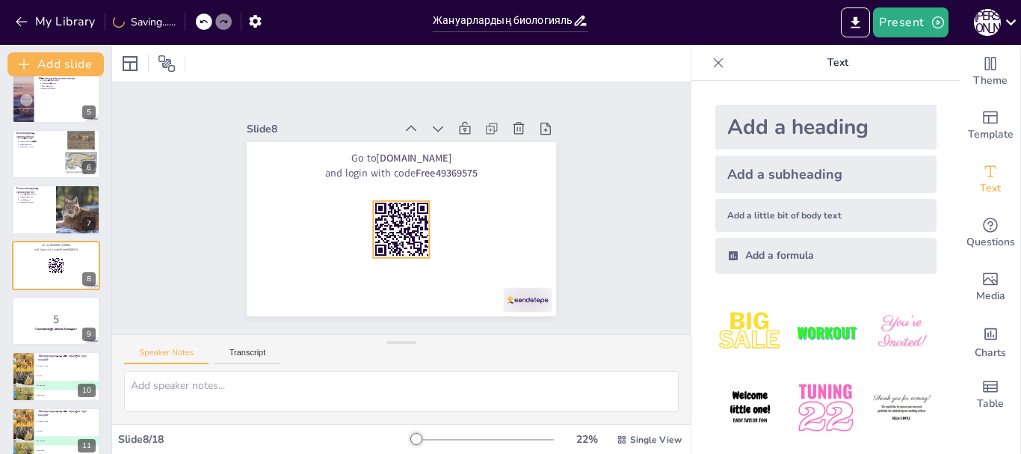
click at [395, 231] on rect at bounding box center [396, 228] width 67 height 67
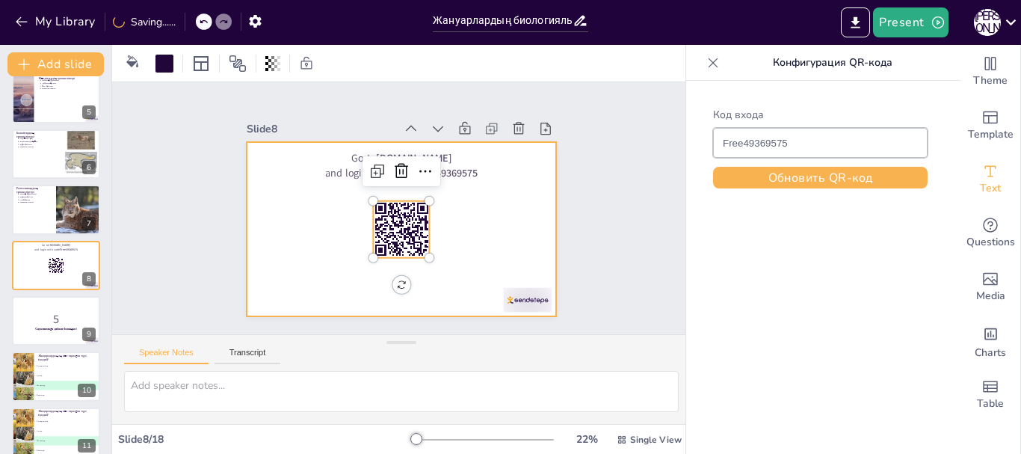
click at [526, 240] on div at bounding box center [396, 228] width 339 height 235
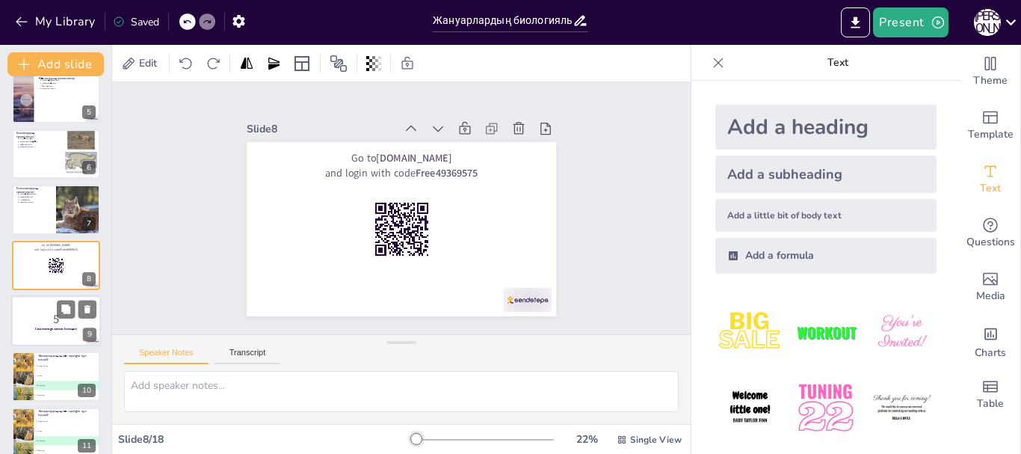
click at [72, 325] on p "5" at bounding box center [56, 319] width 81 height 16
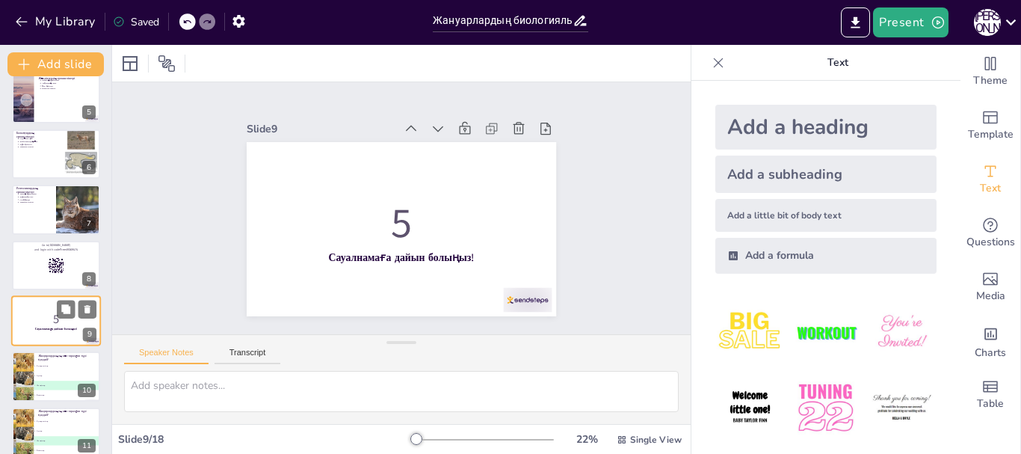
scroll to position [293, 0]
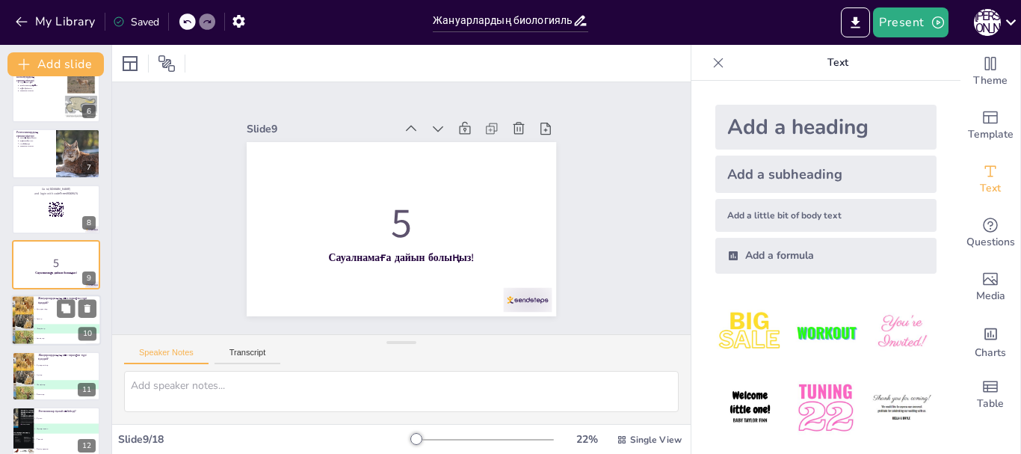
click at [62, 331] on li "C Жәндіктер" at bounding box center [67, 330] width 67 height 10
type textarea "Жауап: Жәндіктер. Бұл сұраққа жауап беру үшін "Жануарлардың классификациясы" сл…"
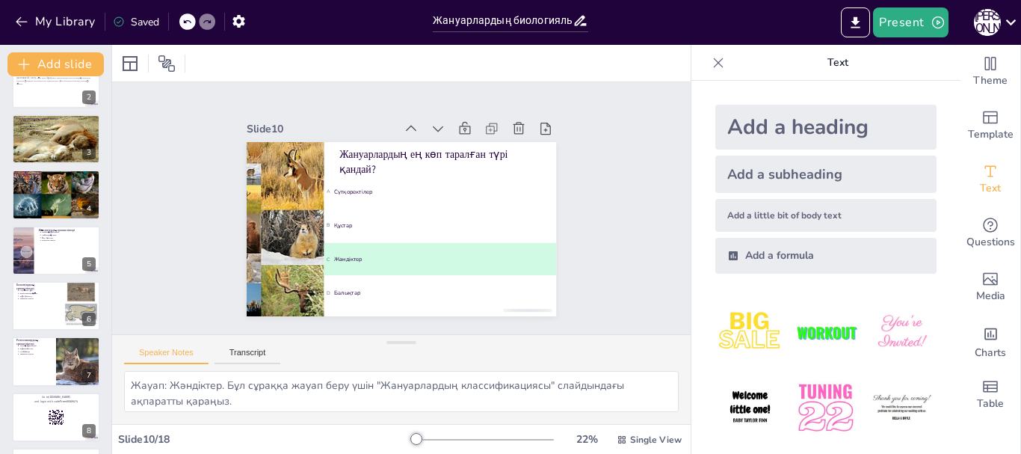
scroll to position [0, 0]
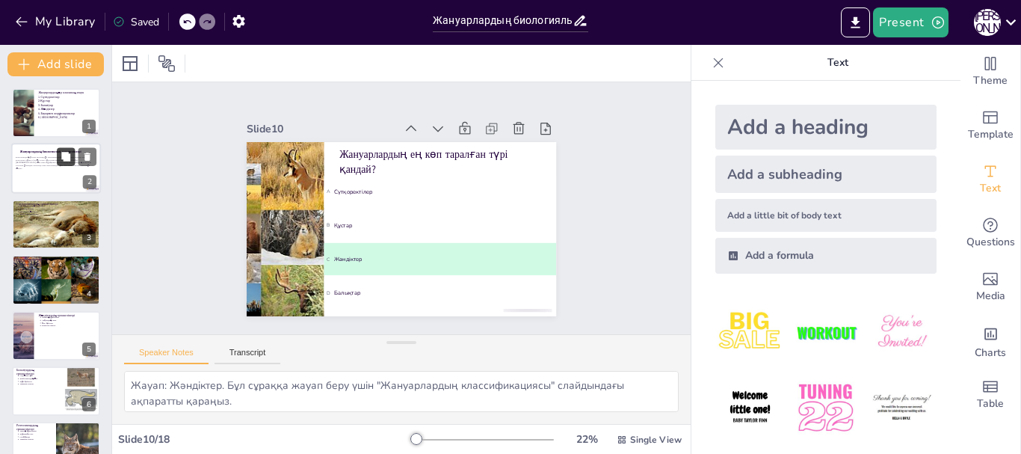
click at [62, 163] on button at bounding box center [66, 157] width 18 height 18
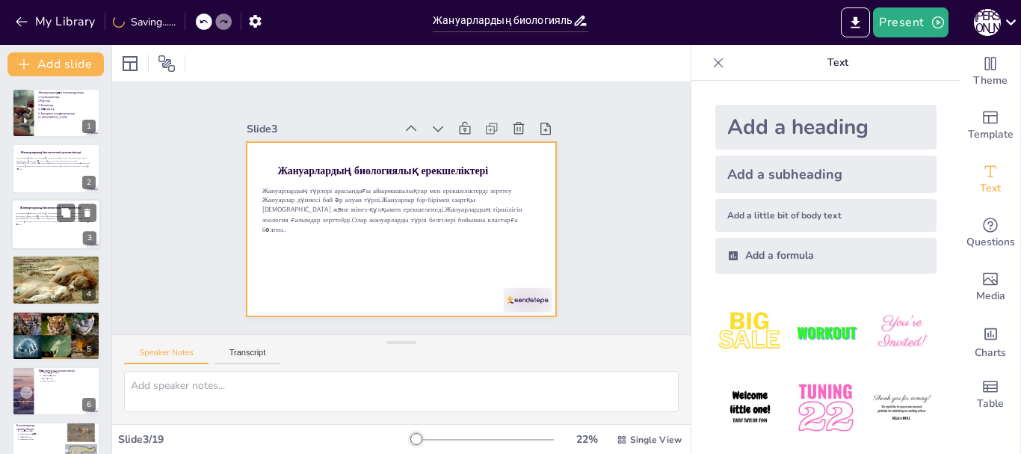
click at [43, 242] on div at bounding box center [56, 224] width 90 height 51
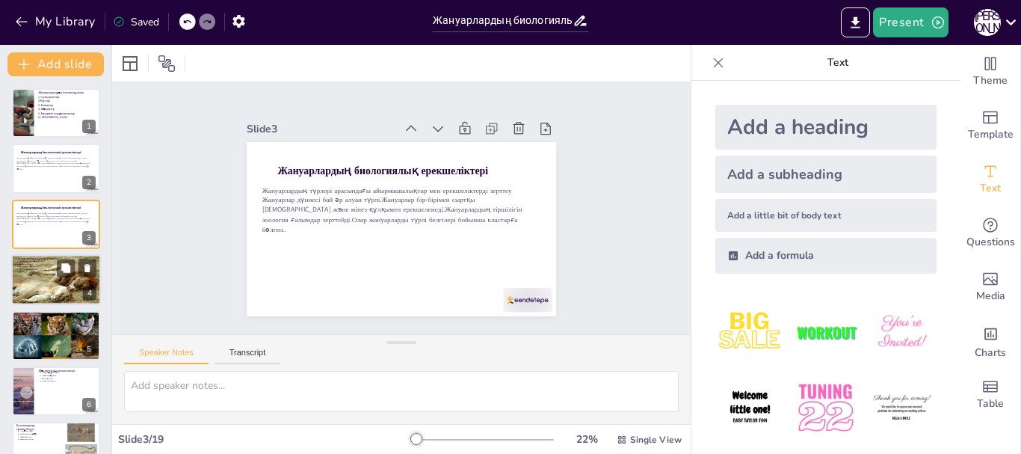
click at [58, 292] on div at bounding box center [56, 279] width 90 height 67
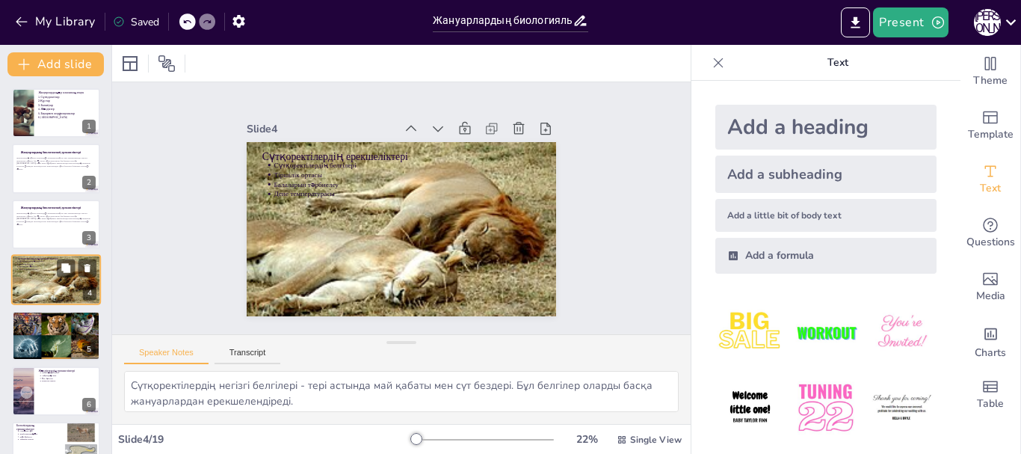
scroll to position [15, 0]
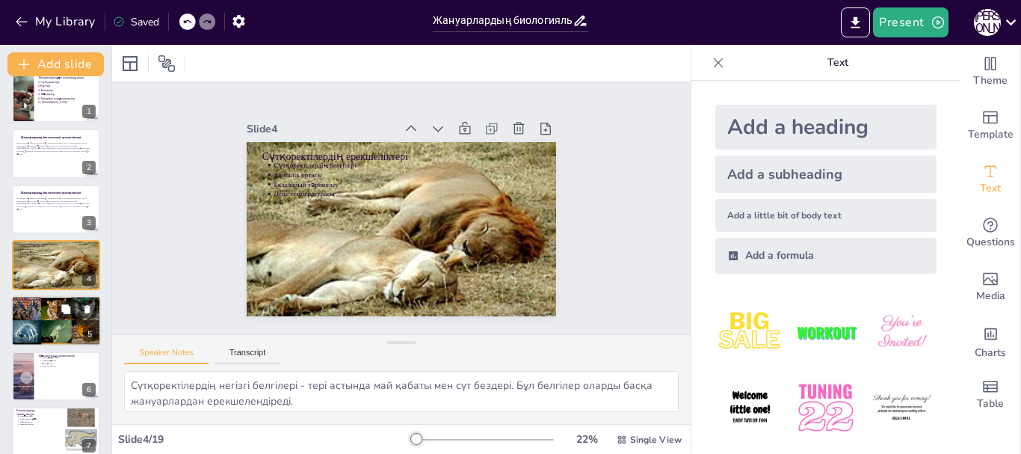
click at [52, 330] on div at bounding box center [56, 321] width 90 height 132
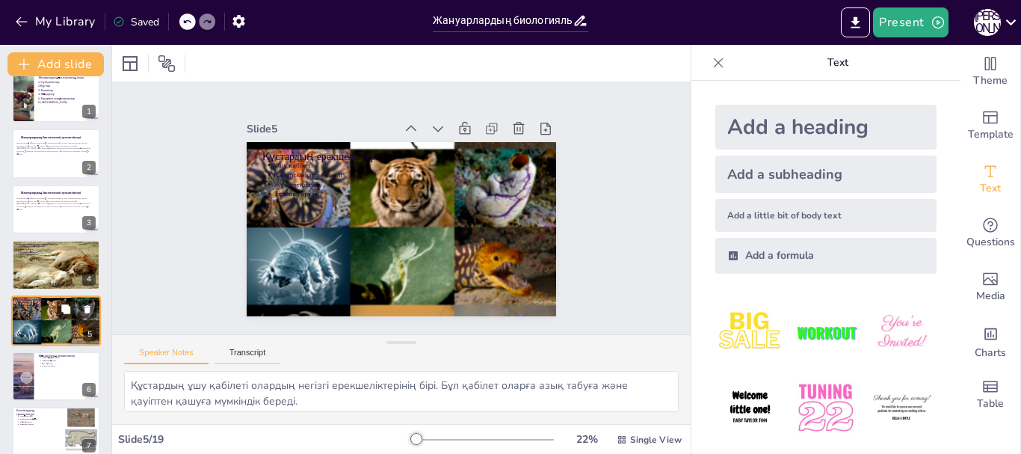
scroll to position [70, 0]
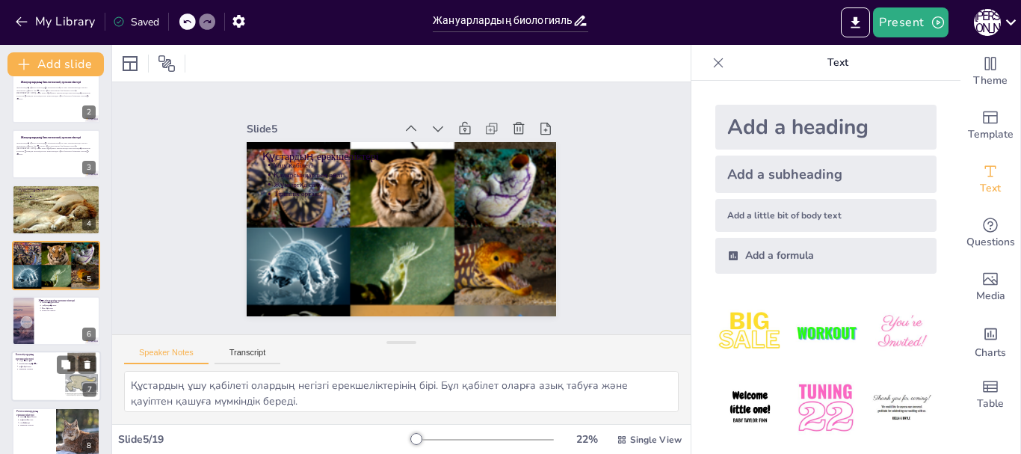
click at [54, 375] on div at bounding box center [56, 376] width 90 height 51
type textarea "Балықтар суда өмір сүреді, бұл олардың тіршілігі үшін маңызды. Суда өмір сүру б…"
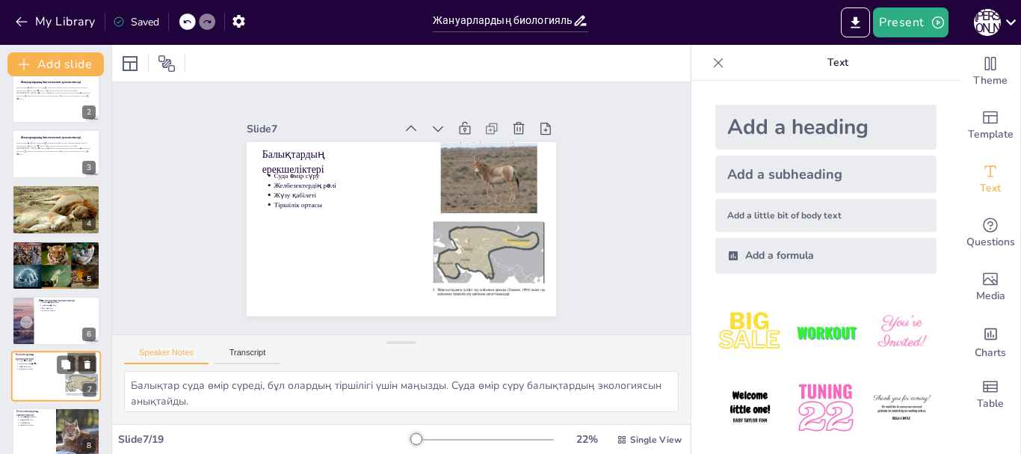
scroll to position [182, 0]
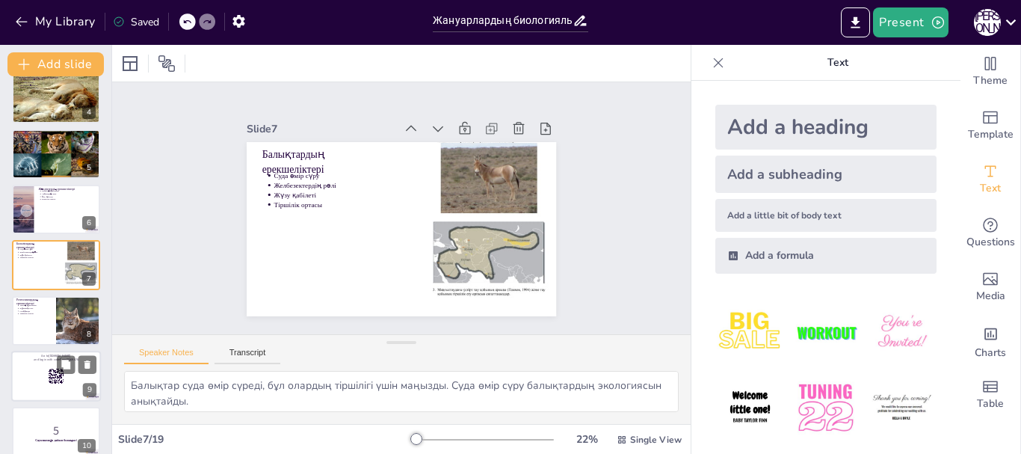
click at [43, 381] on div at bounding box center [56, 376] width 90 height 51
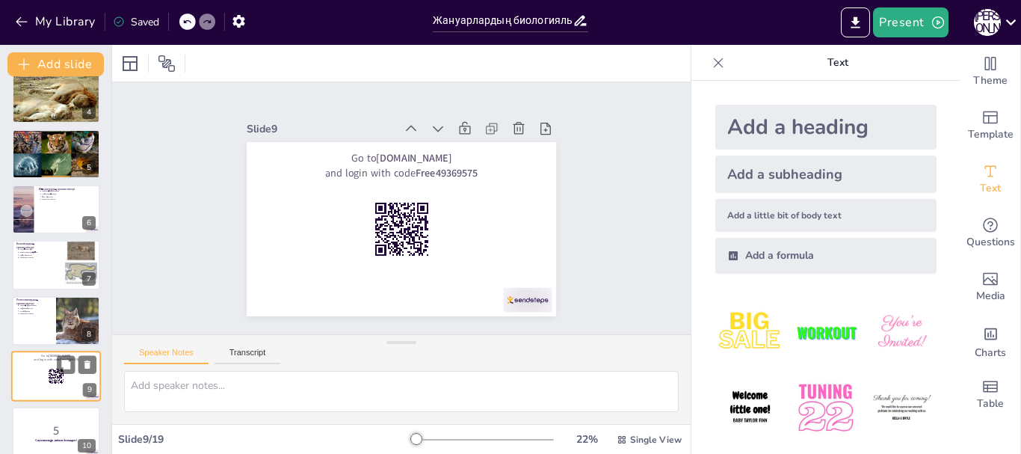
scroll to position [293, 0]
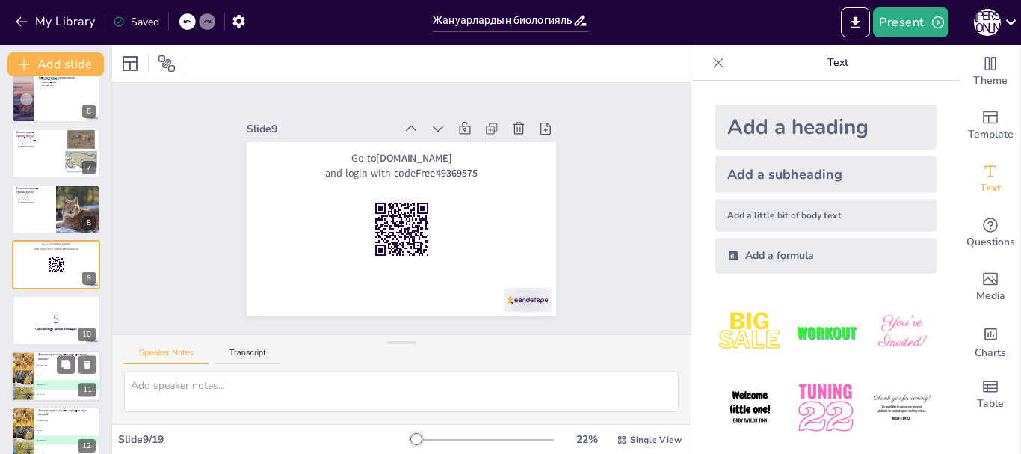
click at [50, 387] on li "C Жәндіктер" at bounding box center [67, 385] width 67 height 10
type textarea "Жауап: Жәндіктер. Бұл сұраққа жауап беру үшін "Жануарлардың классификациясы" сл…"
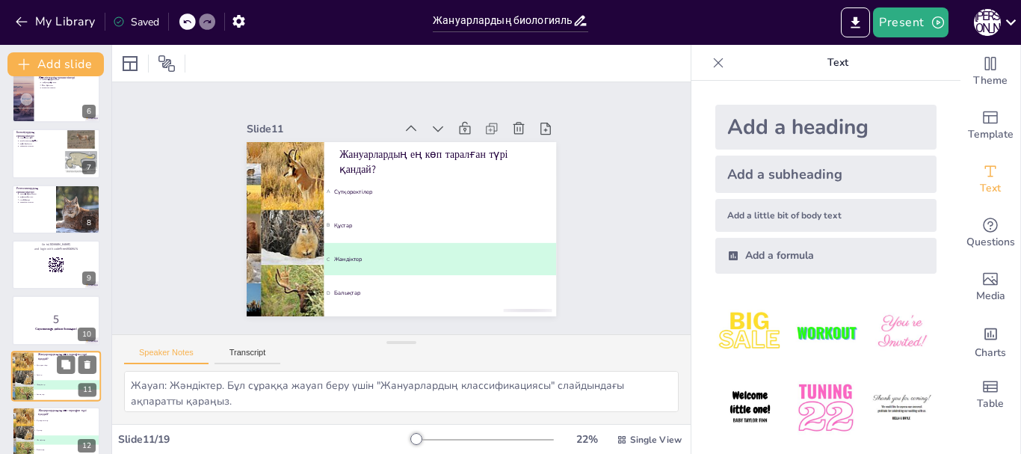
scroll to position [404, 0]
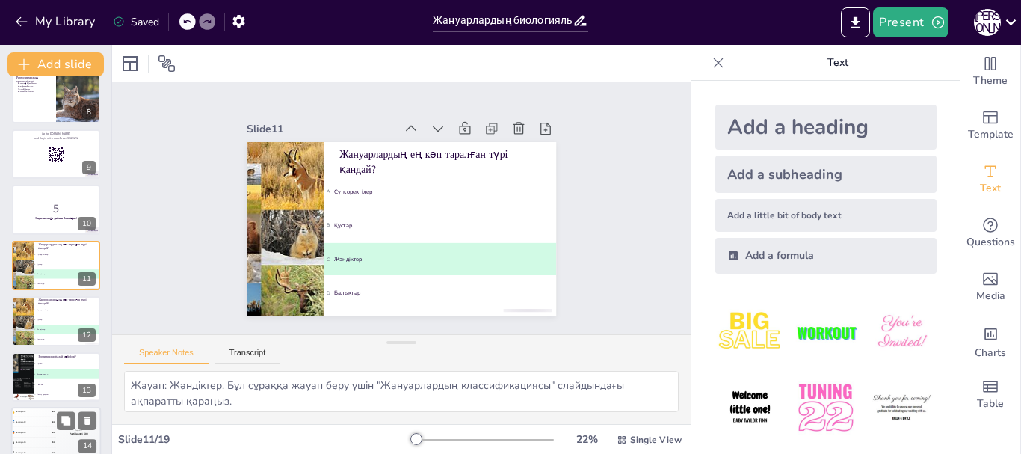
click at [56, 421] on div "Top scorer Participant 1 500" at bounding box center [78, 432] width 45 height 51
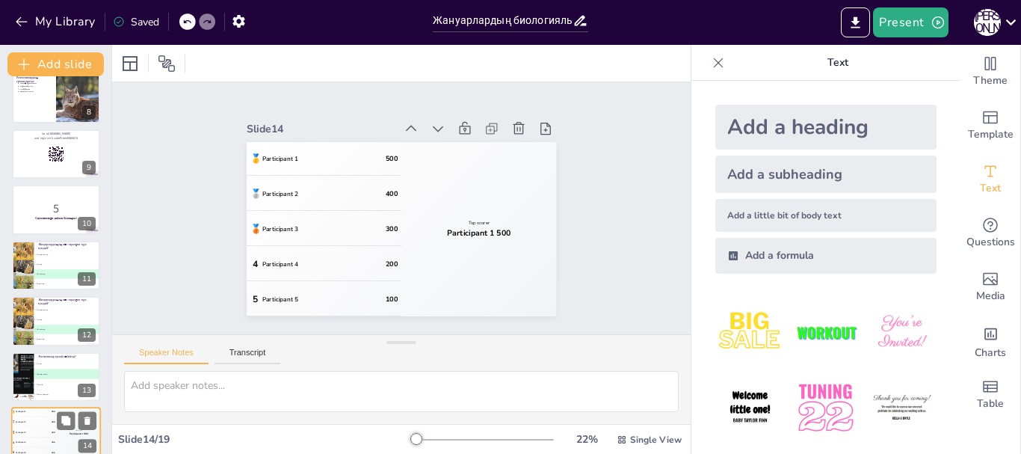
scroll to position [571, 0]
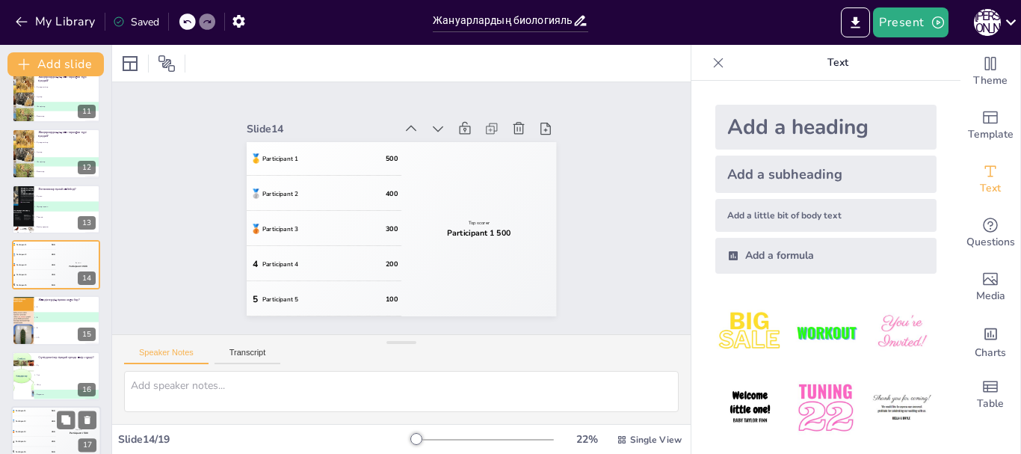
click at [34, 421] on div "🥈 Participant 2 400" at bounding box center [33, 421] width 45 height 10
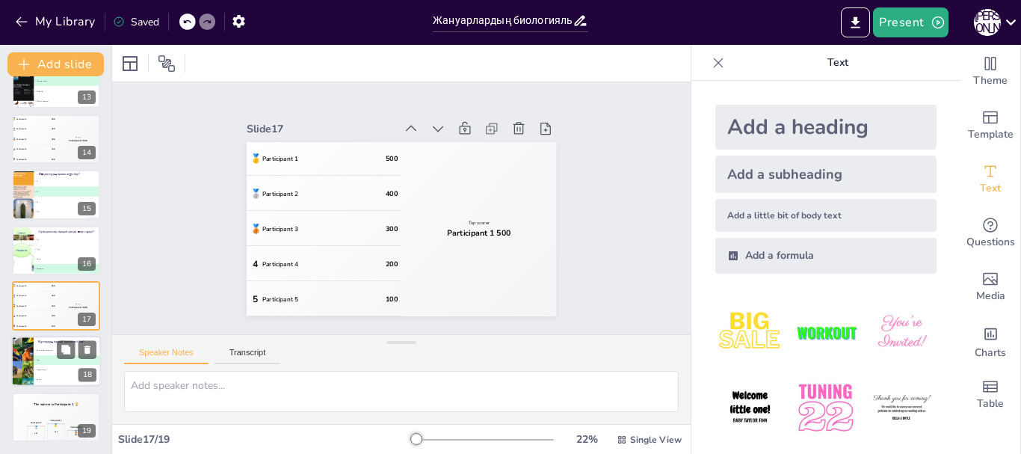
click at [46, 378] on li "D Бөліну" at bounding box center [67, 380] width 67 height 10
type textarea "Жауап: Ұшу. Бұл ақпарат "Құстардың ерекшеліктері" слайдында көрсетілген."
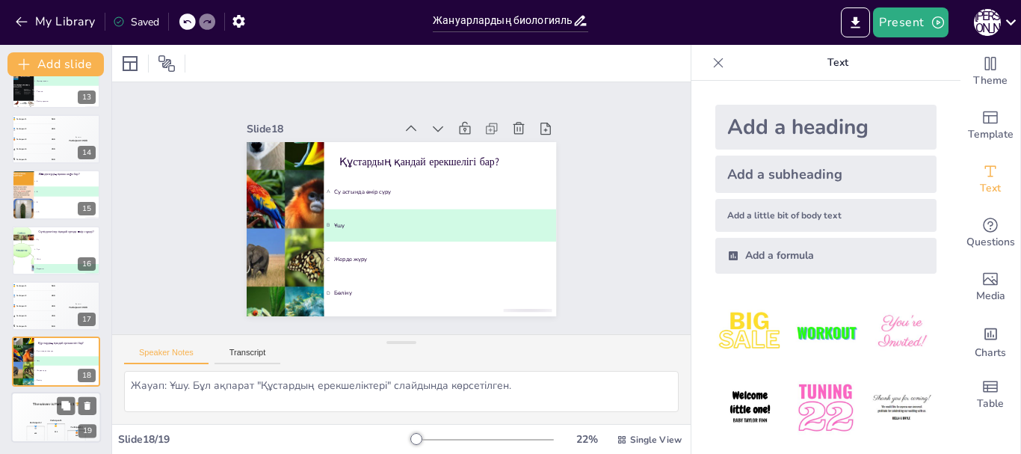
click at [48, 411] on div "The winner is Participant 1 🏆" at bounding box center [56, 404] width 90 height 25
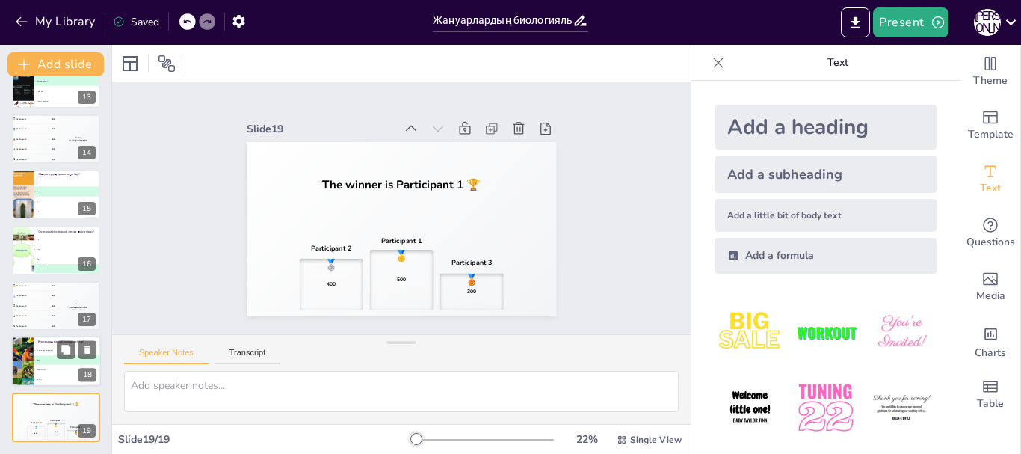
click at [46, 375] on li "D Бөліну" at bounding box center [67, 380] width 67 height 10
type textarea "Жауап: Ұшу. Бұл ақпарат "Құстардың ерекшеліктері" слайдында көрсетілген."
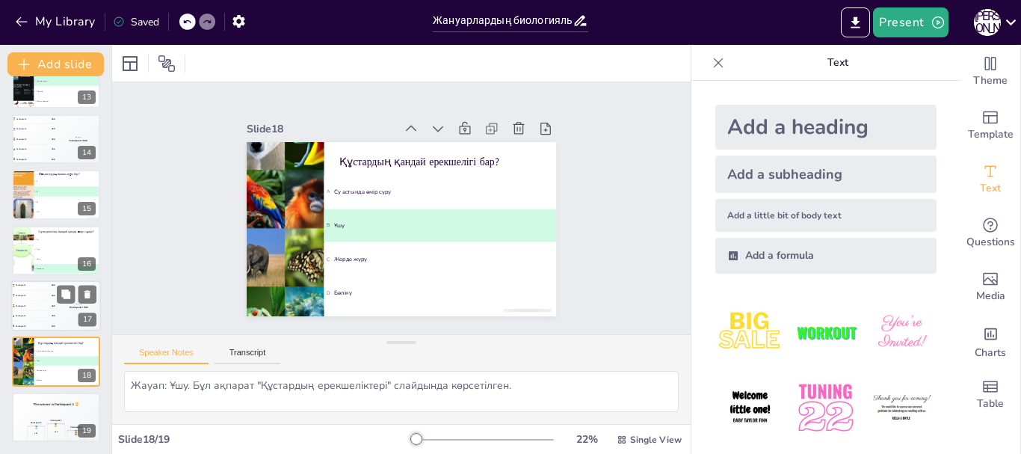
click at [58, 311] on div "Top scorer Participant 1 500" at bounding box center [78, 305] width 45 height 51
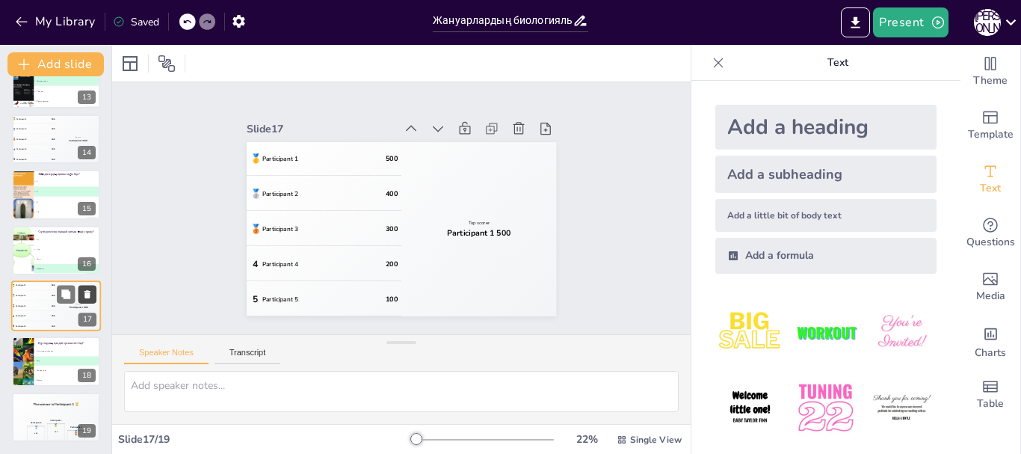
click at [86, 296] on icon at bounding box center [87, 294] width 6 height 8
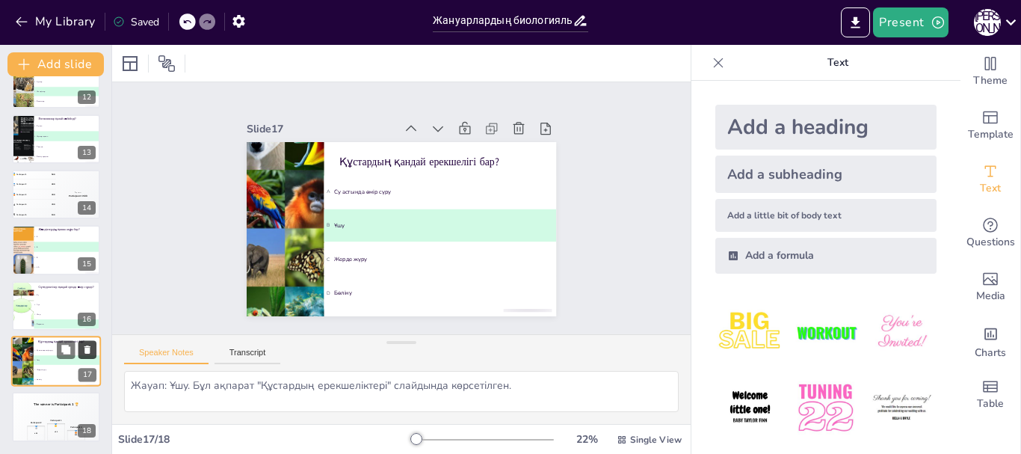
scroll to position [642, 0]
click at [58, 263] on li "D 10" at bounding box center [67, 268] width 67 height 10
type textarea "Жауап: 6. Бұл ақпарат "Жәндіктердің ерекшеліктері" слайдында берілген."
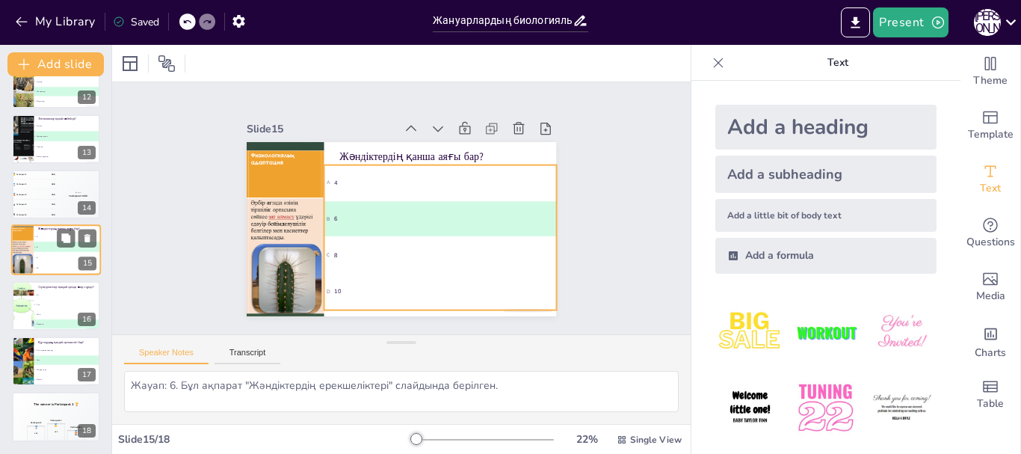
scroll to position [627, 0]
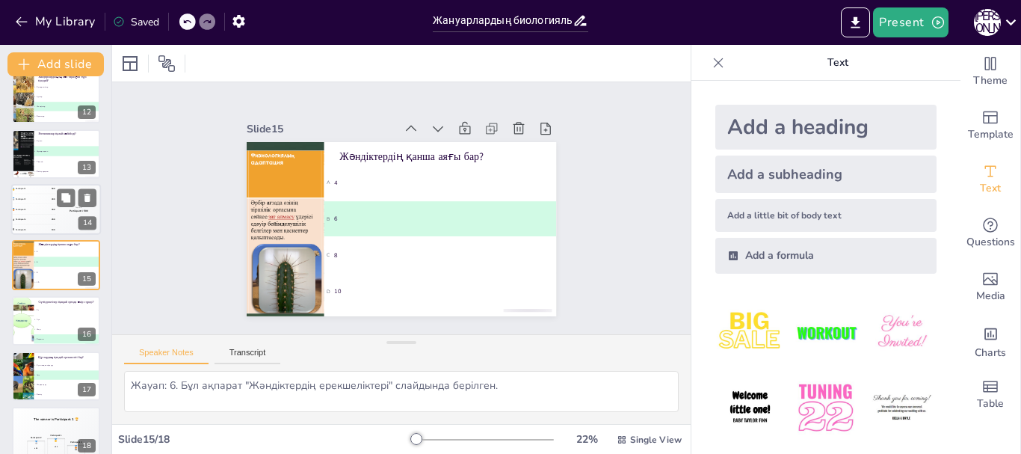
click at [56, 217] on div "Top scorer Participant 1 500" at bounding box center [78, 209] width 45 height 51
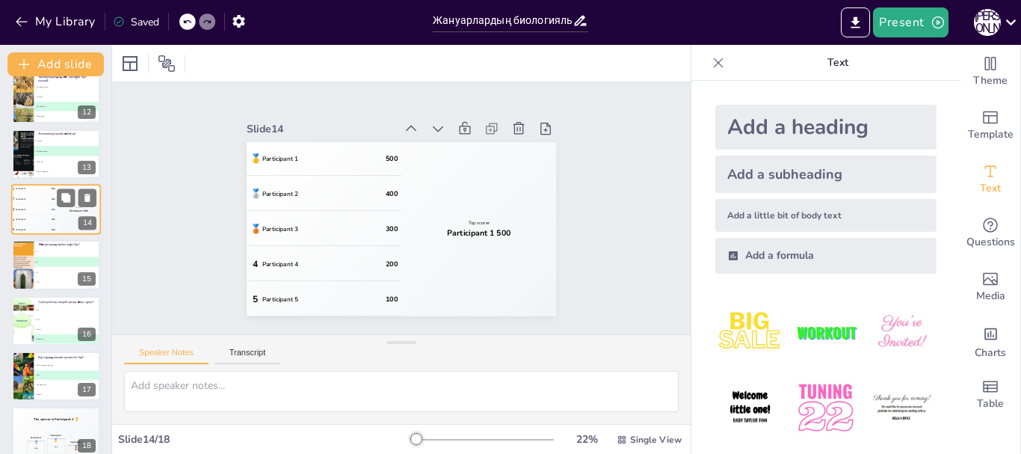
scroll to position [571, 0]
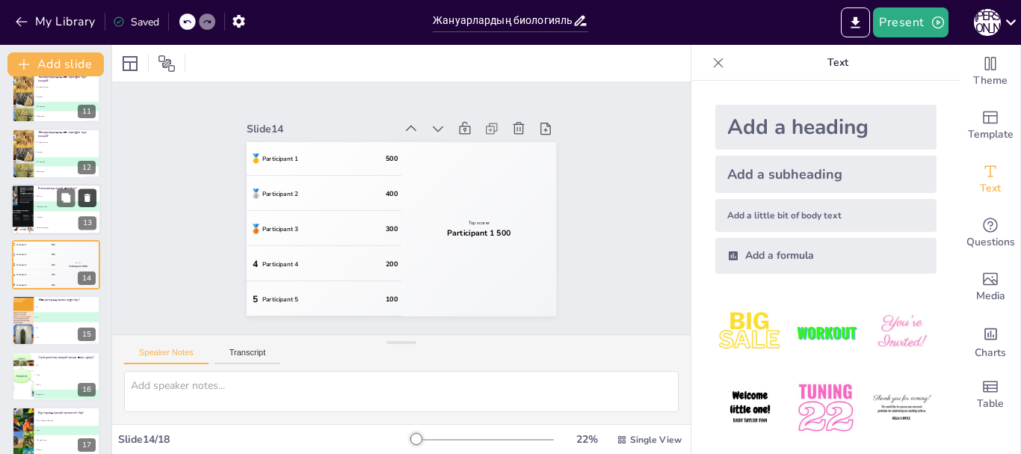
click at [87, 199] on icon at bounding box center [87, 198] width 6 height 8
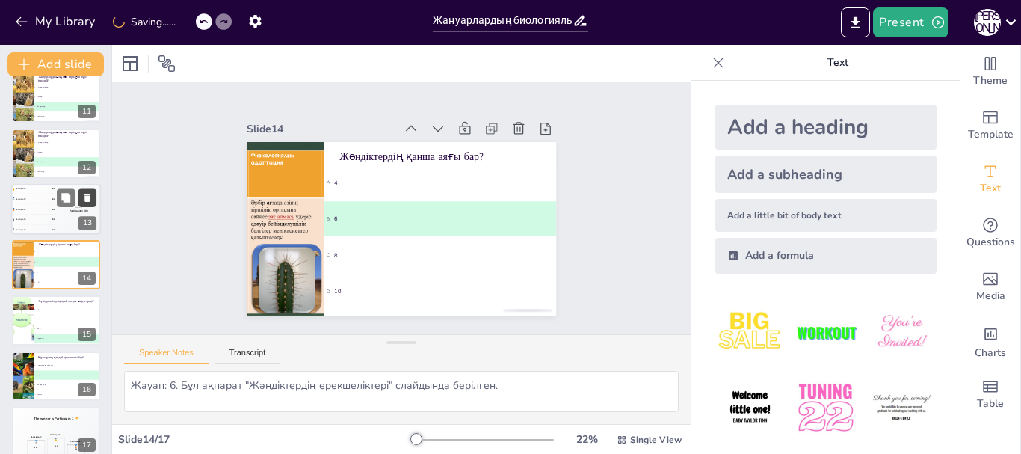
click at [84, 200] on icon at bounding box center [87, 197] width 10 height 10
type textarea "Жауап: Барлығы. Бұл жауап "Сүтқоректілердің ерекшеліктері" слайдында көрсетілге…"
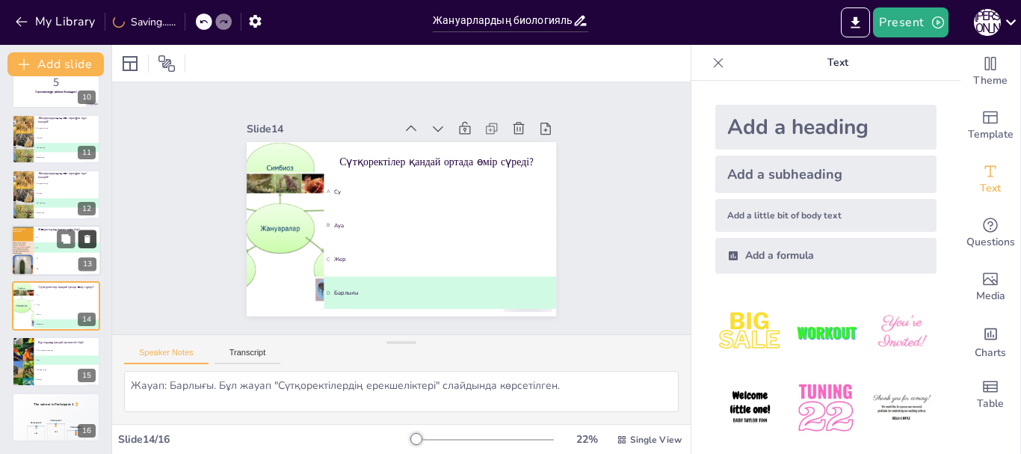
scroll to position [530, 0]
click at [152, 125] on div "Slide 1 Жануарлардың әр класының атауы 1.Сүтқоректілер 2.Құстар 3.Балықтар 4.Жә…" at bounding box center [401, 208] width 631 height 466
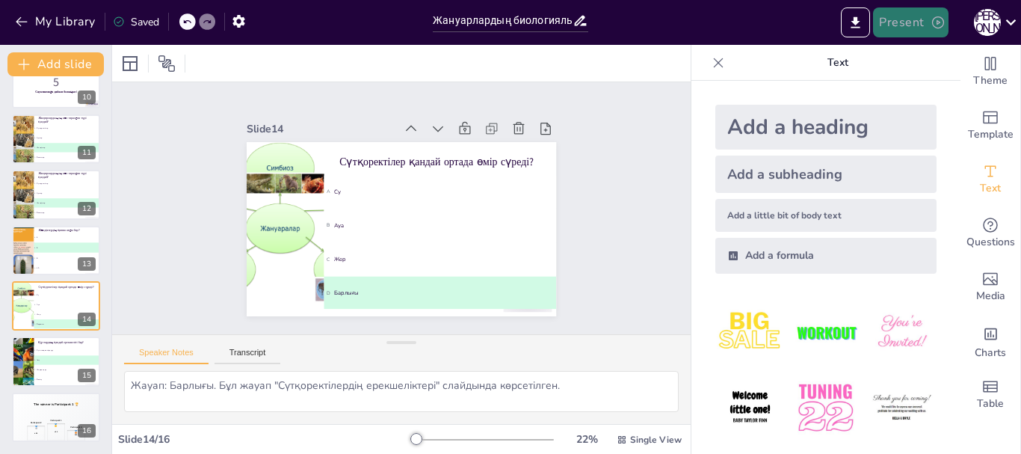
click at [908, 23] on button "Present" at bounding box center [910, 22] width 75 height 30
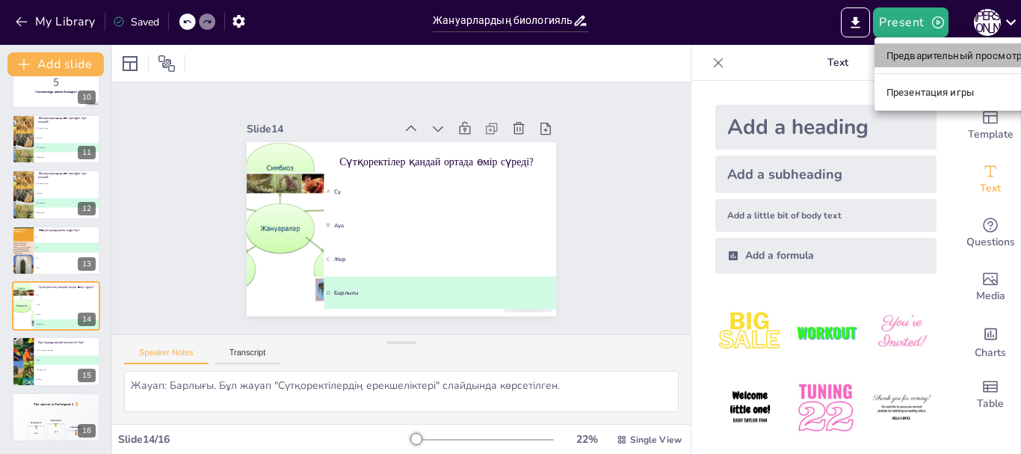
click at [917, 58] on font "Предварительный просмотр презентации" at bounding box center [987, 55] width 200 height 11
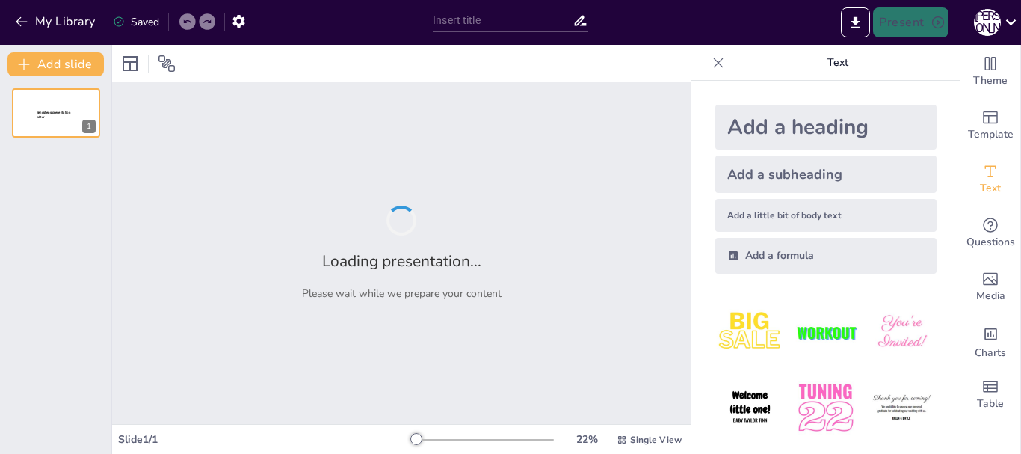
type input "Жануарлардың биологиялық ерекшеліктері: Түрлер арасындағы айырмашылықтар"
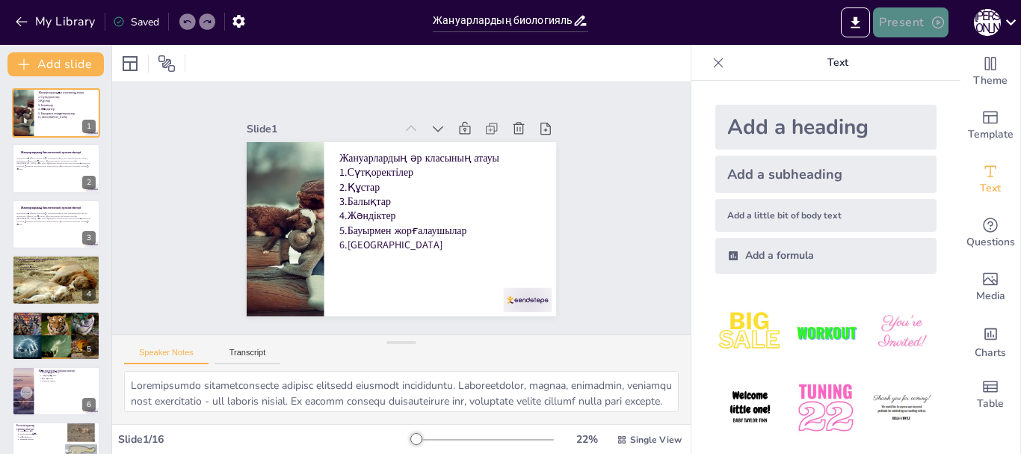
click at [938, 21] on icon "button" at bounding box center [938, 22] width 12 height 12
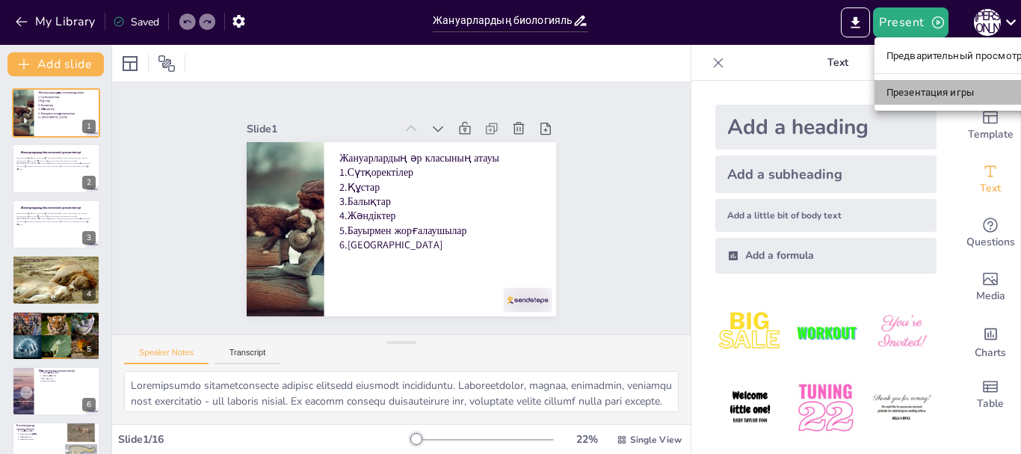
click at [916, 93] on font "Презентация игры" at bounding box center [930, 92] width 87 height 11
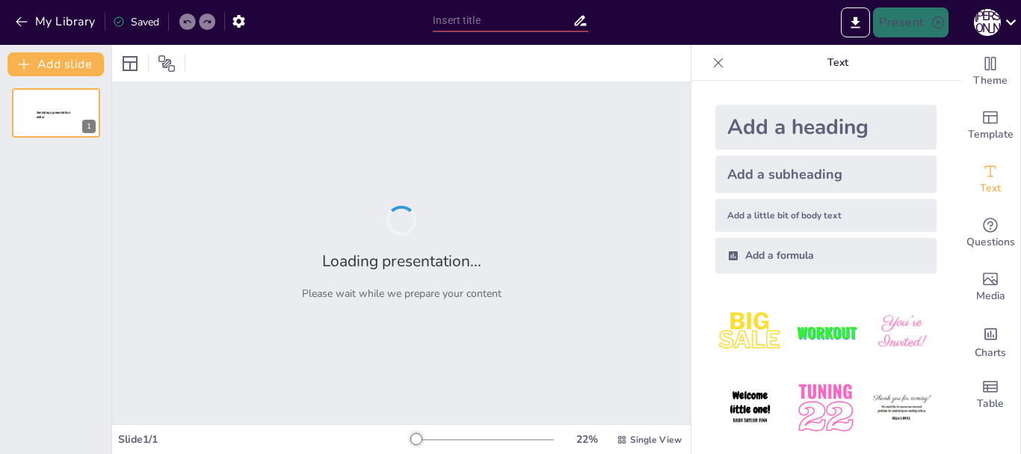
type input "Жануарлардың биологиялық ерекшеліктері: Түрлер арасындағы айырмашылықтар"
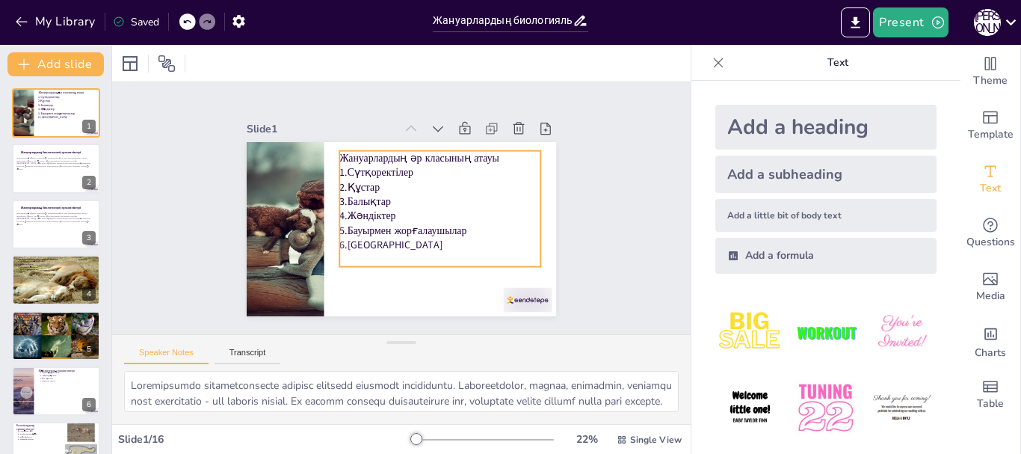
click at [505, 192] on p "3.Балықтар" at bounding box center [433, 232] width 146 height 159
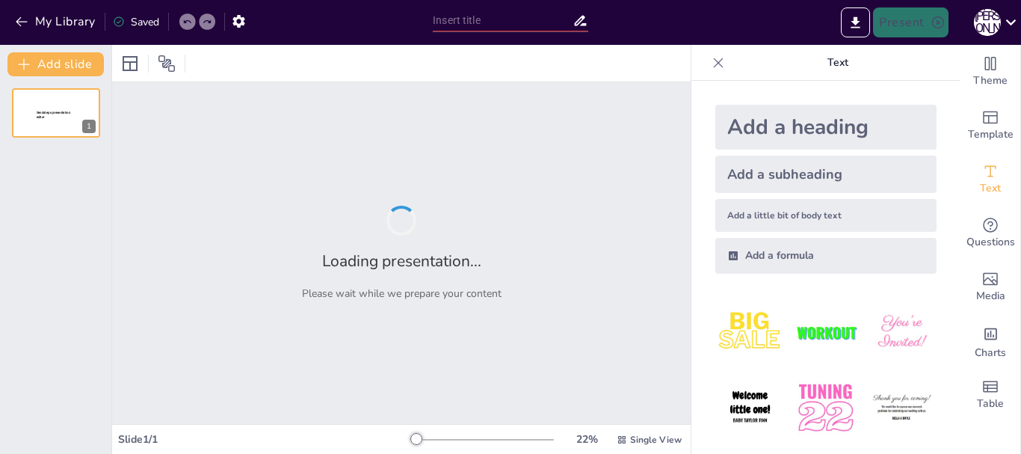
type input "Жануарлардың биологиялық ерекшеліктері: Түрлер арасындағы айырмашылықтар"
type input "Өсімдіктердің негізгі мүшелері: Жапырақ, Тамыр, Сабағы"
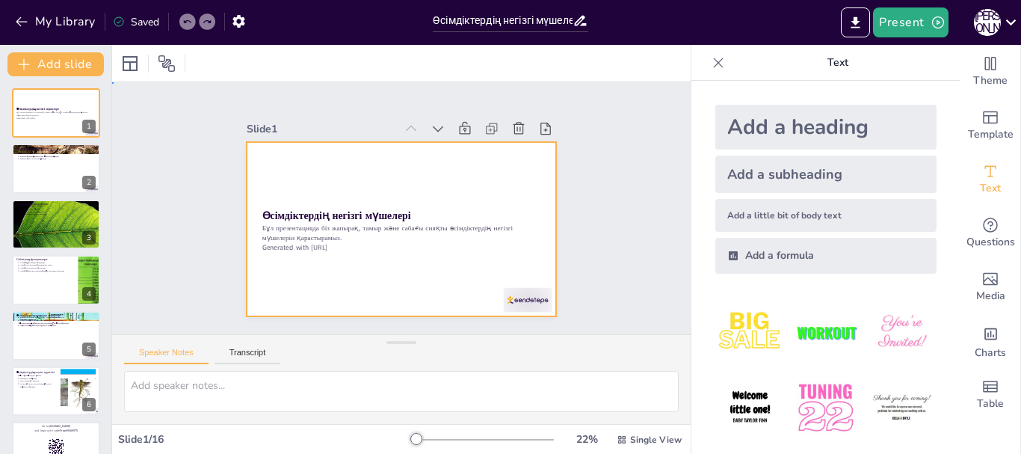
click at [423, 270] on div at bounding box center [389, 191] width 353 height 323
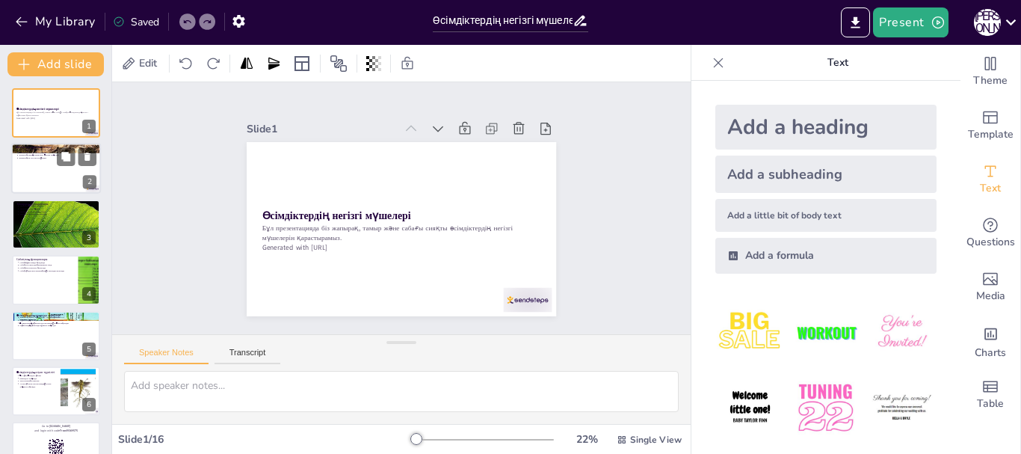
click at [63, 167] on div at bounding box center [56, 169] width 90 height 51
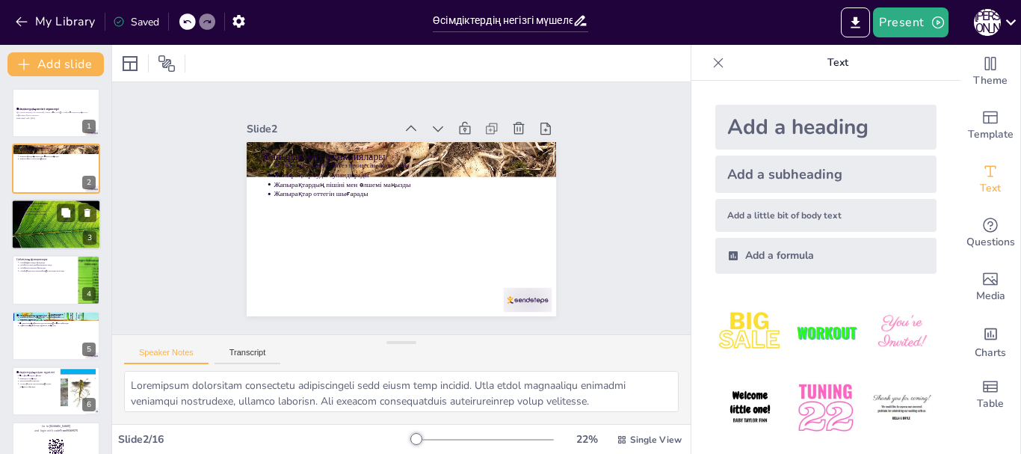
click at [56, 221] on div at bounding box center [56, 224] width 90 height 67
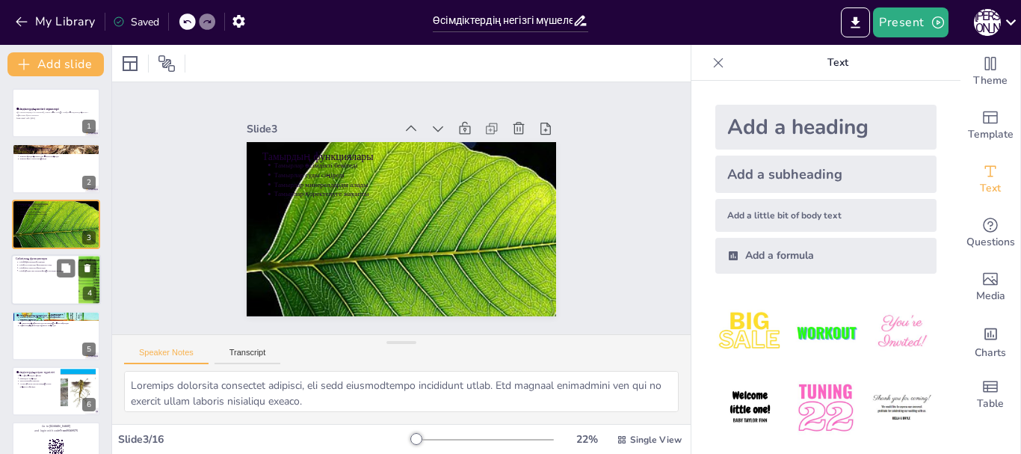
click at [50, 291] on div at bounding box center [56, 279] width 90 height 51
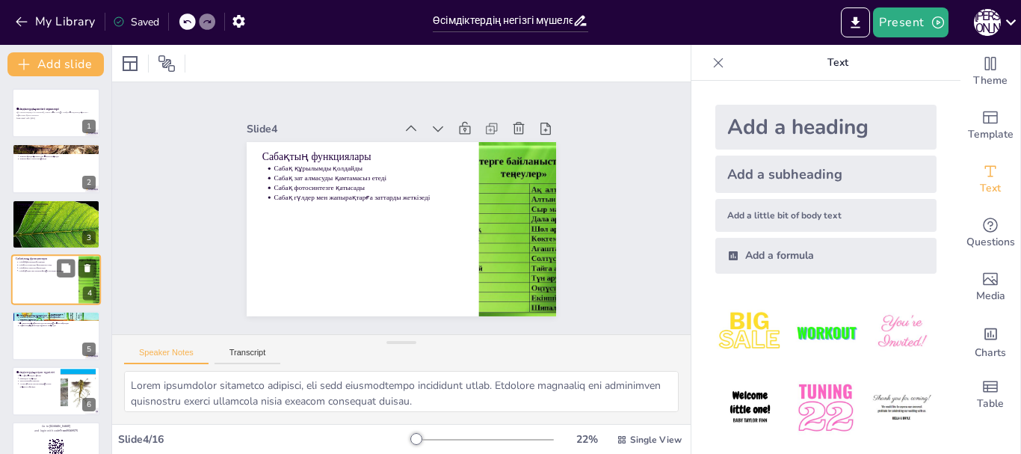
scroll to position [15, 0]
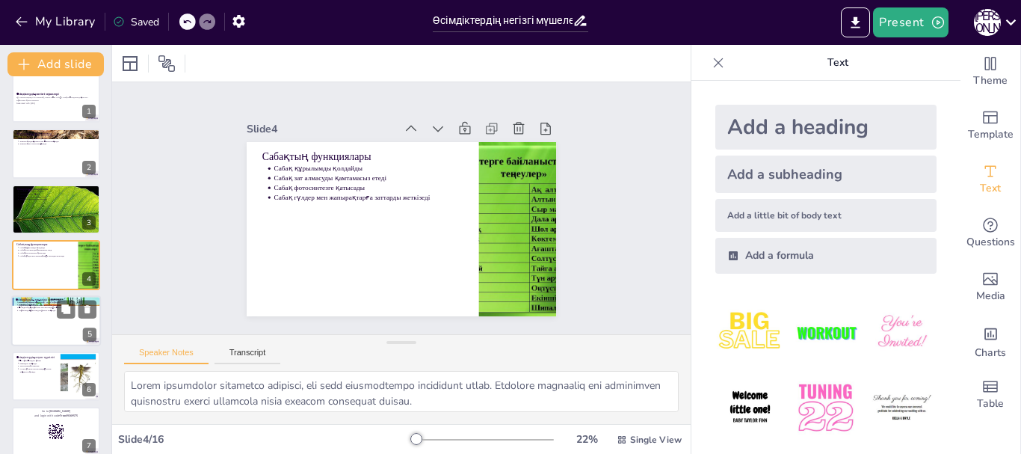
click at [49, 326] on div at bounding box center [56, 320] width 90 height 51
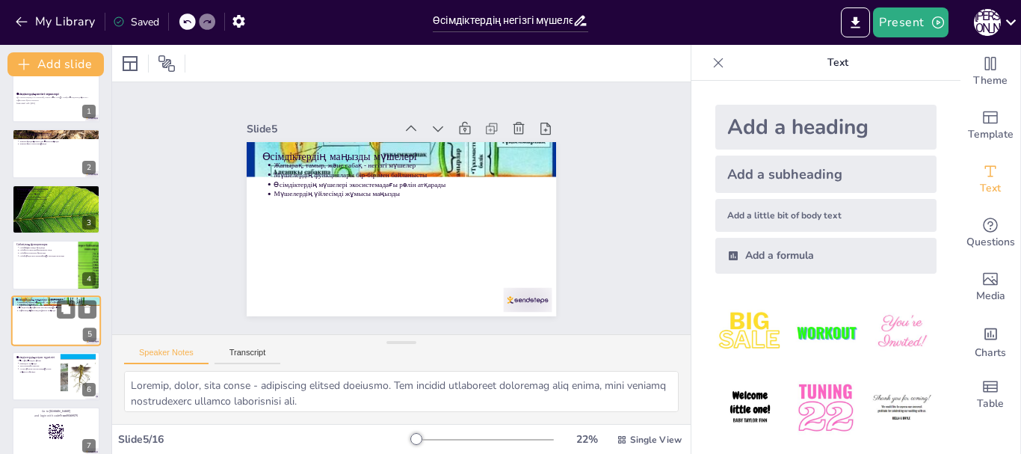
scroll to position [70, 0]
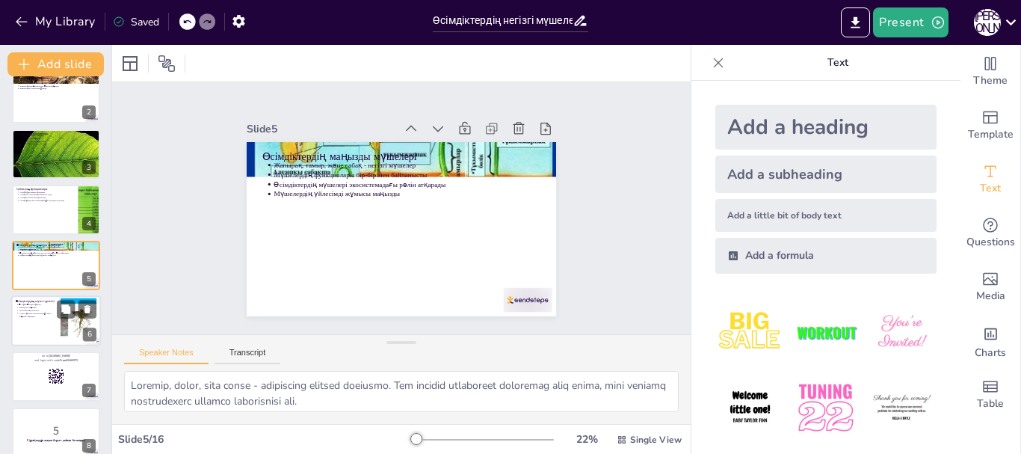
click at [46, 336] on div at bounding box center [56, 320] width 90 height 51
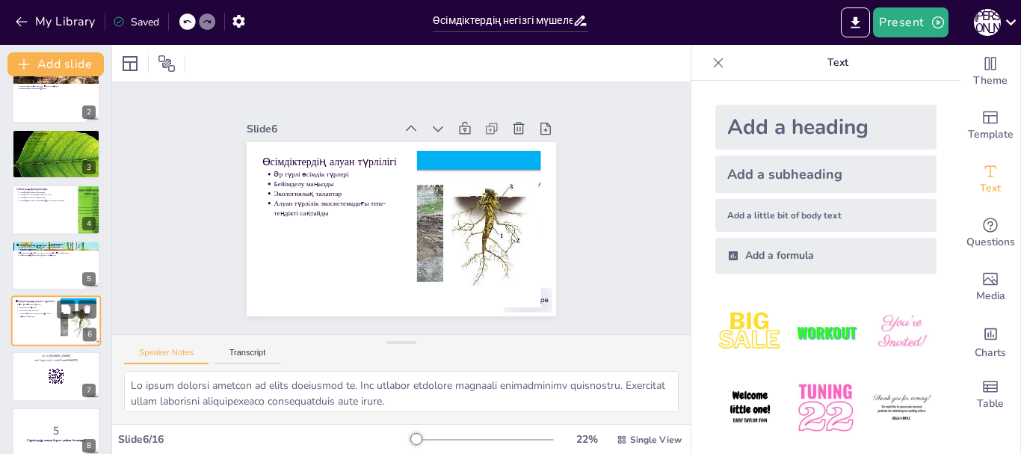
scroll to position [126, 0]
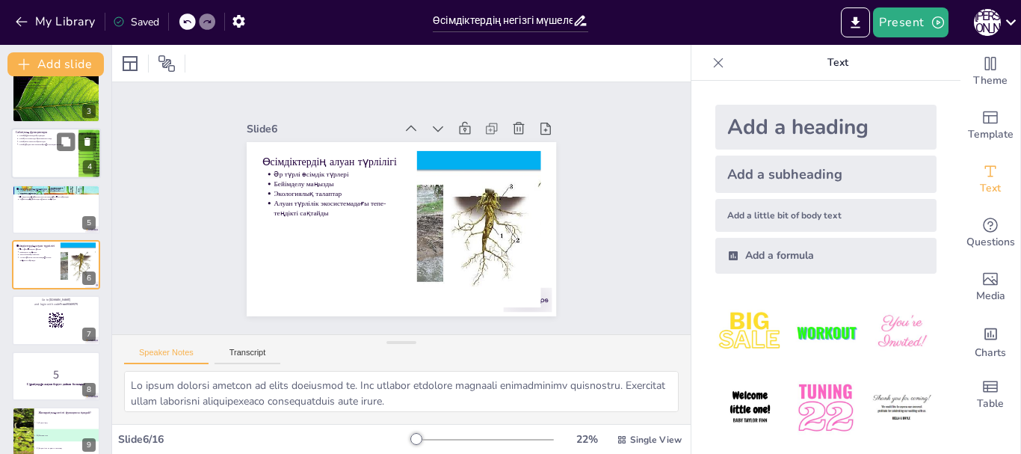
click at [48, 141] on p "Сабақ фотосинтезге қатысады" at bounding box center [46, 141] width 55 height 3
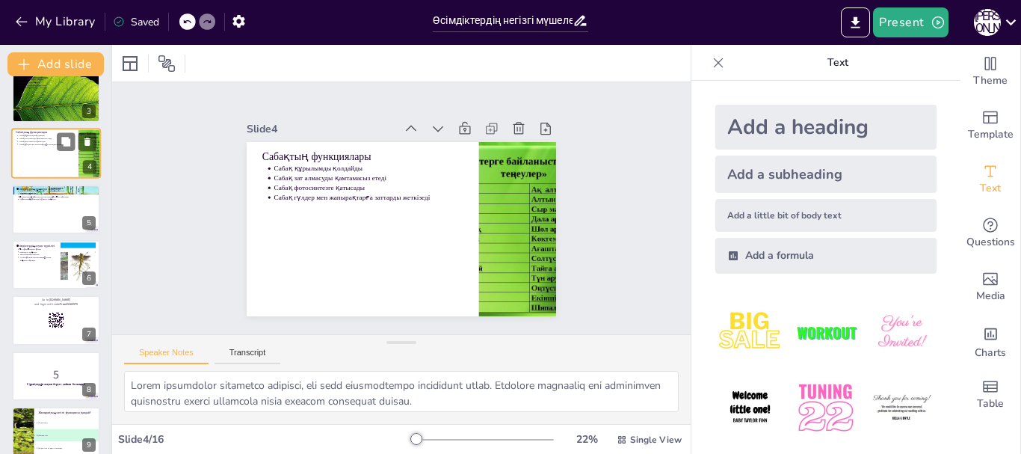
scroll to position [15, 0]
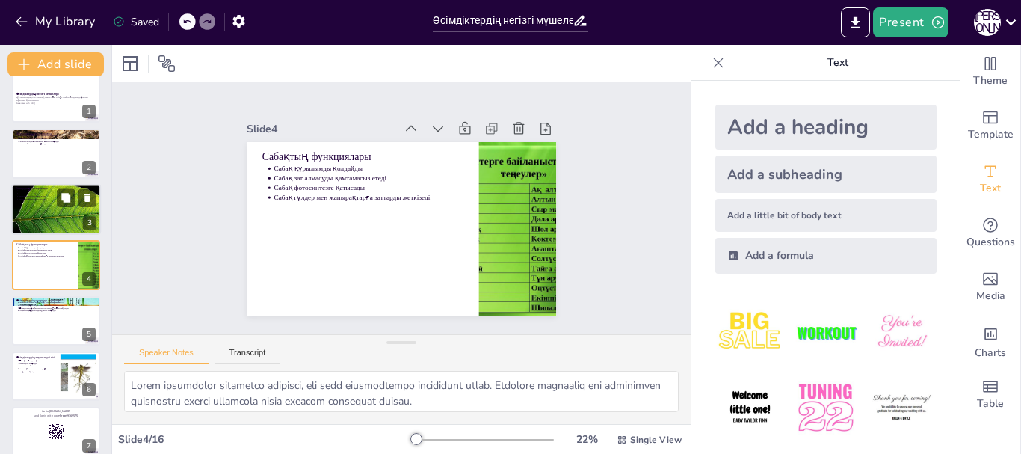
click at [44, 216] on div at bounding box center [56, 209] width 90 height 67
type textarea "Тамырлар өсімдікті топыраққа бекітеді, бұл оның тұрақтылығын қамтамасыз етеді. …"
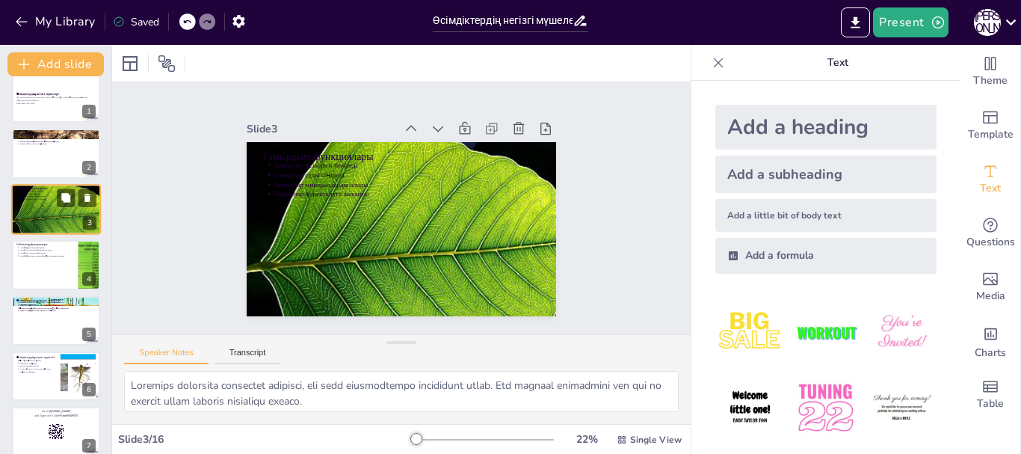
scroll to position [0, 0]
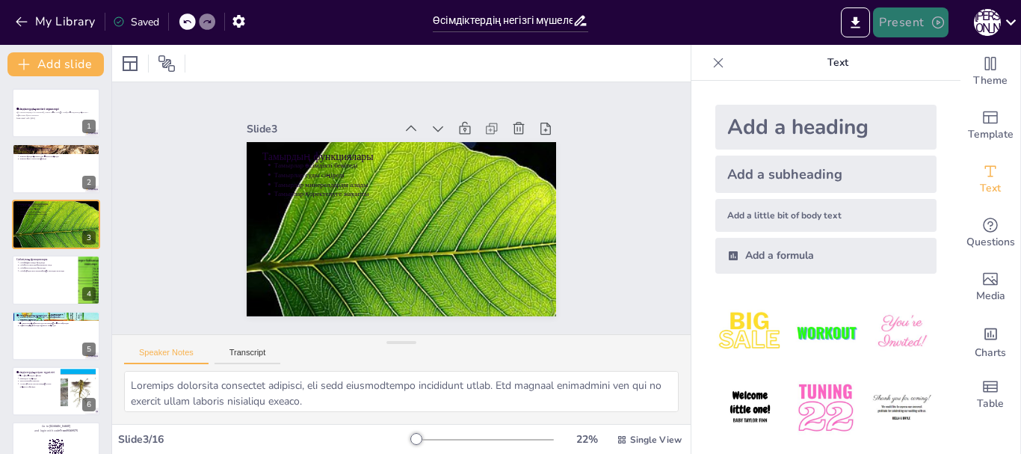
click at [918, 22] on button "Present" at bounding box center [910, 22] width 75 height 30
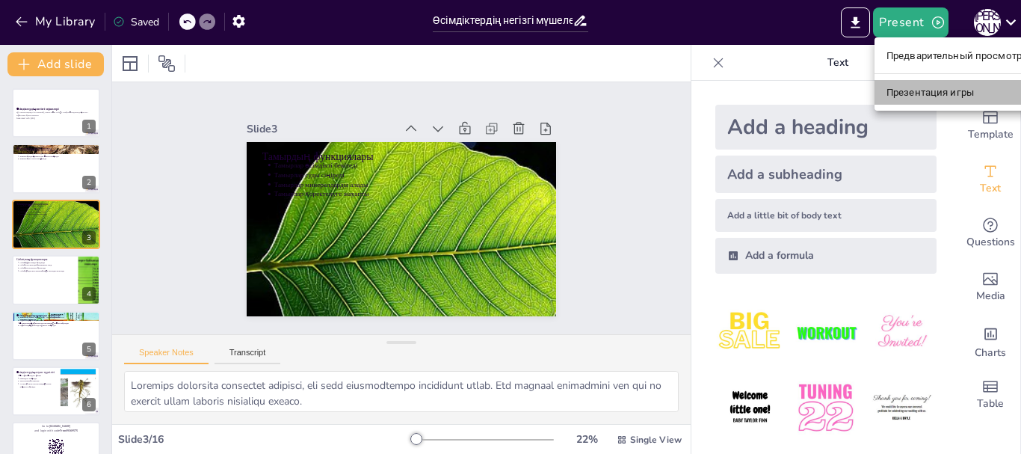
click at [910, 90] on font "Презентация игры" at bounding box center [930, 92] width 87 height 11
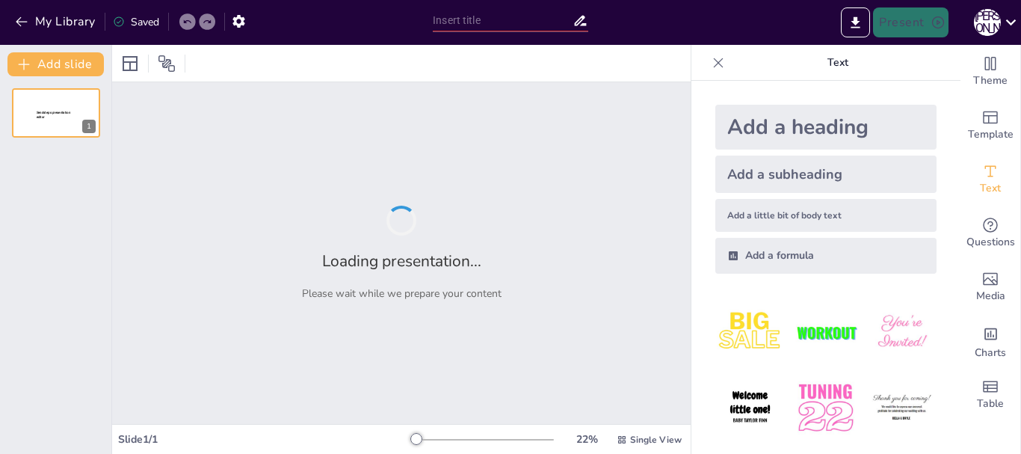
type input "Өсімдіктердің негізгі мүшелері: Жапырақ, Тамыр, Сабағы"
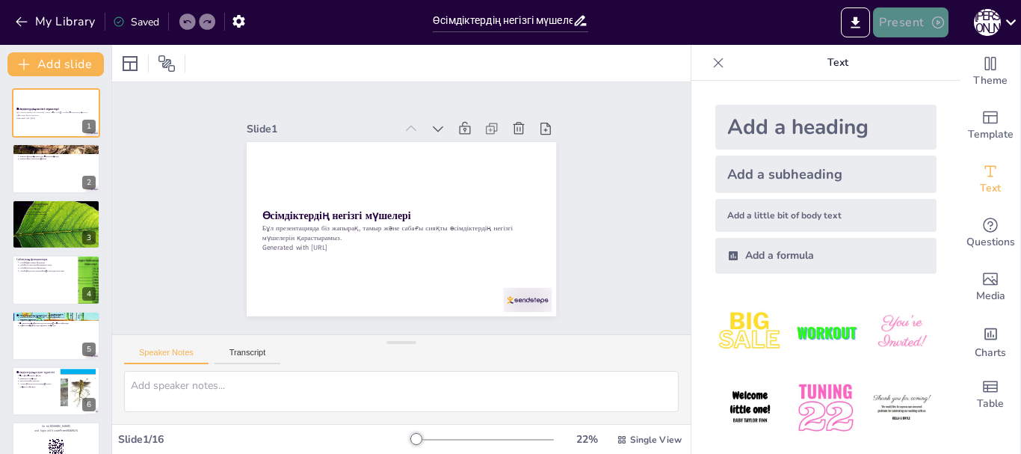
click at [926, 30] on button "Present" at bounding box center [910, 22] width 75 height 30
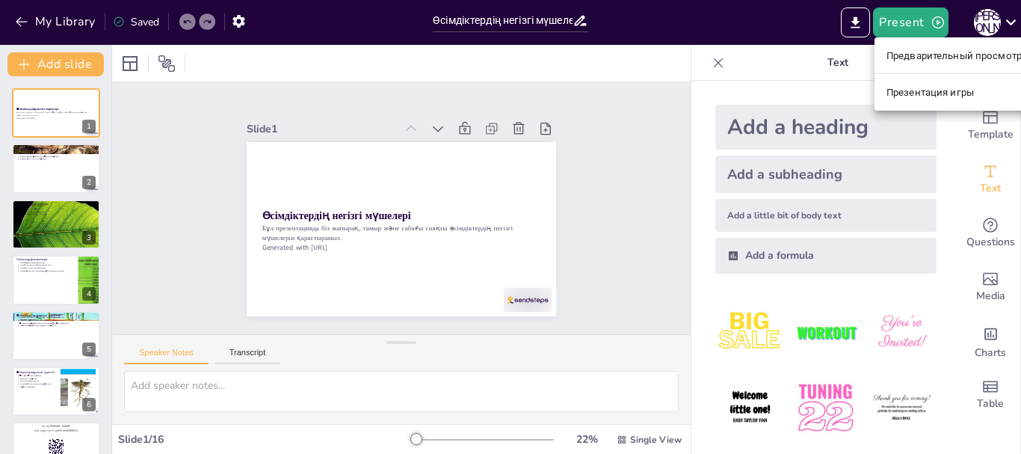
click at [921, 52] on font "Предварительный просмотр презентации" at bounding box center [987, 55] width 200 height 11
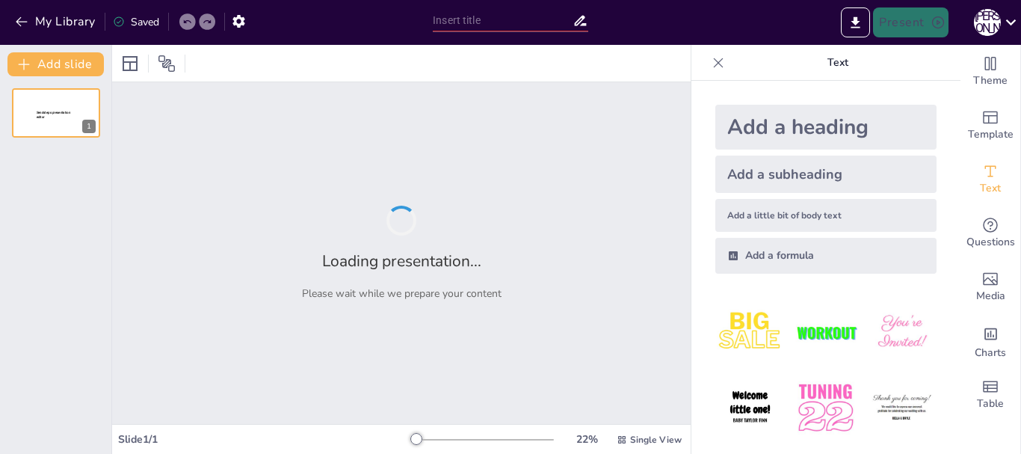
type input "Өсімдіктердің негізгі мүшелері: Жапырақ, Тамыр, Сабағы"
